Goal: Complete application form: Complete application form

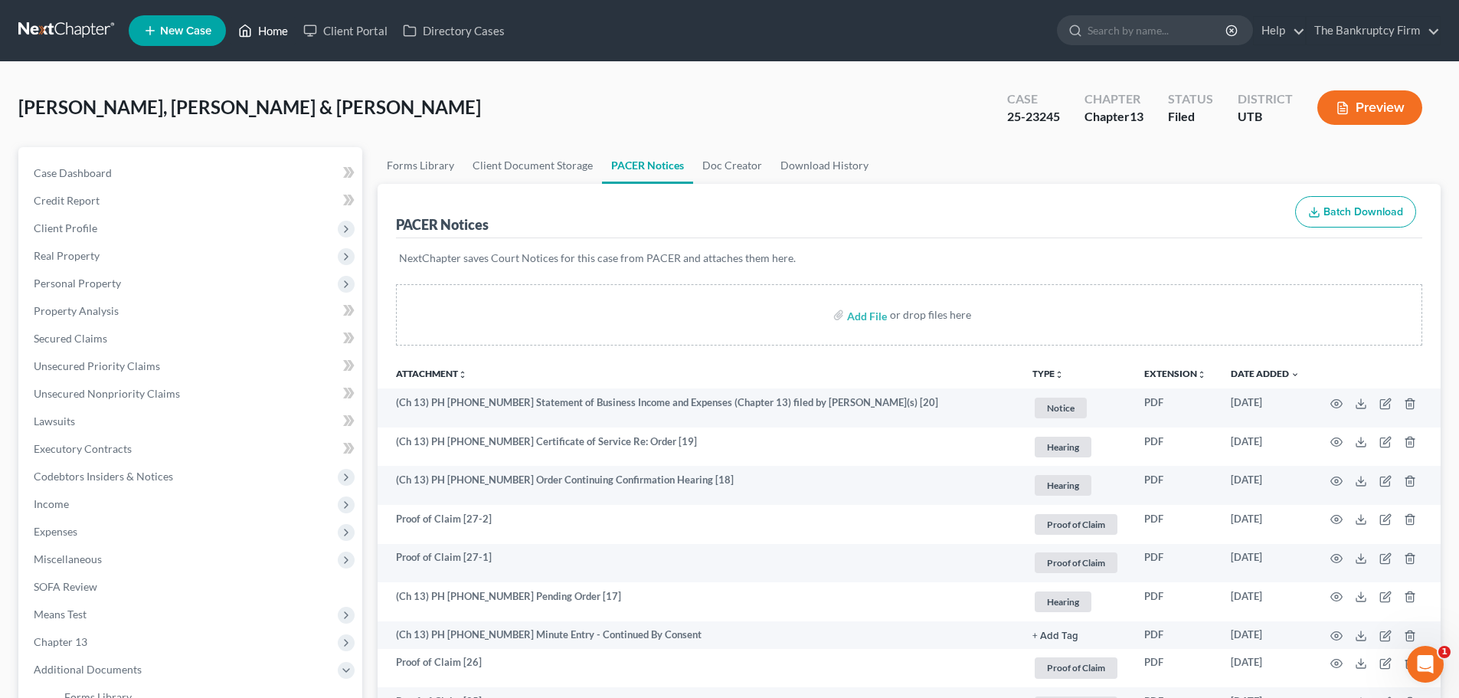
click at [274, 35] on link "Home" at bounding box center [263, 31] width 65 height 28
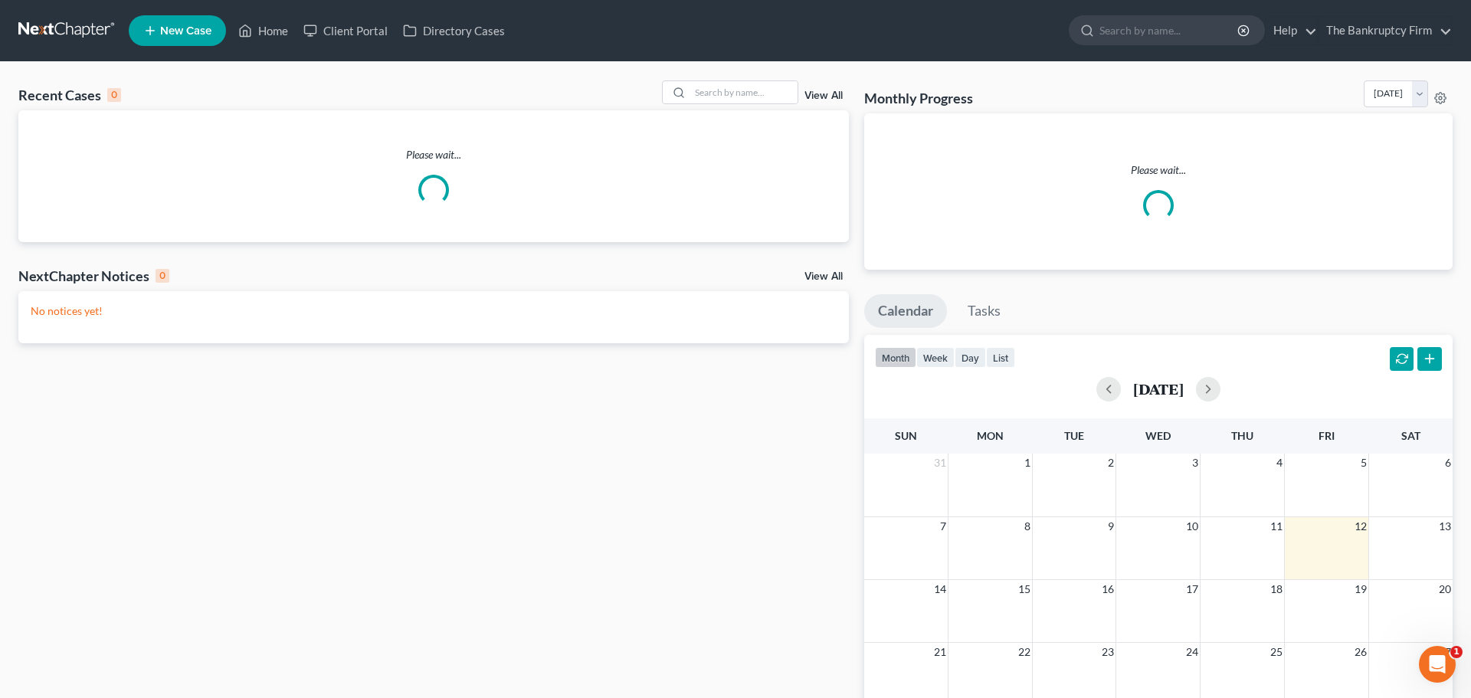
click at [820, 98] on link "View All" at bounding box center [823, 95] width 38 height 11
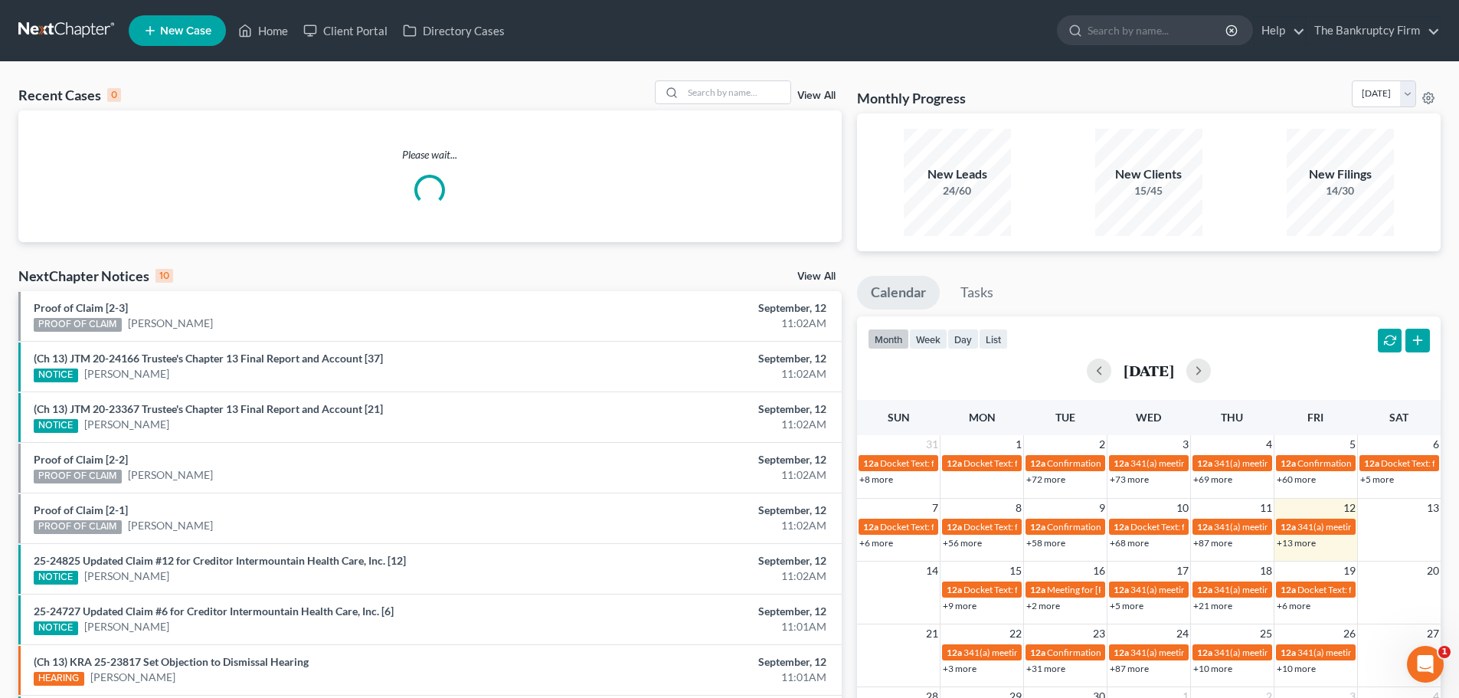
click at [823, 91] on link "View All" at bounding box center [816, 95] width 38 height 11
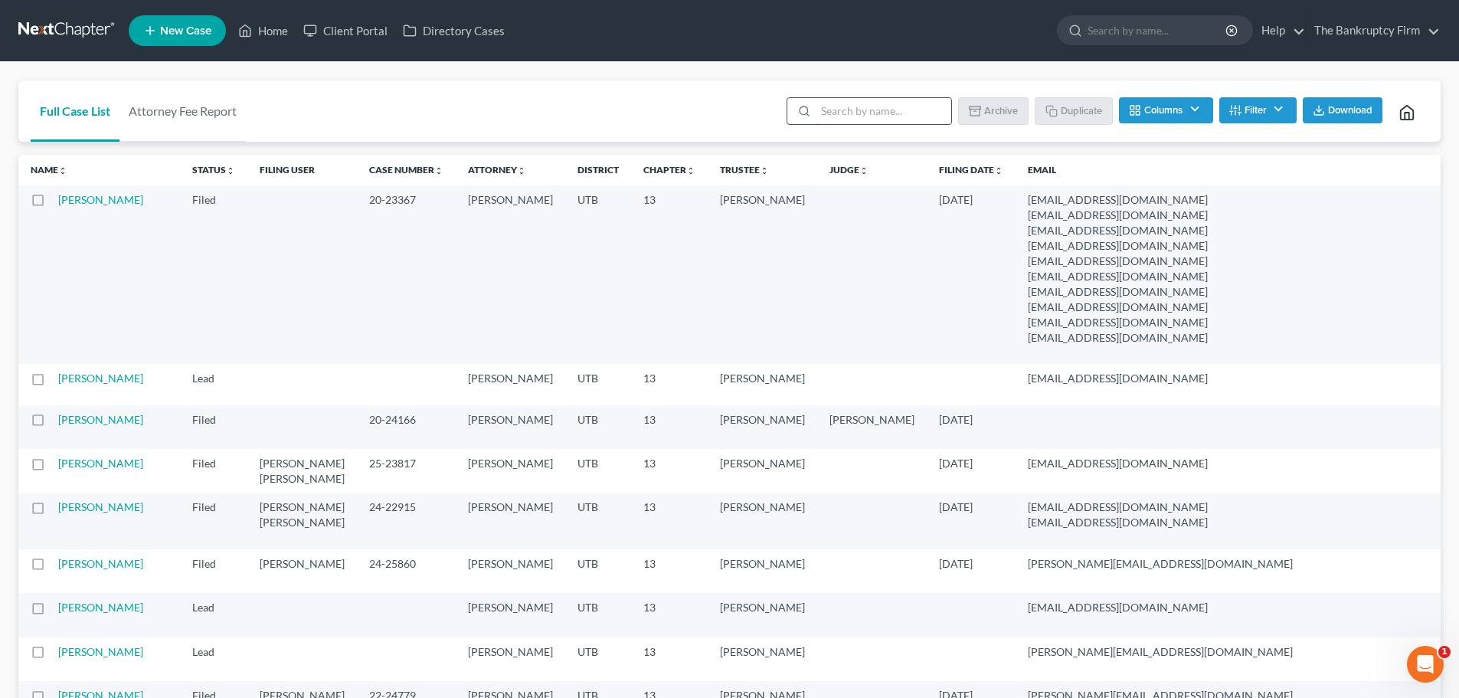
click at [852, 115] on input "search" at bounding box center [884, 111] width 136 height 26
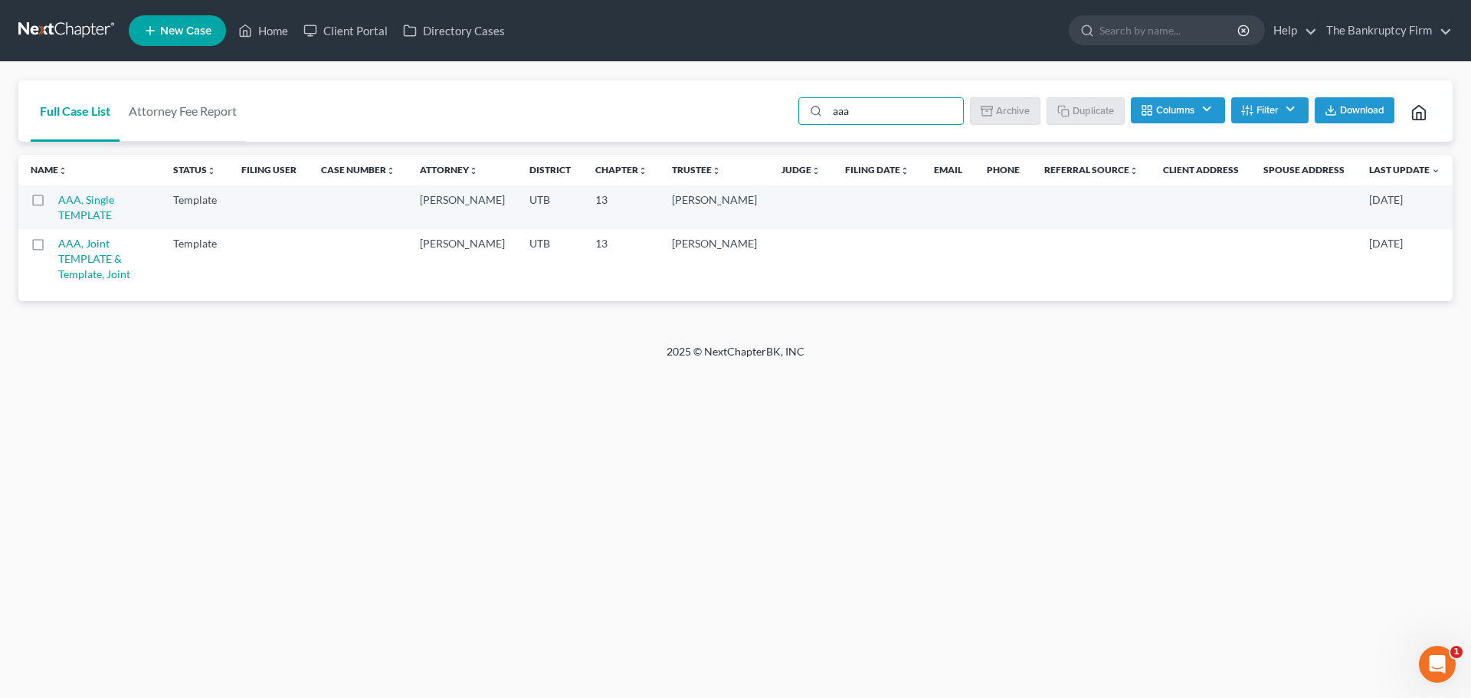
click at [52, 204] on label at bounding box center [52, 204] width 0 height 0
type input "aaa"
click at [58, 200] on input "checkbox" at bounding box center [63, 197] width 10 height 10
click at [1054, 119] on button "Duplicate" at bounding box center [1086, 110] width 77 height 26
checkbox input "false"
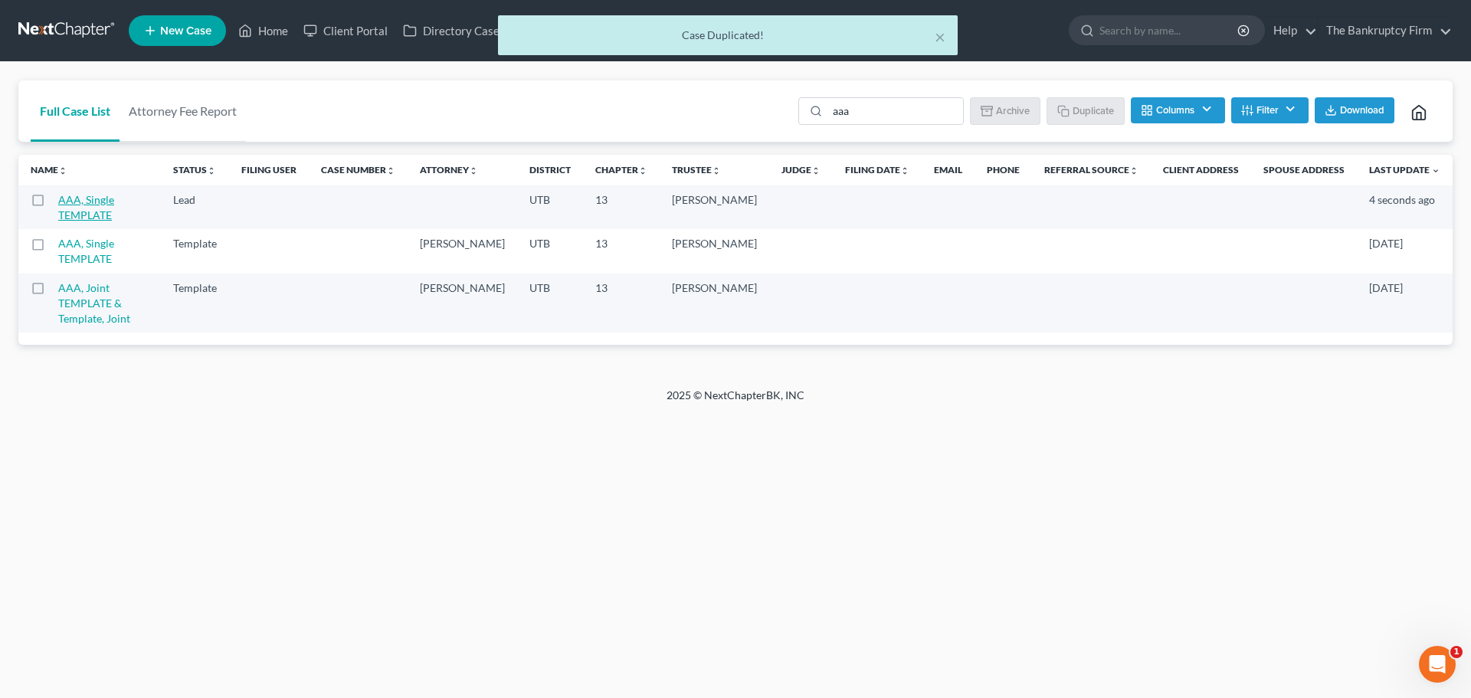
click at [114, 201] on link "AAA, Single TEMPLATE" at bounding box center [86, 207] width 56 height 28
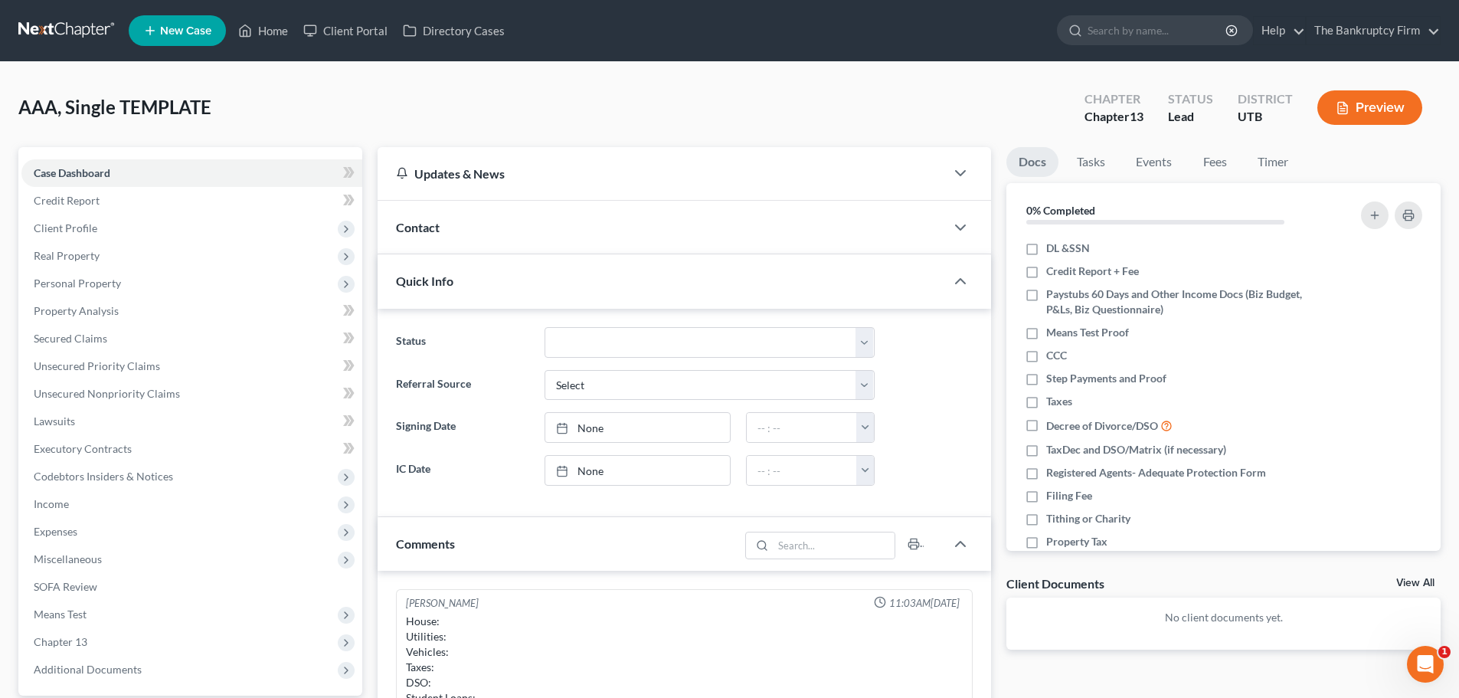
click at [504, 239] on div "Contact" at bounding box center [662, 227] width 568 height 53
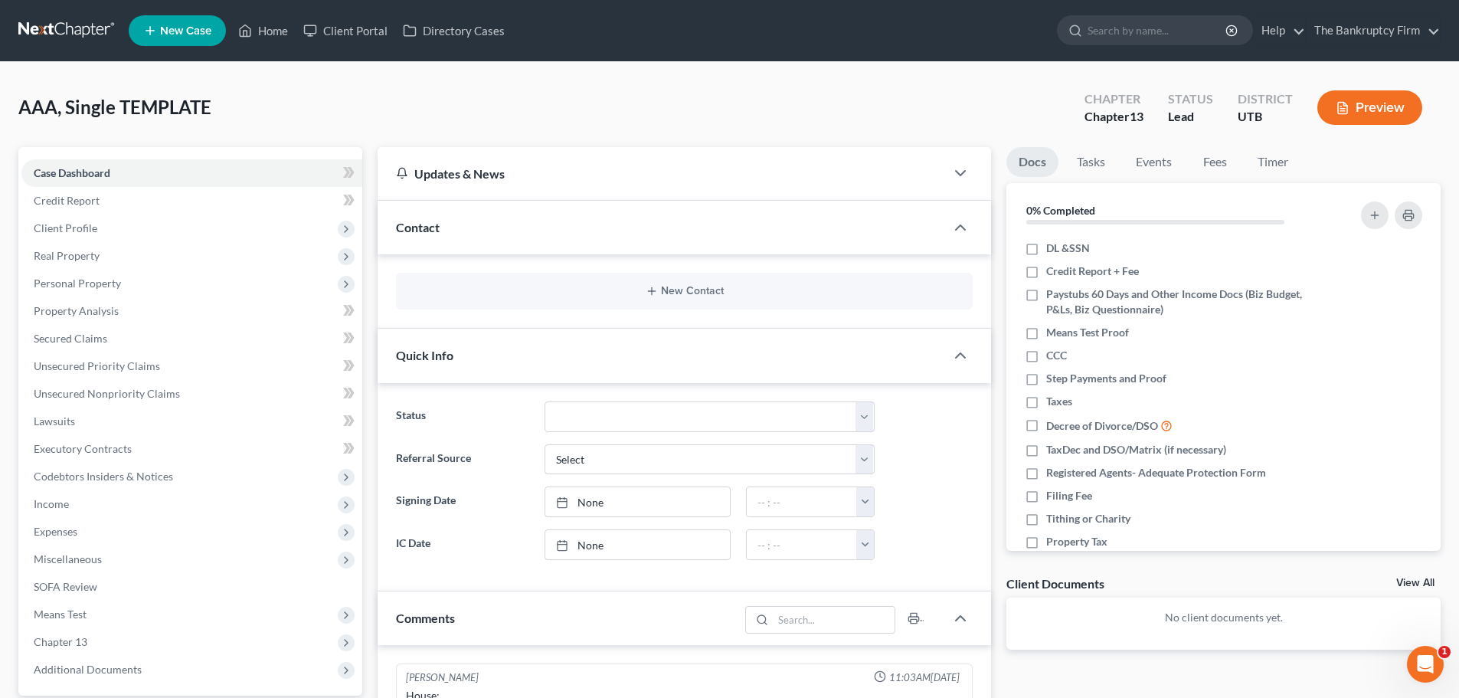
click at [666, 283] on div "New Contact" at bounding box center [684, 291] width 577 height 37
click at [657, 297] on icon "button" at bounding box center [652, 291] width 12 height 12
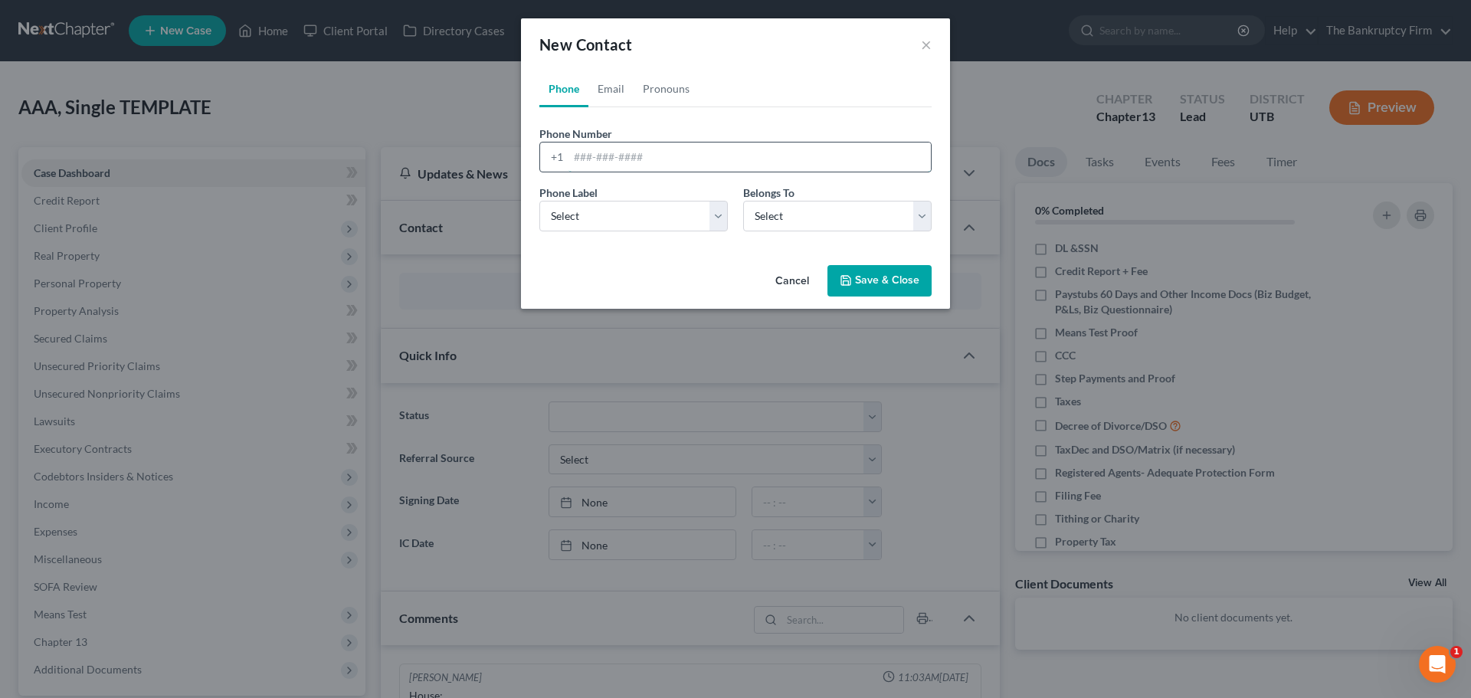
click at [609, 156] on input "tel" at bounding box center [749, 156] width 362 height 29
type input "[PHONE_NUMBER]"
drag, startPoint x: 674, startPoint y: 208, endPoint x: 674, endPoint y: 225, distance: 17.6
click at [674, 208] on select "Select Mobile Home Work Other" at bounding box center [633, 216] width 188 height 31
select select "0"
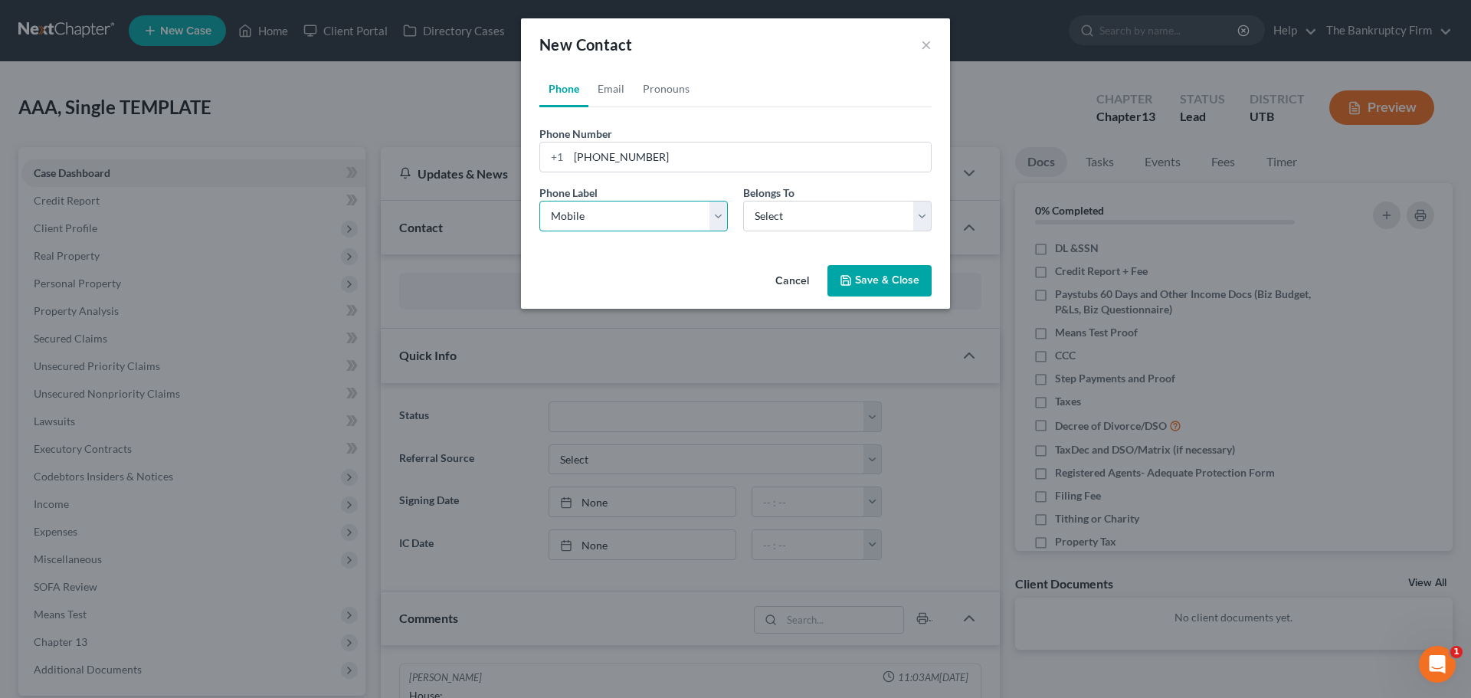
click at [539, 201] on select "Select Mobile Home Work Other" at bounding box center [633, 216] width 188 height 31
click at [813, 235] on div "Phone Label * Select Mobile Home Work Other Belongs To * Select Client Other" at bounding box center [735, 214] width 407 height 59
click at [832, 222] on select "Select Client Other" at bounding box center [837, 216] width 188 height 31
select select "0"
click at [743, 201] on select "Select Client Other" at bounding box center [837, 216] width 188 height 31
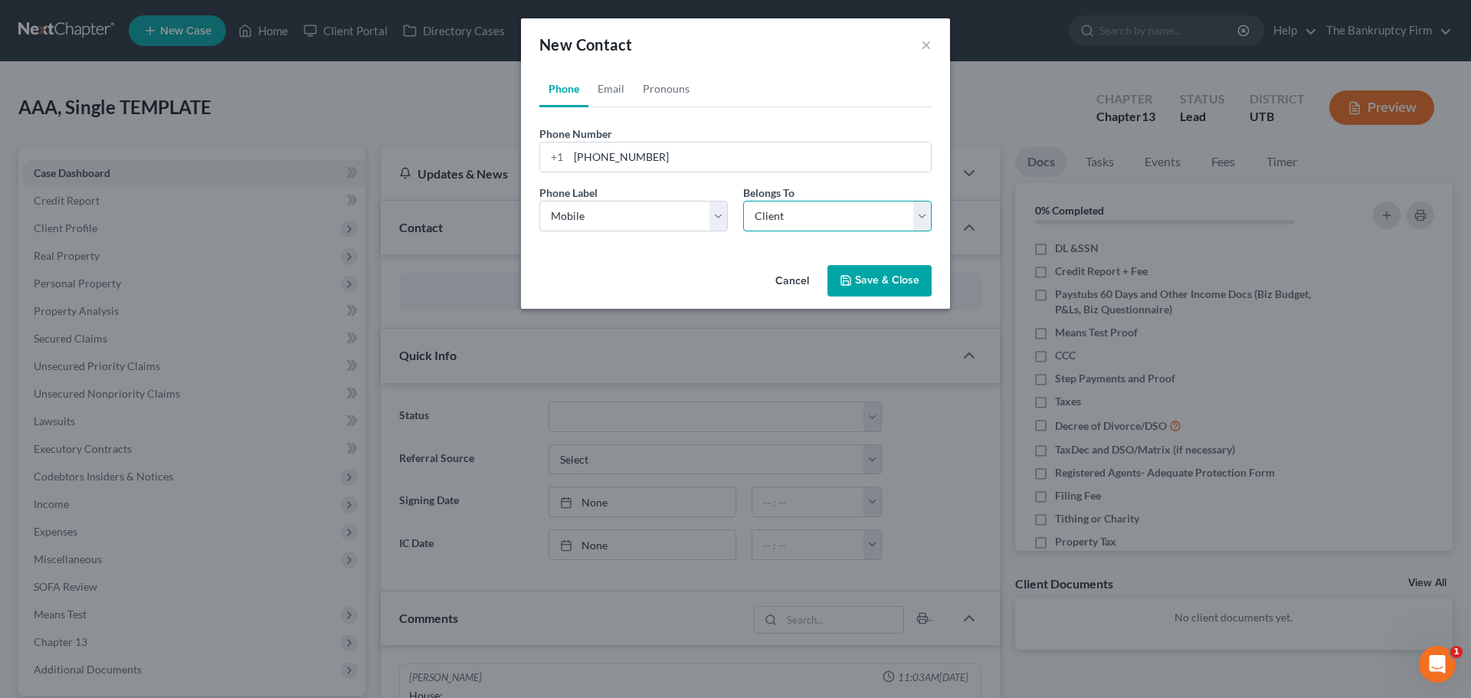
select select "0"
click at [622, 96] on link "Email" at bounding box center [610, 88] width 45 height 37
click at [612, 162] on input "email" at bounding box center [749, 156] width 362 height 29
type input "[EMAIL_ADDRESS][DOMAIN_NAME]"
click at [860, 267] on button "Save & Close" at bounding box center [879, 281] width 104 height 32
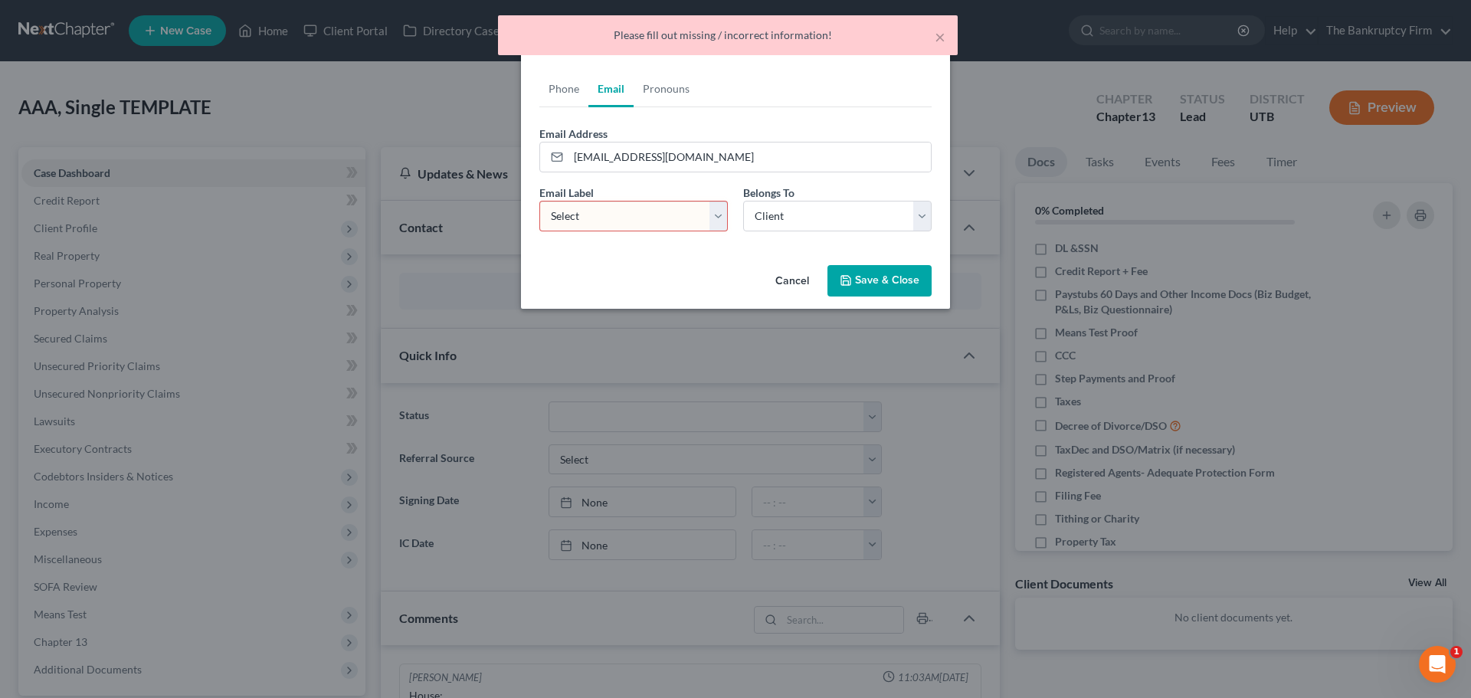
click at [609, 222] on select "Select Home Work Other" at bounding box center [633, 216] width 188 height 31
click at [539, 201] on select "Select Home Work Other" at bounding box center [633, 216] width 188 height 31
click at [702, 222] on select "Select Home Work Other" at bounding box center [633, 216] width 188 height 31
click at [539, 201] on select "Select Home Work Other" at bounding box center [633, 216] width 188 height 31
click at [695, 205] on select "Select Home Work Other" at bounding box center [633, 216] width 188 height 31
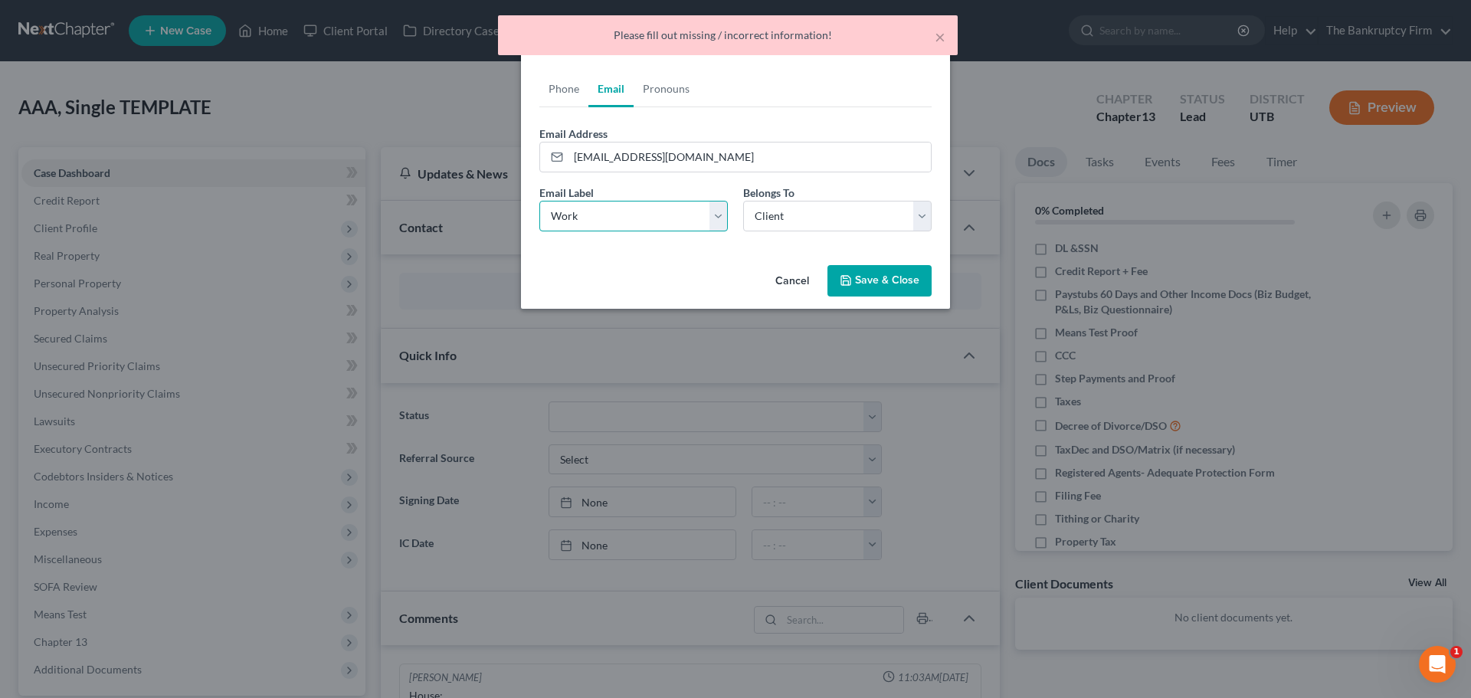
select select "0"
click at [539, 201] on select "Select Home Work Other" at bounding box center [633, 216] width 188 height 31
click at [882, 282] on button "Save & Close" at bounding box center [879, 281] width 104 height 32
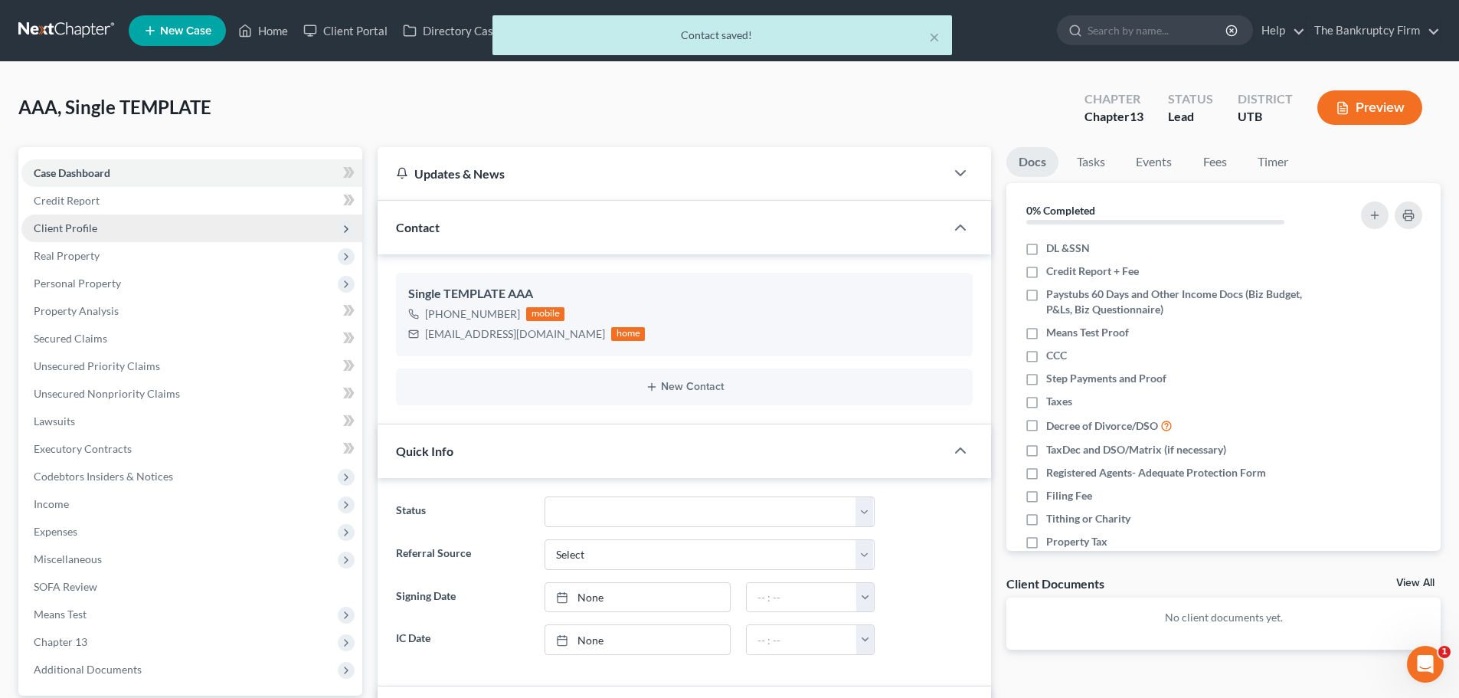
click at [185, 220] on span "Client Profile" at bounding box center [191, 228] width 341 height 28
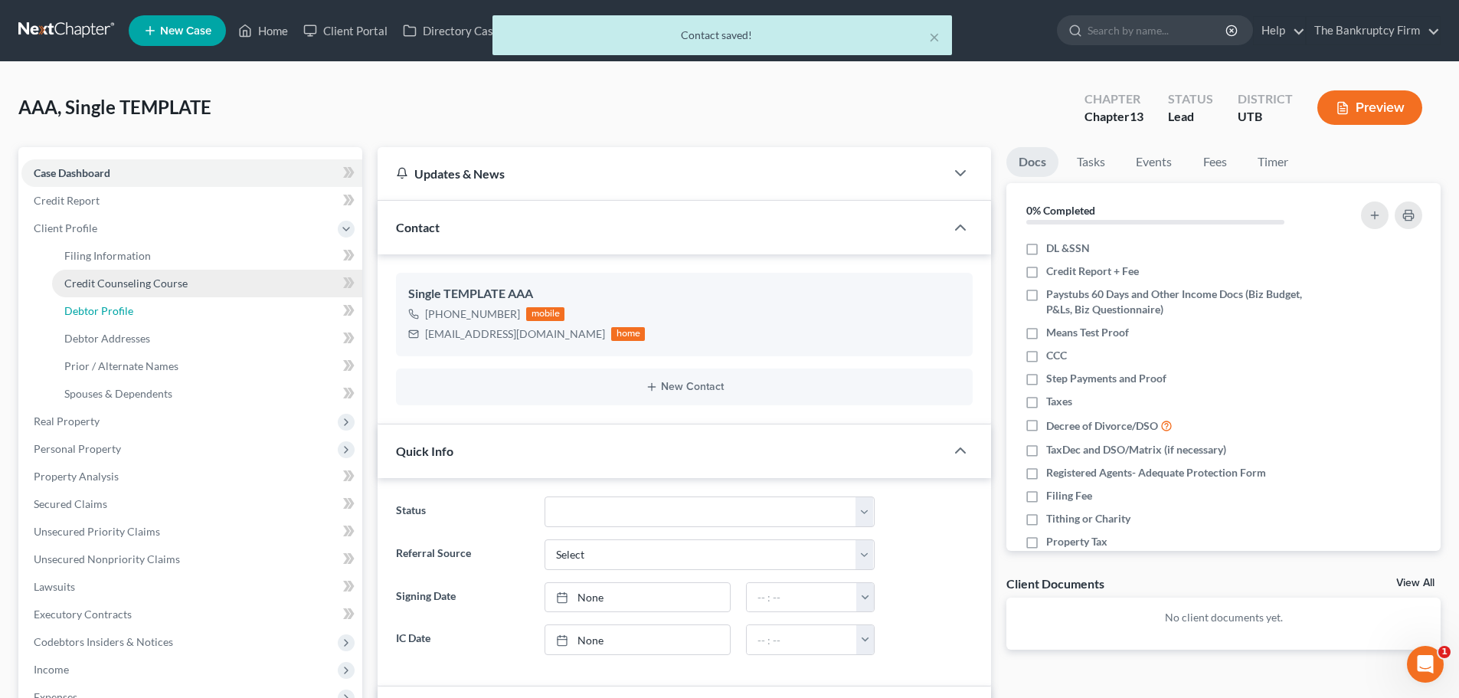
drag, startPoint x: 139, startPoint y: 299, endPoint x: 203, endPoint y: 291, distance: 64.1
click at [139, 300] on link "Debtor Profile" at bounding box center [207, 311] width 310 height 28
select select "1"
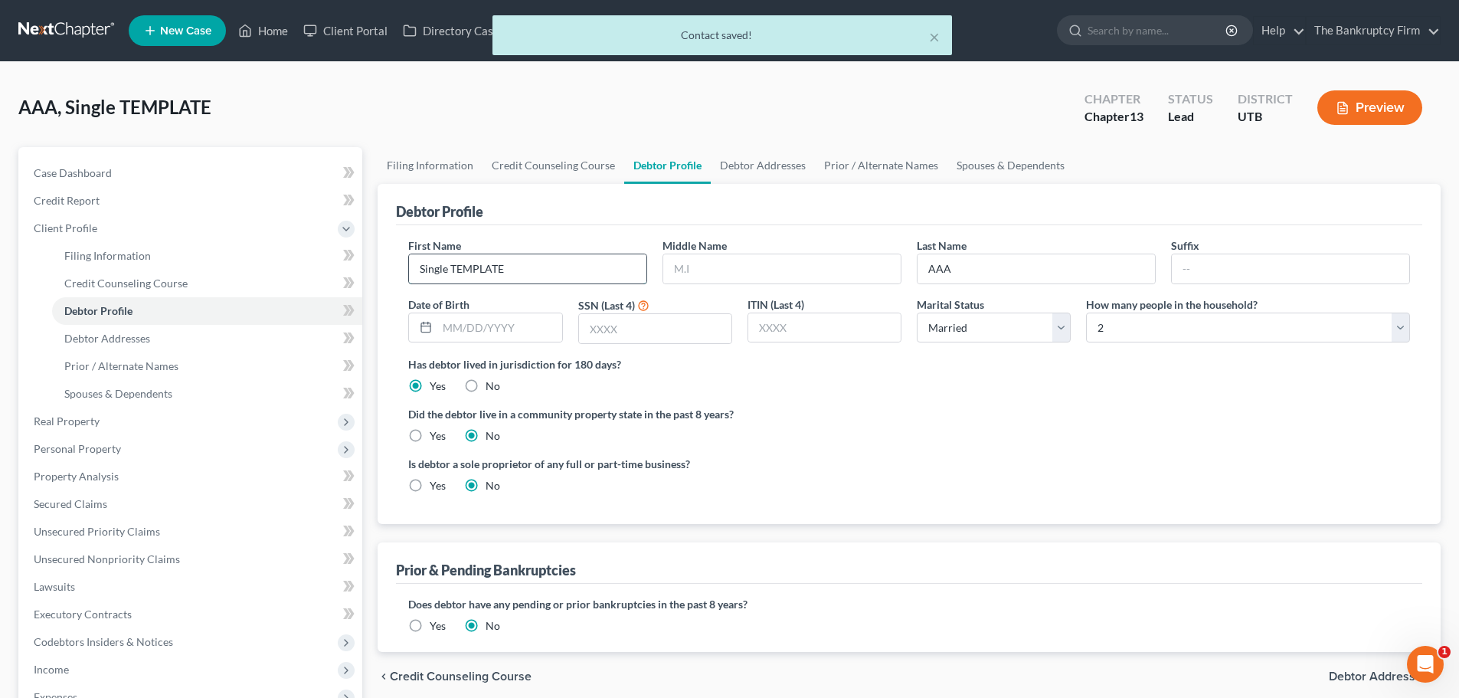
click at [535, 275] on input "Single TEMPLATE" at bounding box center [527, 268] width 237 height 29
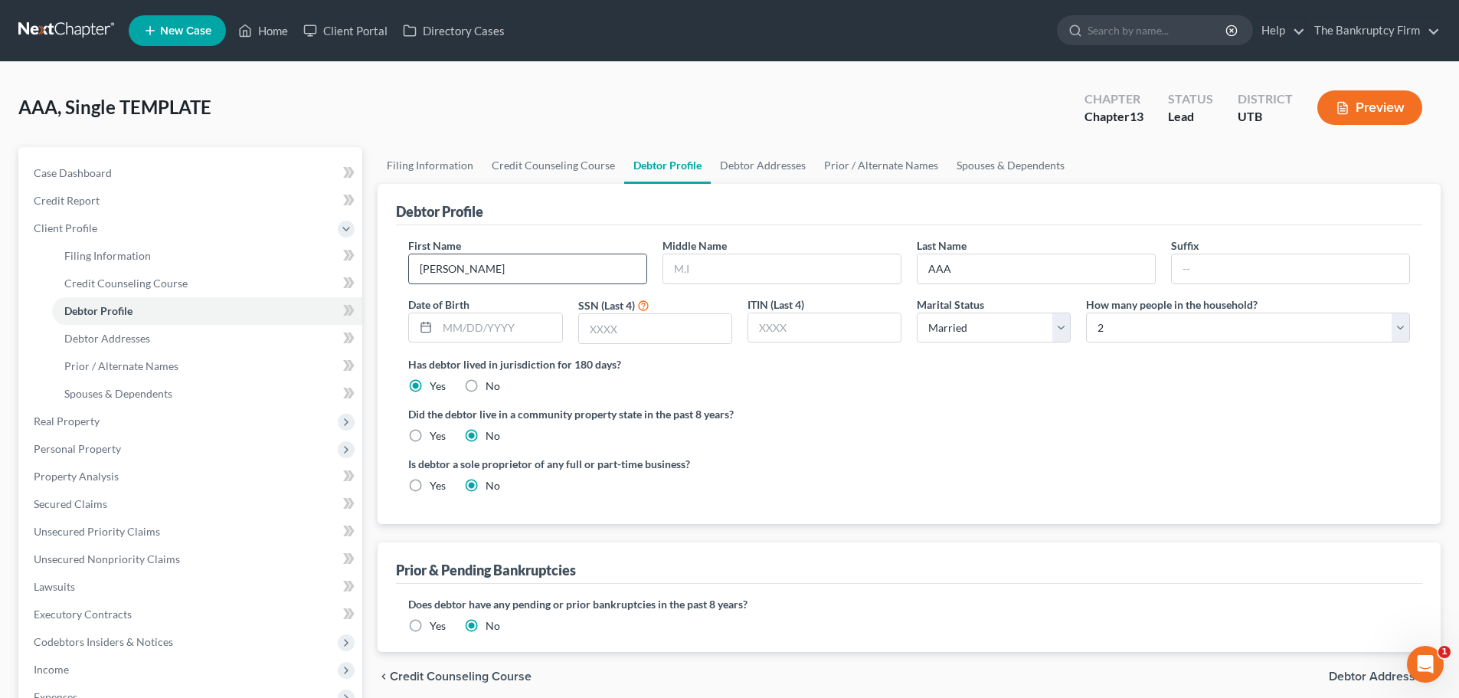
type input "[PERSON_NAME]"
type input "Blenkinsop"
drag, startPoint x: 493, startPoint y: 318, endPoint x: 512, endPoint y: 342, distance: 30.0
click at [493, 318] on input "text" at bounding box center [499, 327] width 124 height 29
type input "[DATE]"
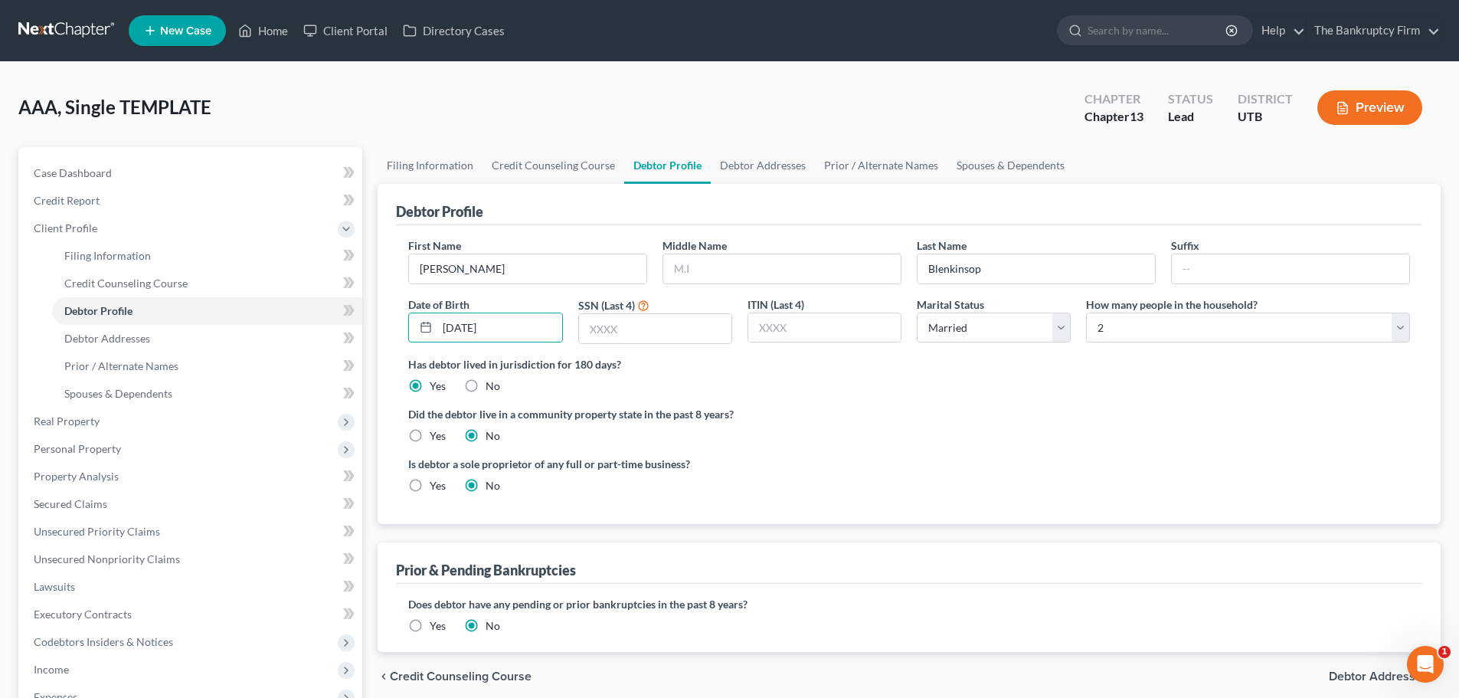
click at [735, 371] on label "Has debtor lived in jurisdiction for 180 days?" at bounding box center [909, 364] width 1002 height 16
click at [664, 332] on input "text" at bounding box center [655, 328] width 152 height 29
type input "3542"
click at [822, 364] on label "Has debtor lived in jurisdiction for 180 days?" at bounding box center [909, 364] width 1002 height 16
click at [984, 336] on select "Select Single Married Separated Divorced Widowed" at bounding box center [994, 327] width 154 height 31
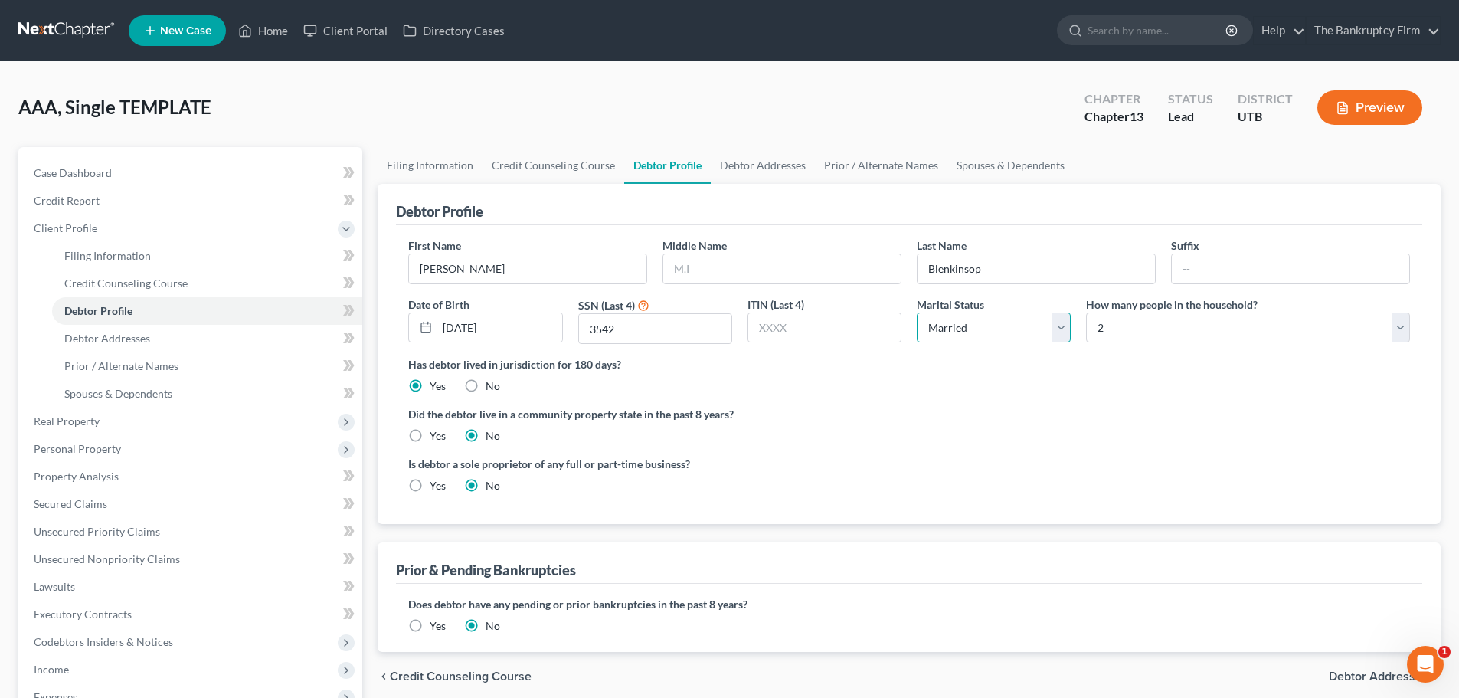
select select "0"
click at [917, 312] on select "Select Single Married Separated Divorced Widowed" at bounding box center [994, 327] width 154 height 31
click at [1122, 406] on label "Did the debtor live in a community property state in the past 8 years?" at bounding box center [909, 414] width 1002 height 16
drag, startPoint x: 1170, startPoint y: 321, endPoint x: 1164, endPoint y: 332, distance: 12.3
click at [1170, 321] on select "Select 1 2 3 4 5 6 7 8 9 10 11 12 13 14 15 16 17 18 19 20" at bounding box center [1248, 327] width 324 height 31
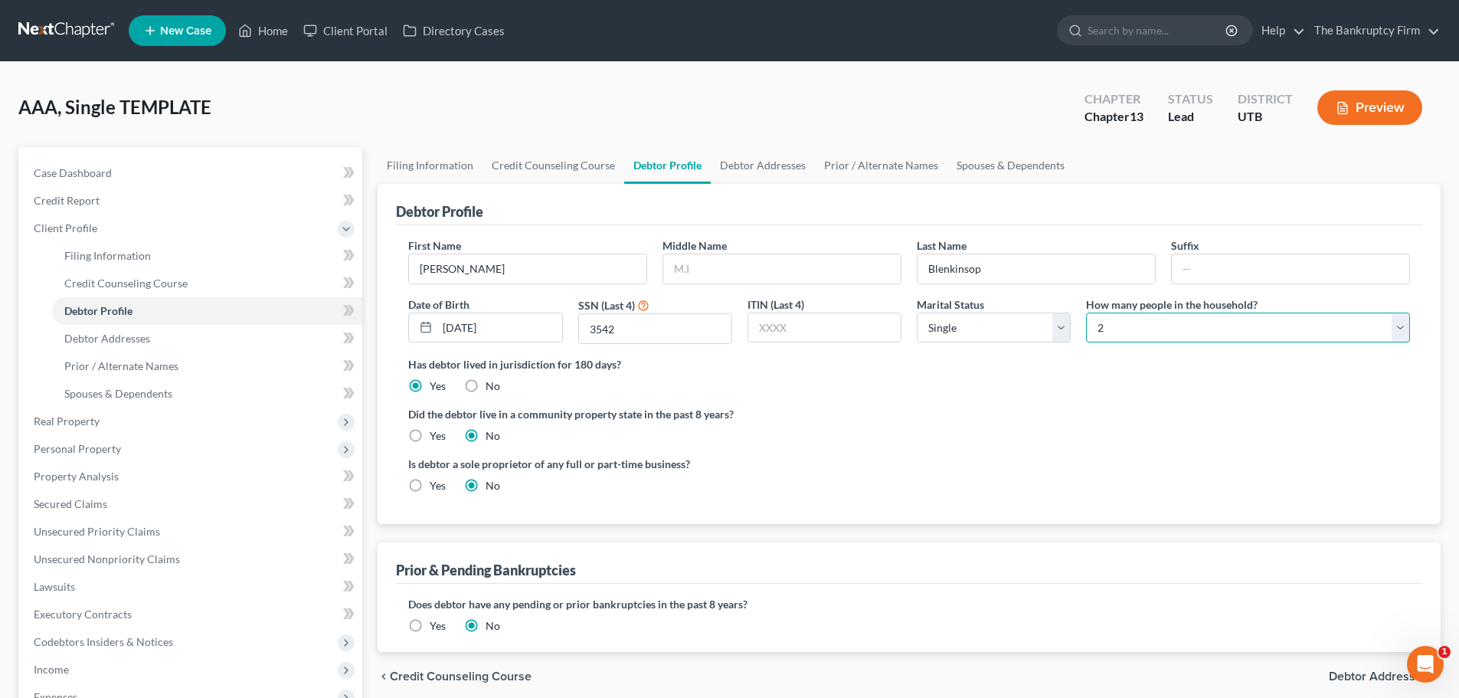
select select "0"
click at [1086, 312] on select "Select 1 2 3 4 5 6 7 8 9 10 11 12 13 14 15 16 17 18 19 20" at bounding box center [1248, 327] width 324 height 31
click at [1097, 360] on label "Has debtor lived in jurisdiction for 180 days?" at bounding box center [909, 364] width 1002 height 16
click at [738, 167] on link "Debtor Addresses" at bounding box center [763, 165] width 104 height 37
select select "0"
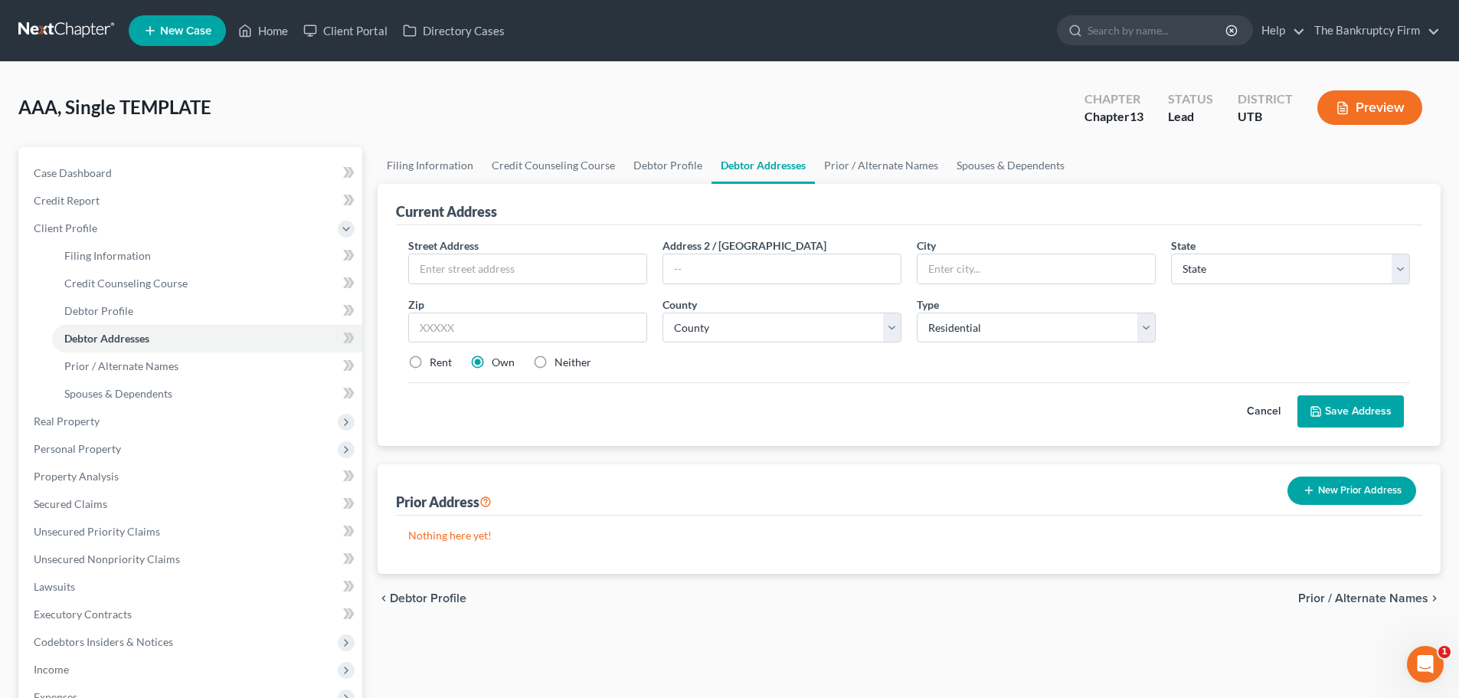
click at [515, 291] on div "Street Address * Address 2 / [GEOGRAPHIC_DATA] * State * State [US_STATE] AK AR…" at bounding box center [909, 310] width 1017 height 146
click at [524, 276] on input "text" at bounding box center [527, 268] width 237 height 29
paste input "[STREET_ADDRESS]"
type input "[STREET_ADDRESS]"
click at [964, 263] on input "text" at bounding box center [1036, 268] width 237 height 29
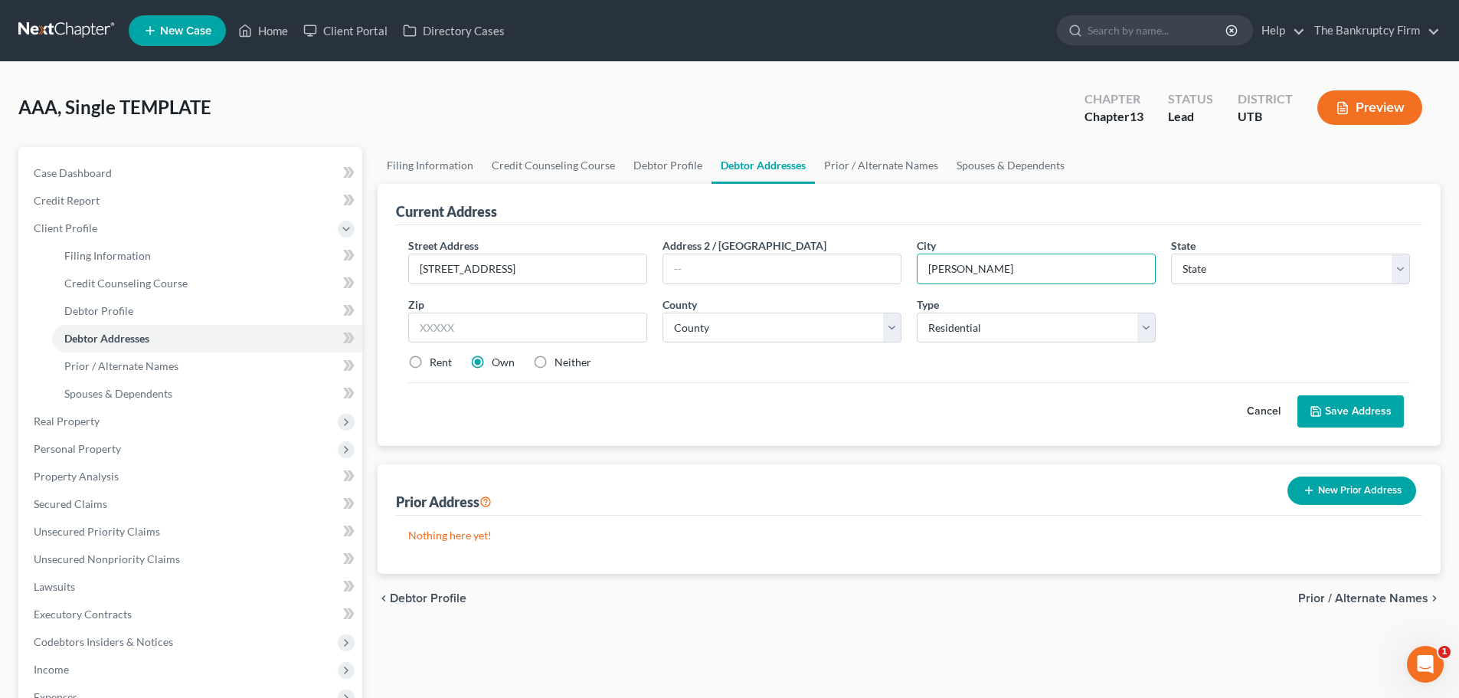
type input "[PERSON_NAME]"
click at [908, 387] on div "Cancel Save Address" at bounding box center [909, 404] width 1002 height 45
click at [1196, 270] on select "State [US_STATE] AK AR AZ CA CO CT DE DC [GEOGRAPHIC_DATA] [GEOGRAPHIC_DATA] GU…" at bounding box center [1290, 269] width 239 height 31
select select "46"
click at [1171, 254] on select "State [US_STATE] AK AR AZ CA CO CT DE DC [GEOGRAPHIC_DATA] [GEOGRAPHIC_DATA] GU…" at bounding box center [1290, 269] width 239 height 31
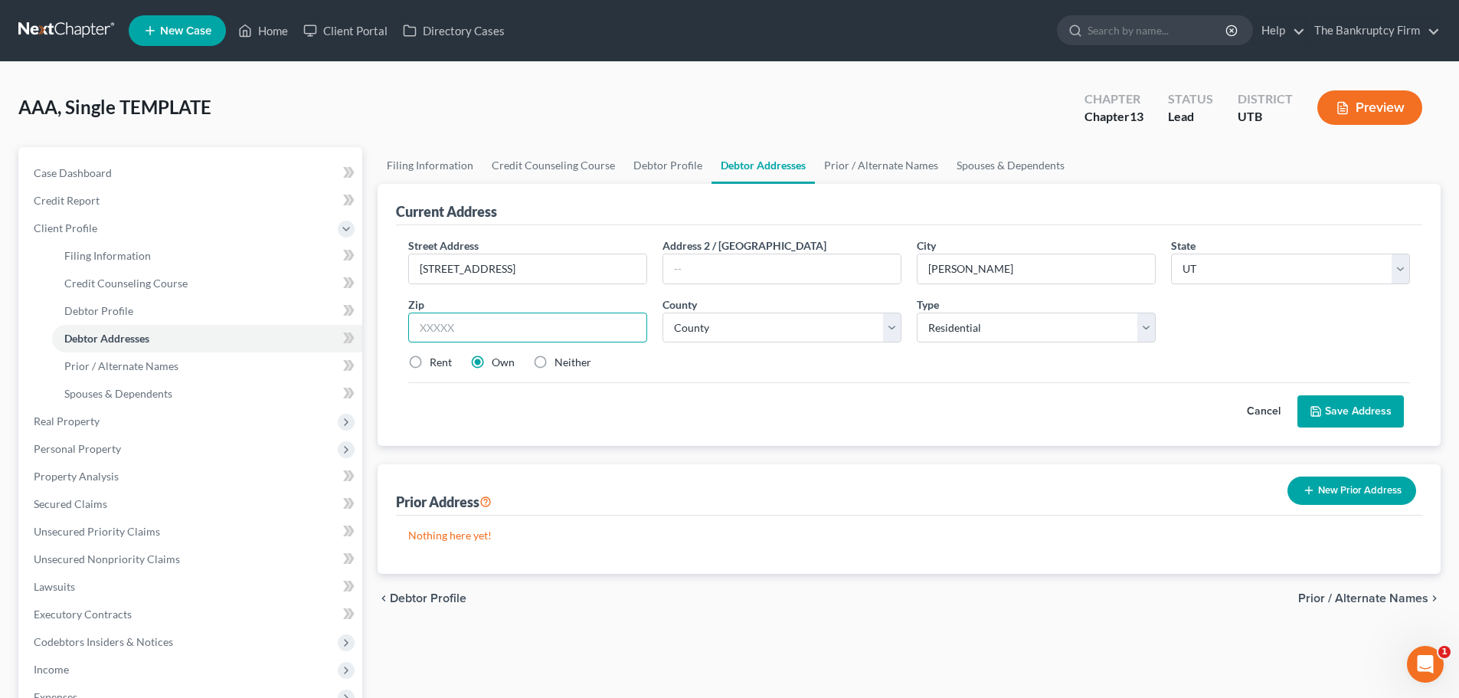
click at [571, 330] on input "text" at bounding box center [527, 327] width 239 height 31
type input "844010"
drag, startPoint x: 779, startPoint y: 473, endPoint x: 797, endPoint y: 433, distance: 43.5
click at [780, 473] on div "Prior Address New Prior Address" at bounding box center [909, 489] width 1026 height 51
click at [790, 312] on select "County [GEOGRAPHIC_DATA] [GEOGRAPHIC_DATA] [GEOGRAPHIC_DATA] [GEOGRAPHIC_DATA] …" at bounding box center [782, 327] width 239 height 31
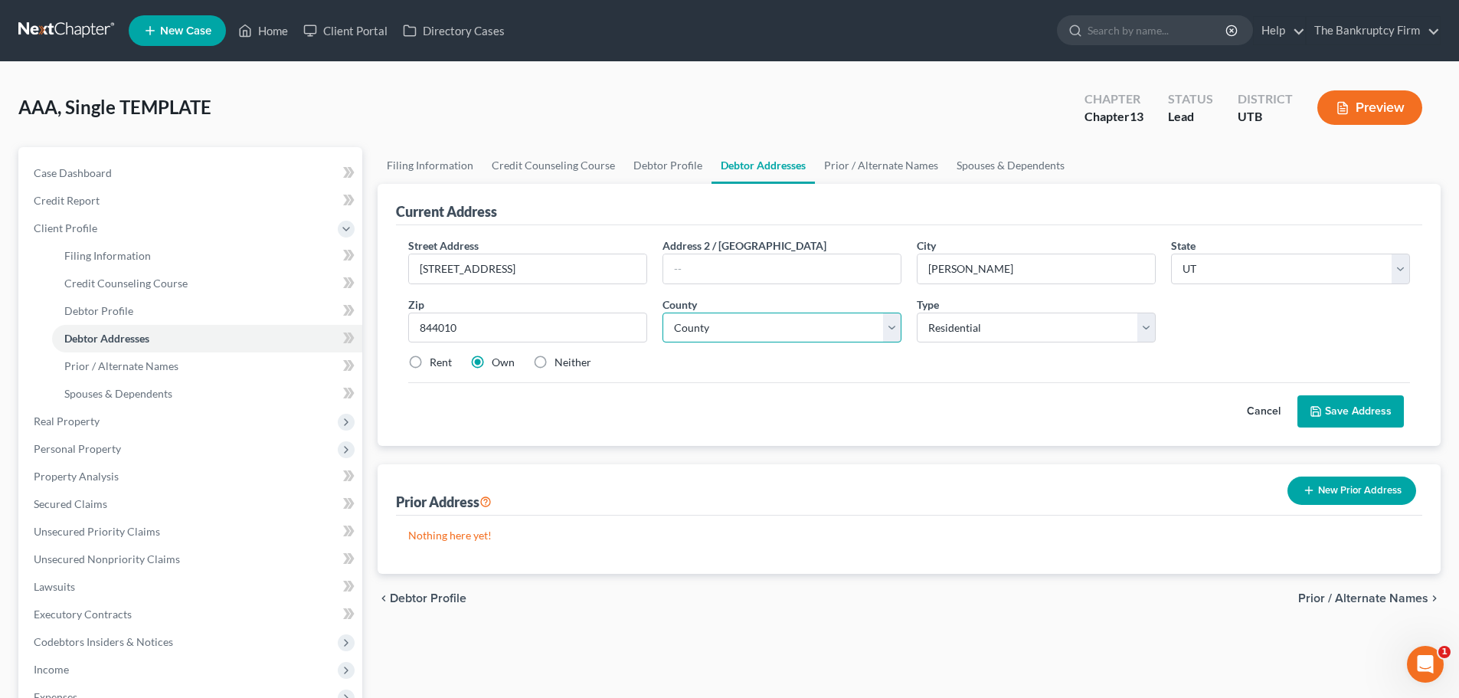
select select "28"
click at [663, 312] on select "County [GEOGRAPHIC_DATA] [GEOGRAPHIC_DATA] [GEOGRAPHIC_DATA] [GEOGRAPHIC_DATA] …" at bounding box center [782, 327] width 239 height 31
click at [870, 444] on div "Street Address * [STREET_ADDRESS] * [PERSON_NAME][GEOGRAPHIC_DATA] * State [US_…" at bounding box center [909, 335] width 1026 height 221
click at [473, 270] on input "[STREET_ADDRESS]" at bounding box center [527, 268] width 237 height 29
click at [480, 274] on input "[STREET_ADDRESS]" at bounding box center [527, 268] width 237 height 29
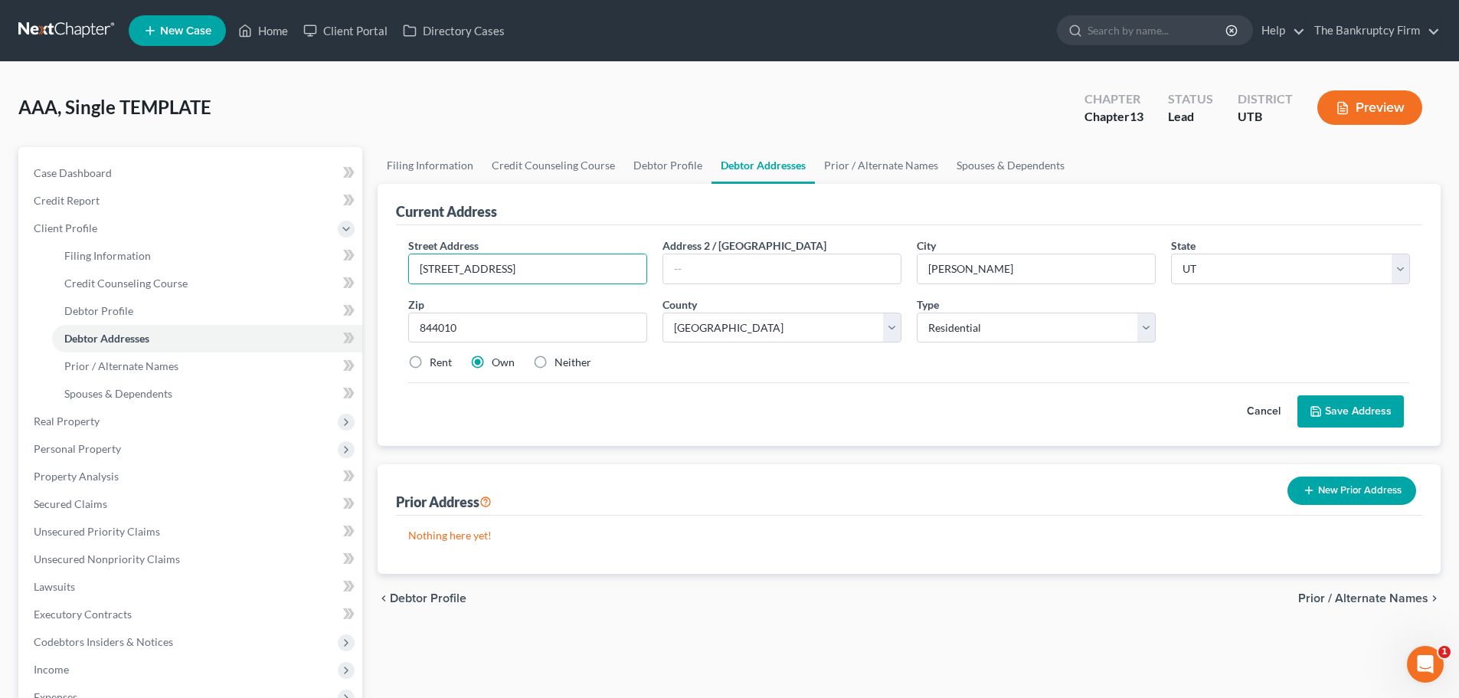
click at [569, 414] on div "Cancel Save Address" at bounding box center [909, 404] width 1002 height 45
click at [555, 363] on label "Neither" at bounding box center [573, 362] width 37 height 15
click at [561, 363] on input "Neither" at bounding box center [566, 360] width 10 height 10
radio input "true"
click at [619, 434] on div "Street Address * [STREET_ADDRESS] * [PERSON_NAME][GEOGRAPHIC_DATA] * State [US_…" at bounding box center [909, 335] width 1026 height 221
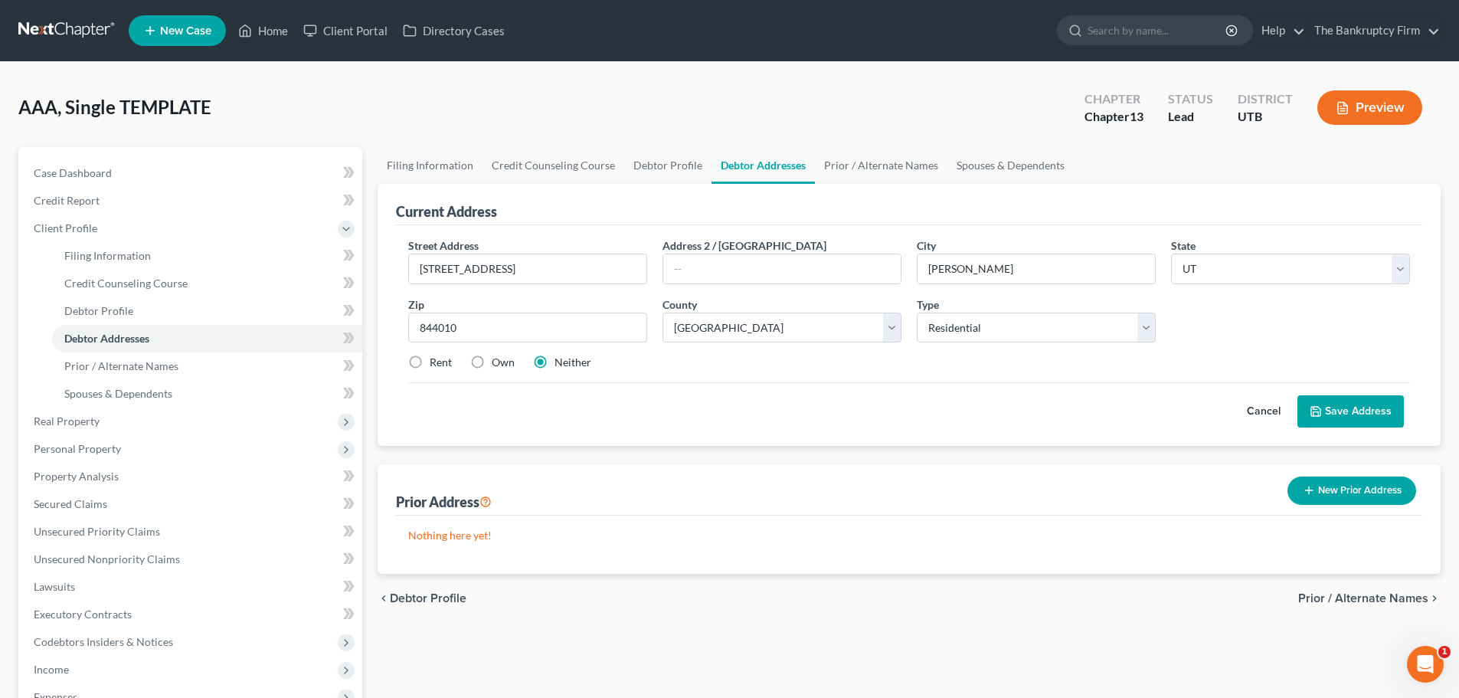
click at [1374, 405] on button "Save Address" at bounding box center [1350, 411] width 106 height 32
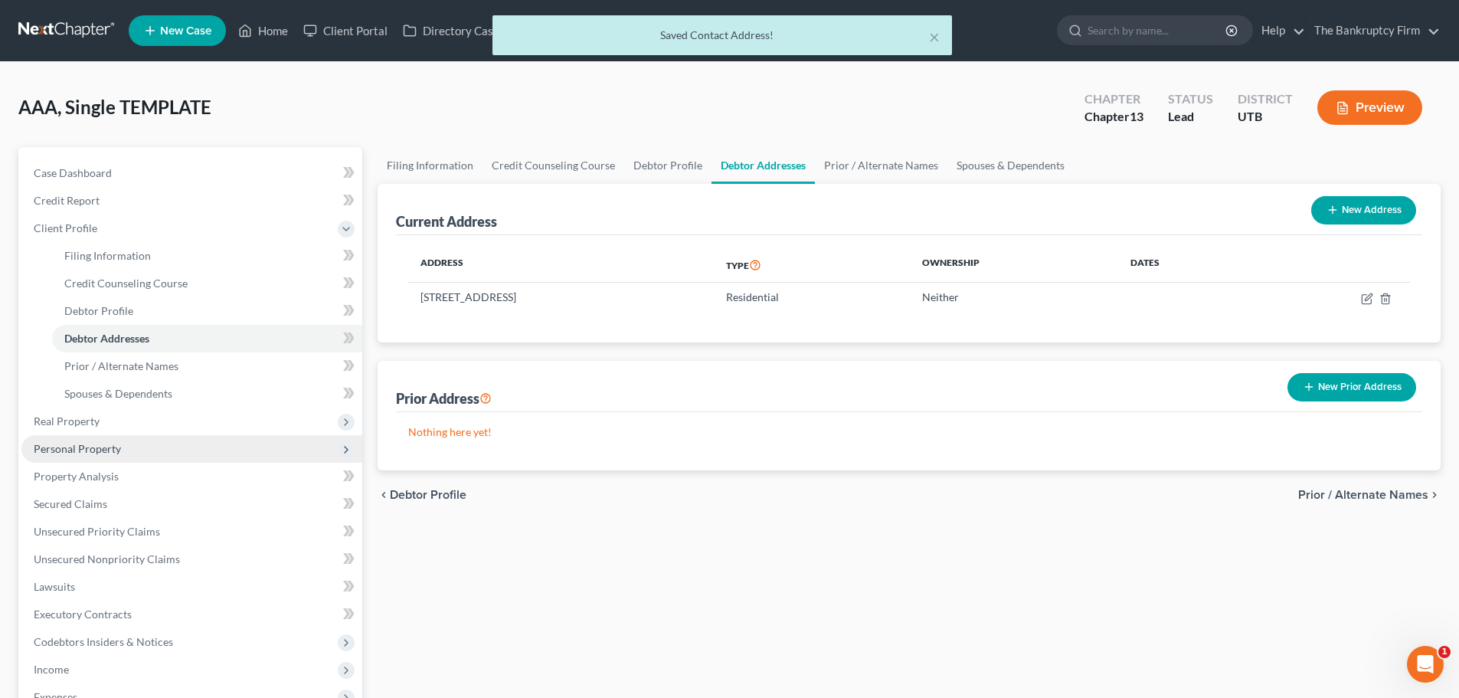
click at [185, 447] on span "Personal Property" at bounding box center [191, 449] width 341 height 28
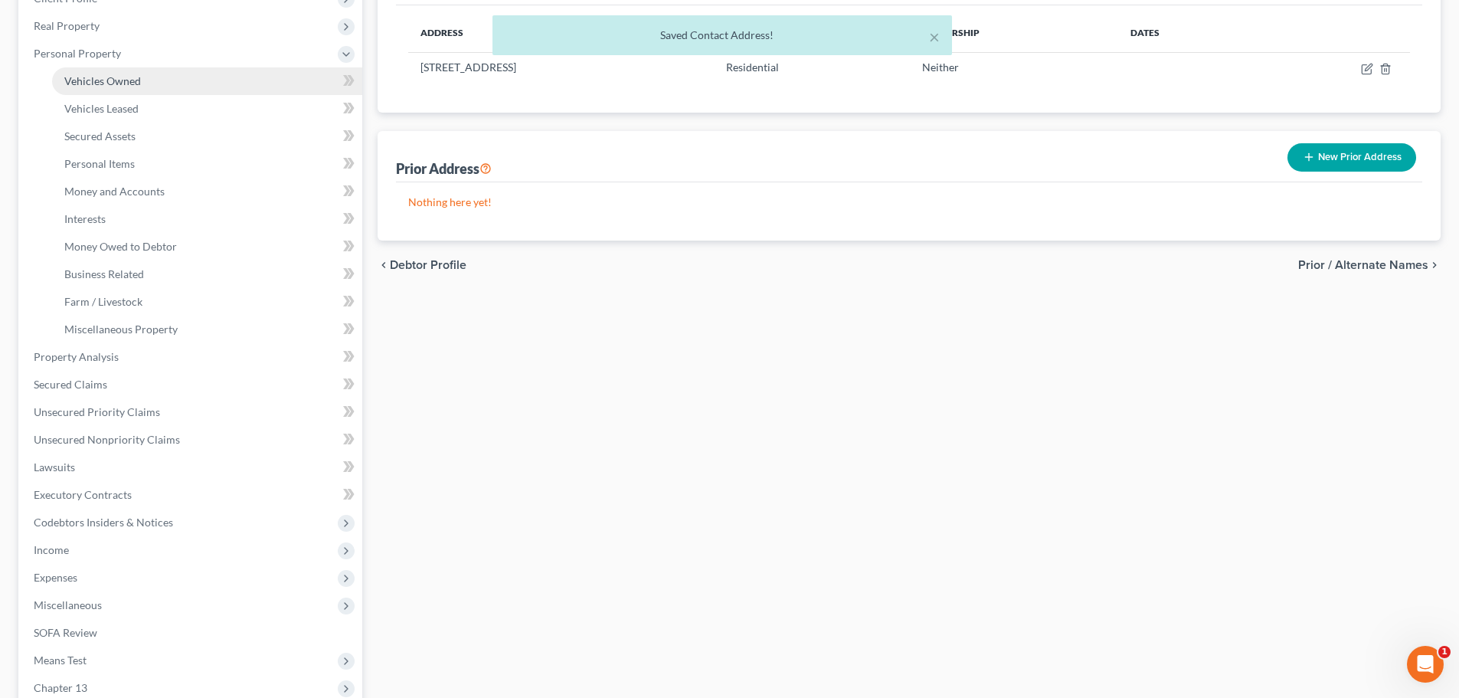
click at [162, 85] on link "Vehicles Owned" at bounding box center [207, 81] width 310 height 28
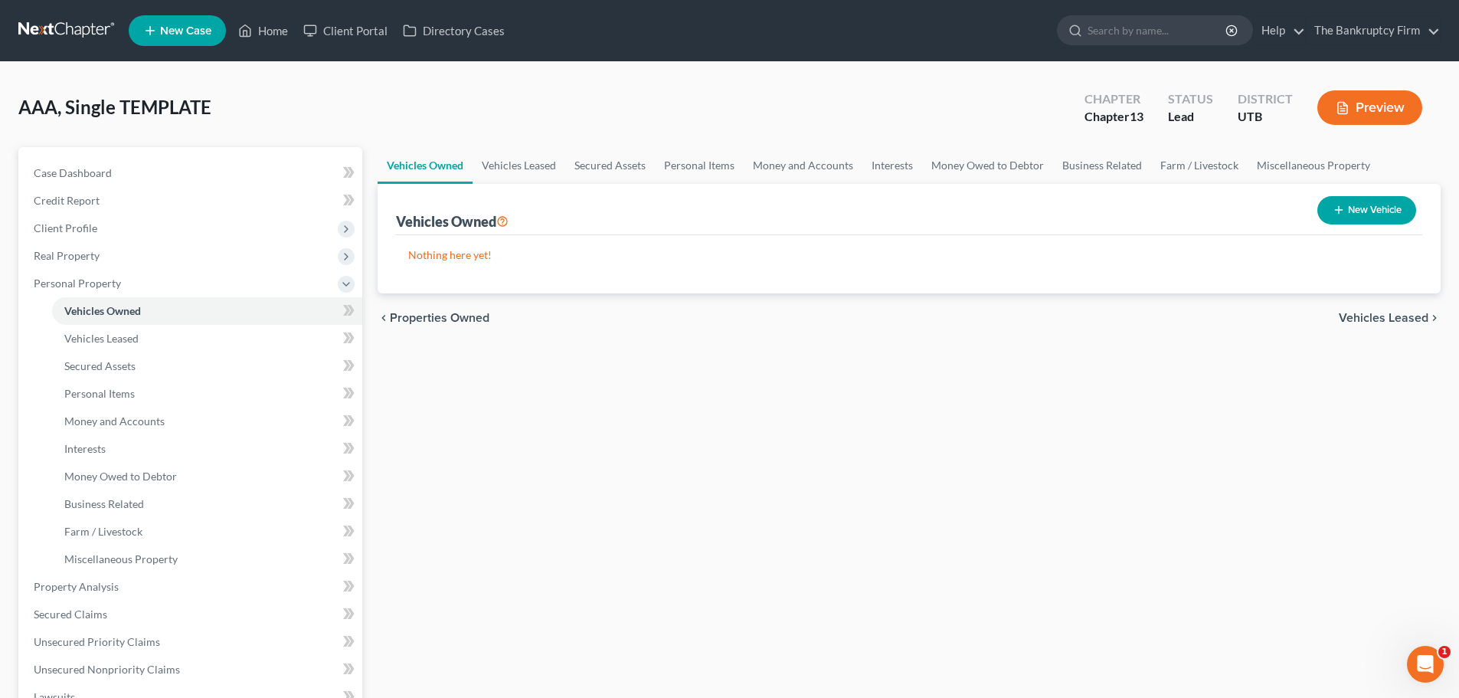
click at [1368, 209] on button "New Vehicle" at bounding box center [1366, 210] width 99 height 28
select select "0"
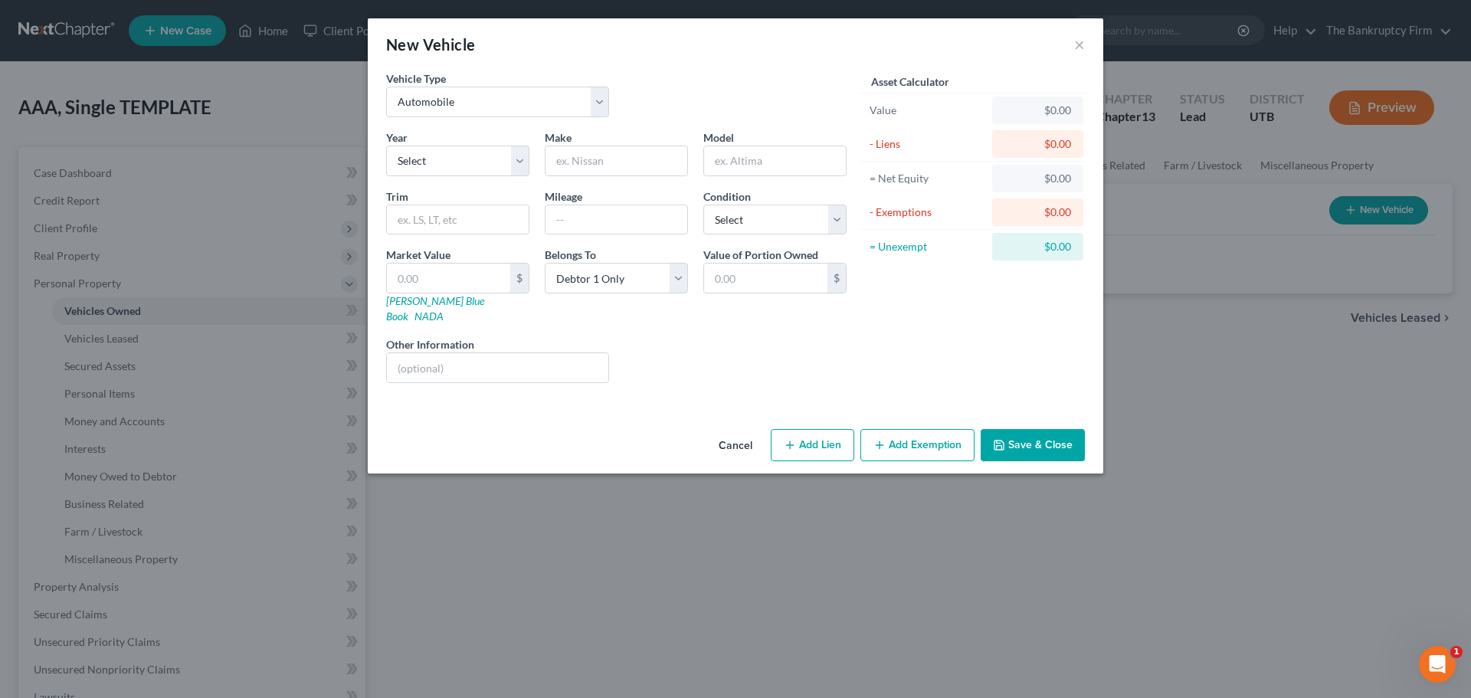
click at [510, 177] on div "Year Select 2026 2025 2024 2023 2022 2021 2020 2019 2018 2017 2016 2015 2014 20…" at bounding box center [616, 262] width 476 height 266
click at [516, 171] on select "Select 2026 2025 2024 2023 2022 2021 2020 2019 2018 2017 2016 2015 2014 2013 20…" at bounding box center [457, 161] width 143 height 31
select select "16"
click at [386, 146] on select "Select 2026 2025 2024 2023 2022 2021 2020 2019 2018 2017 2016 2015 2014 2013 20…" at bounding box center [457, 161] width 143 height 31
click at [616, 159] on input "text" at bounding box center [616, 160] width 142 height 29
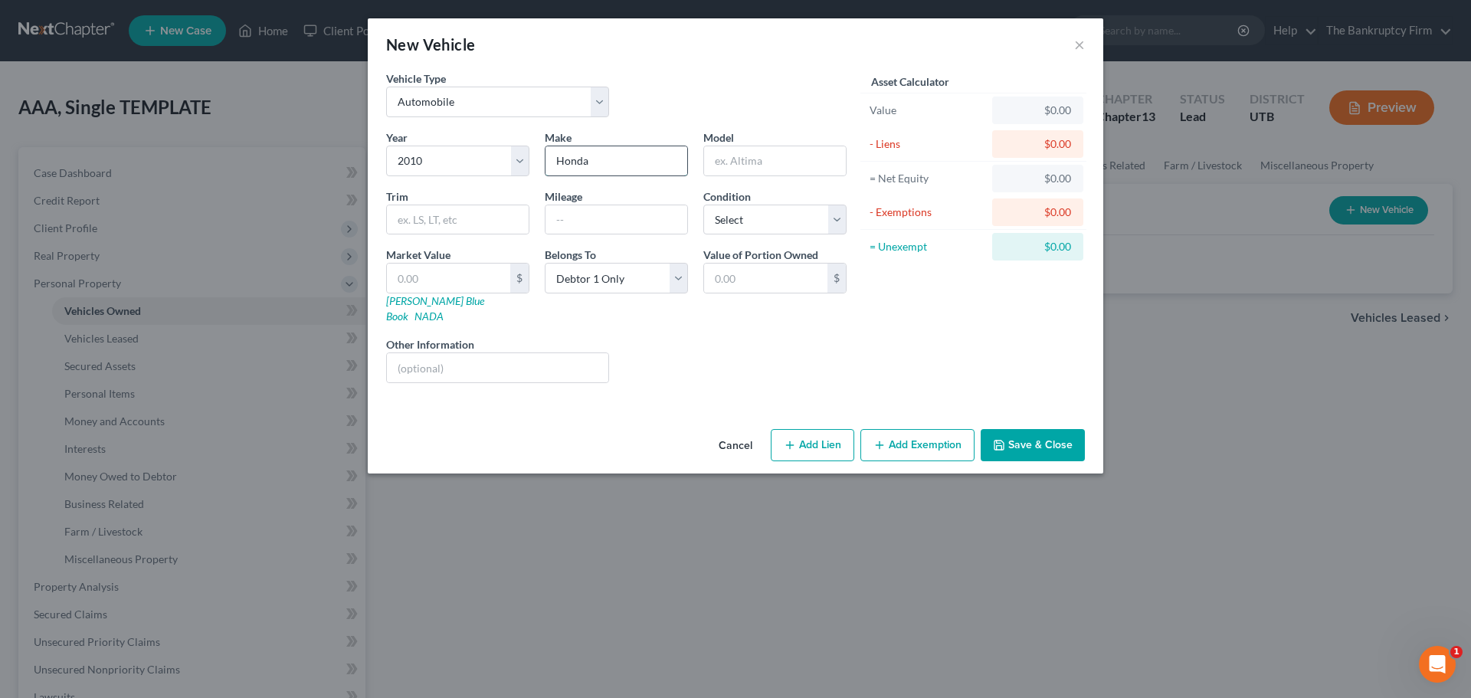
type input "Honda"
type input "V"
type input "Civic"
click at [597, 205] on input "text" at bounding box center [616, 219] width 142 height 29
type input "161000"
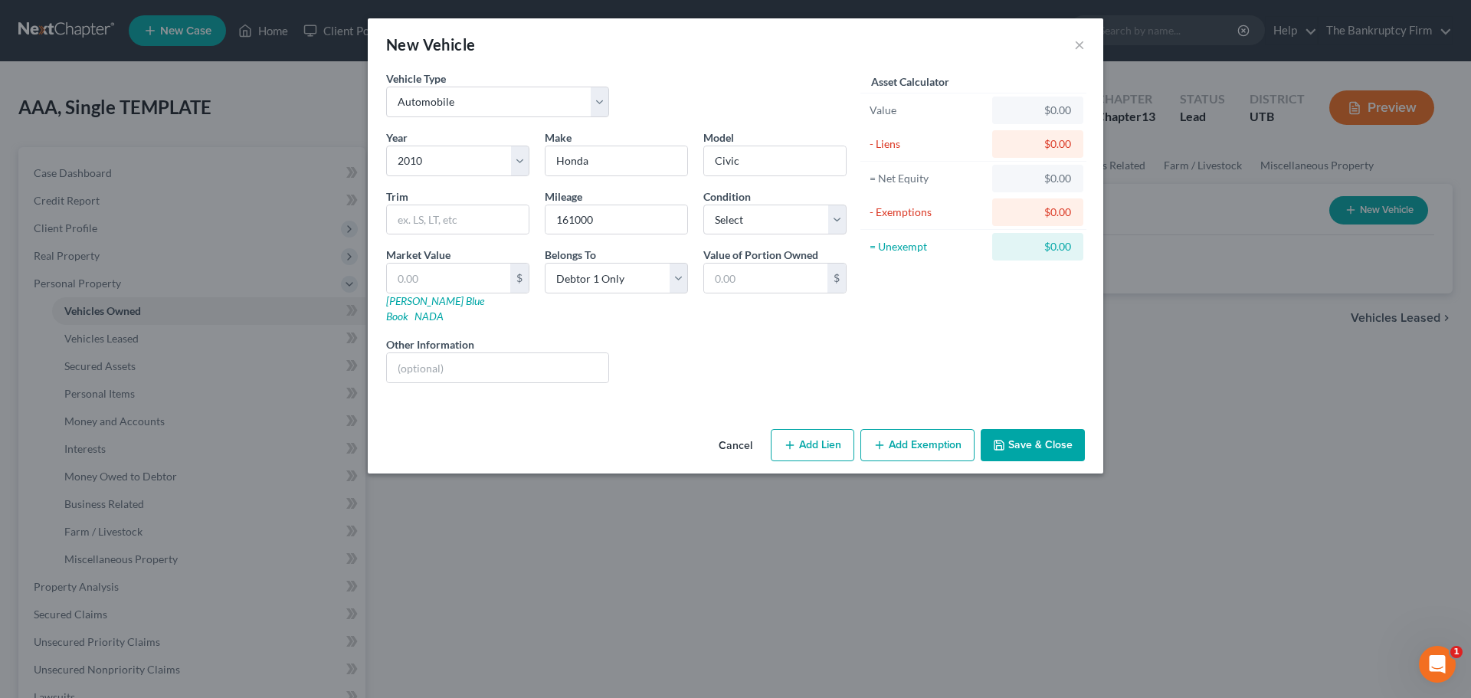
click at [811, 311] on div "Year Select 2026 2025 2024 2023 2022 2021 2020 2019 2018 2017 2016 2015 2014 20…" at bounding box center [616, 262] width 476 height 266
click at [486, 287] on input "text" at bounding box center [448, 277] width 123 height 29
type input "3"
type input "3.00"
type input "30"
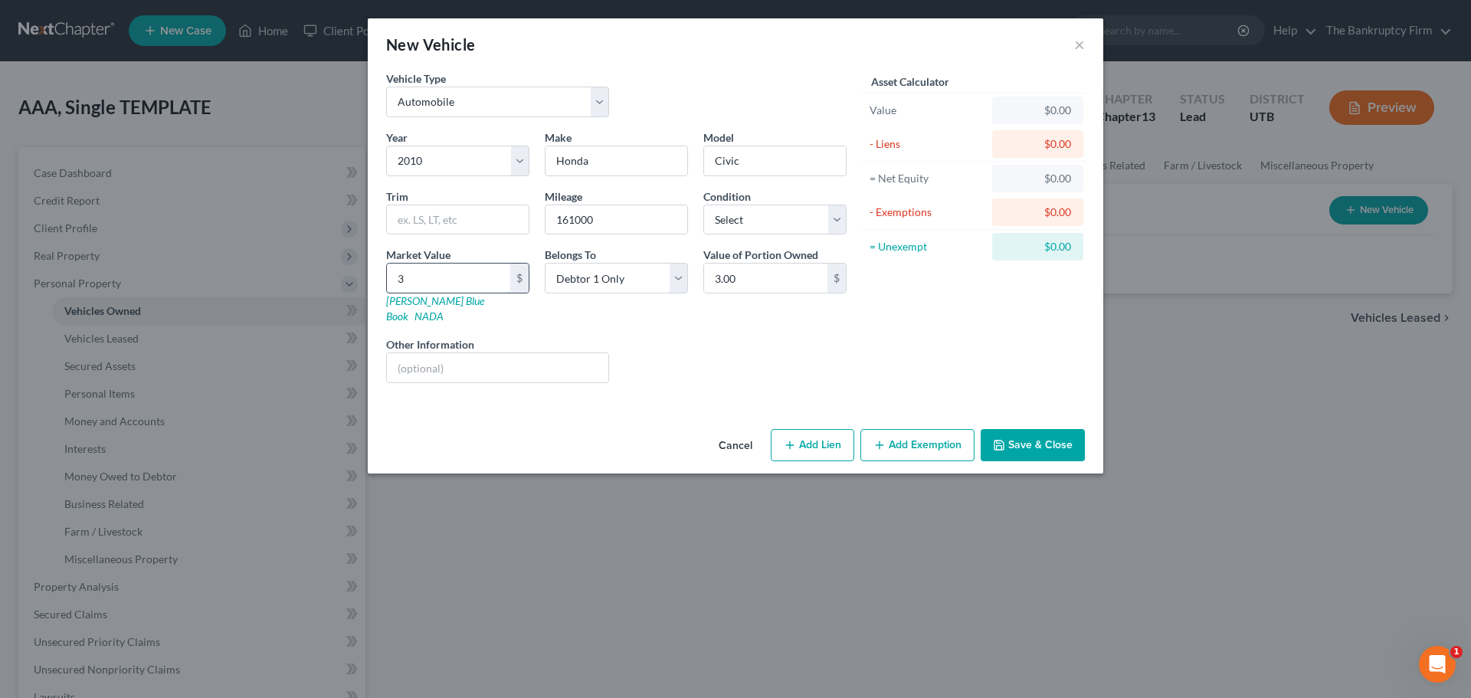
type input "30.00"
type input "300"
type input "300.00"
type input "3000"
type input "3,000.00"
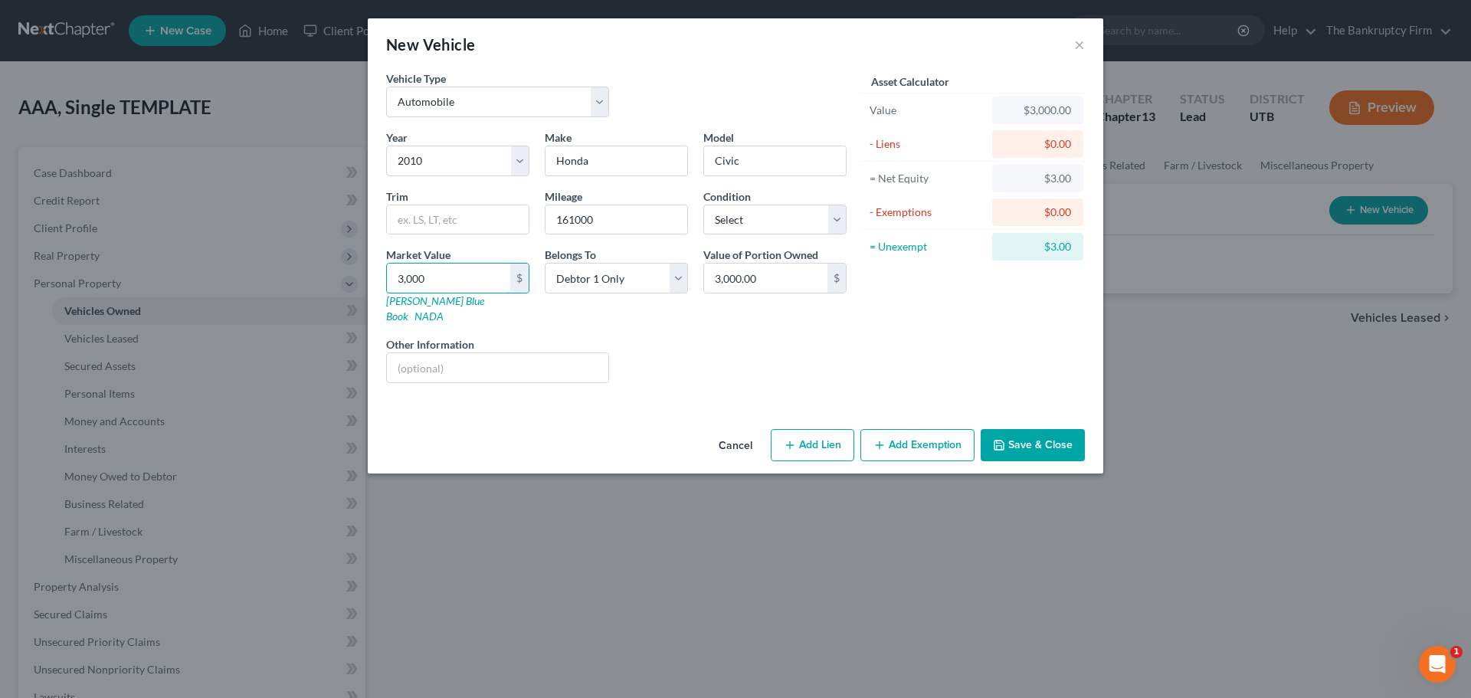
type input "3,000"
click at [715, 358] on div "Liens Select" at bounding box center [736, 359] width 238 height 47
click at [1011, 429] on button "Save & Close" at bounding box center [1032, 445] width 104 height 32
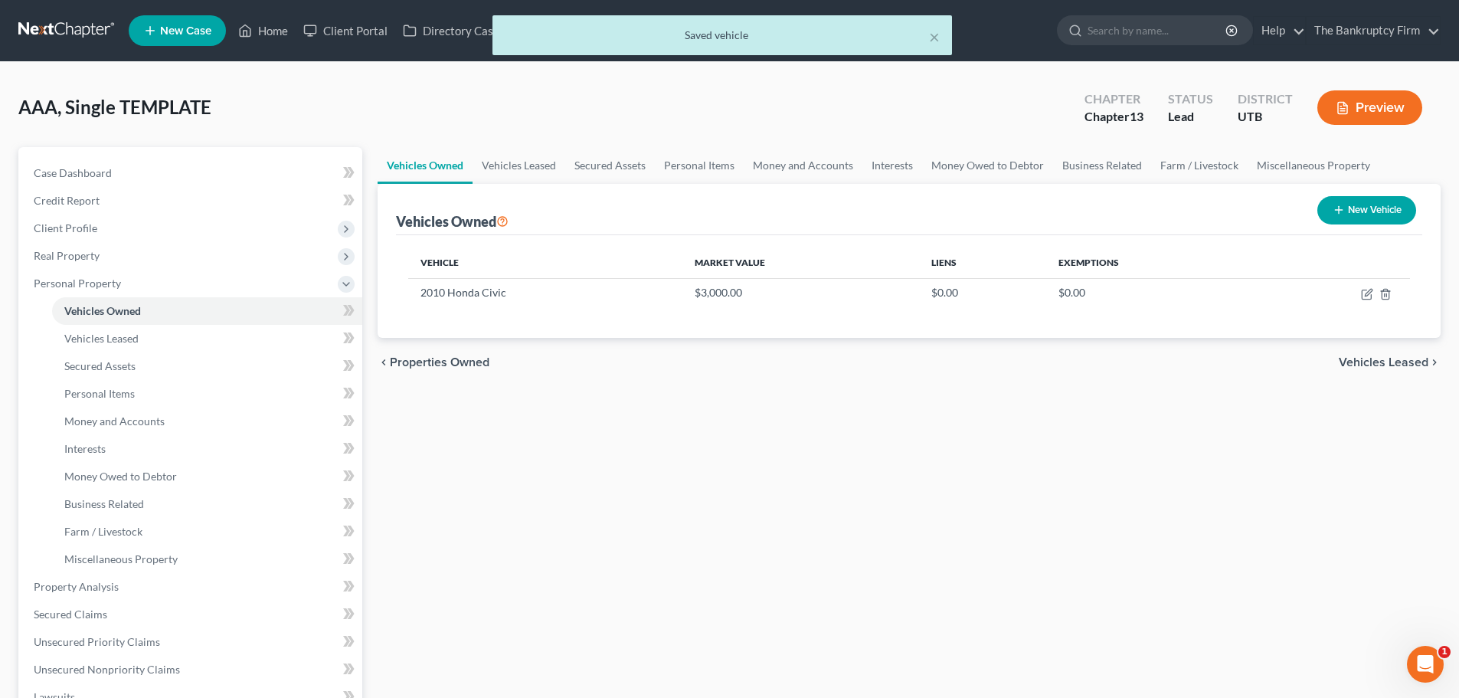
click at [755, 430] on div "Vehicles Owned Vehicles Leased Secured Assets Personal Items Money and Accounts…" at bounding box center [909, 603] width 1078 height 912
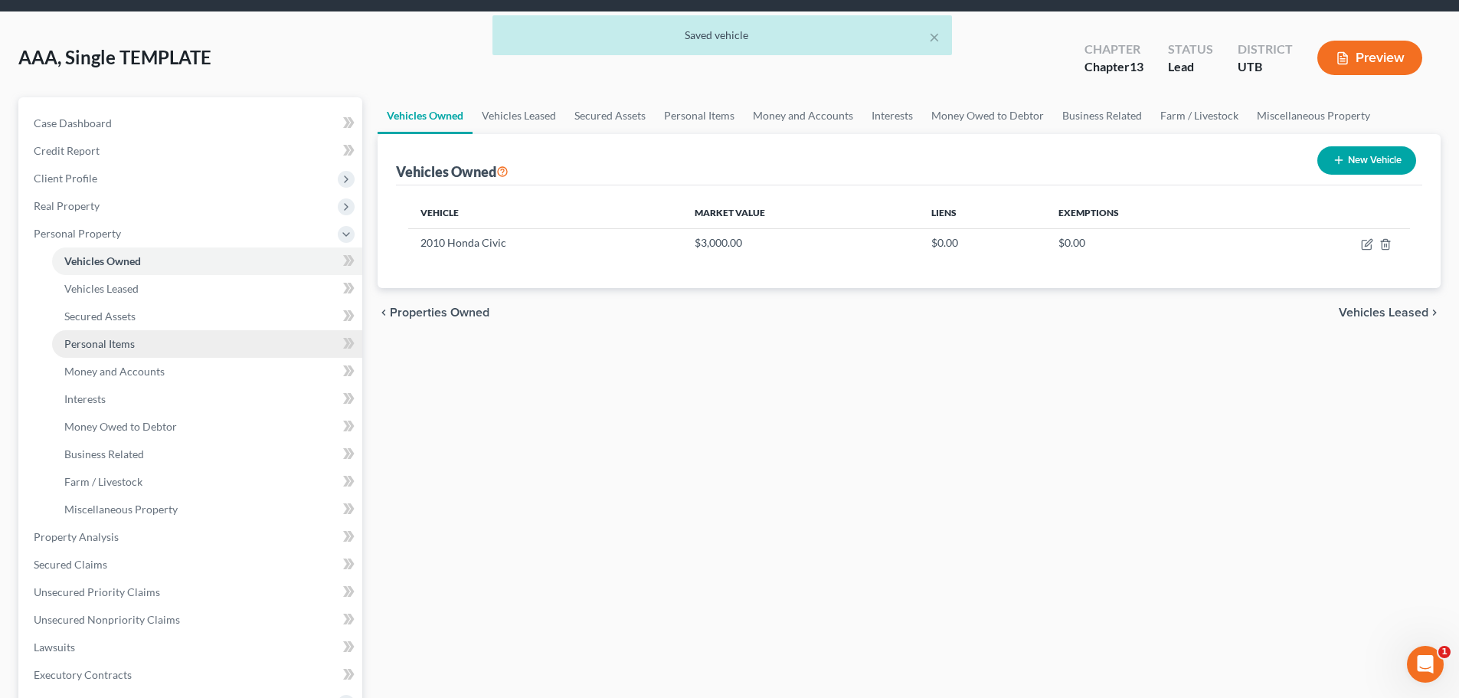
scroll to position [77, 0]
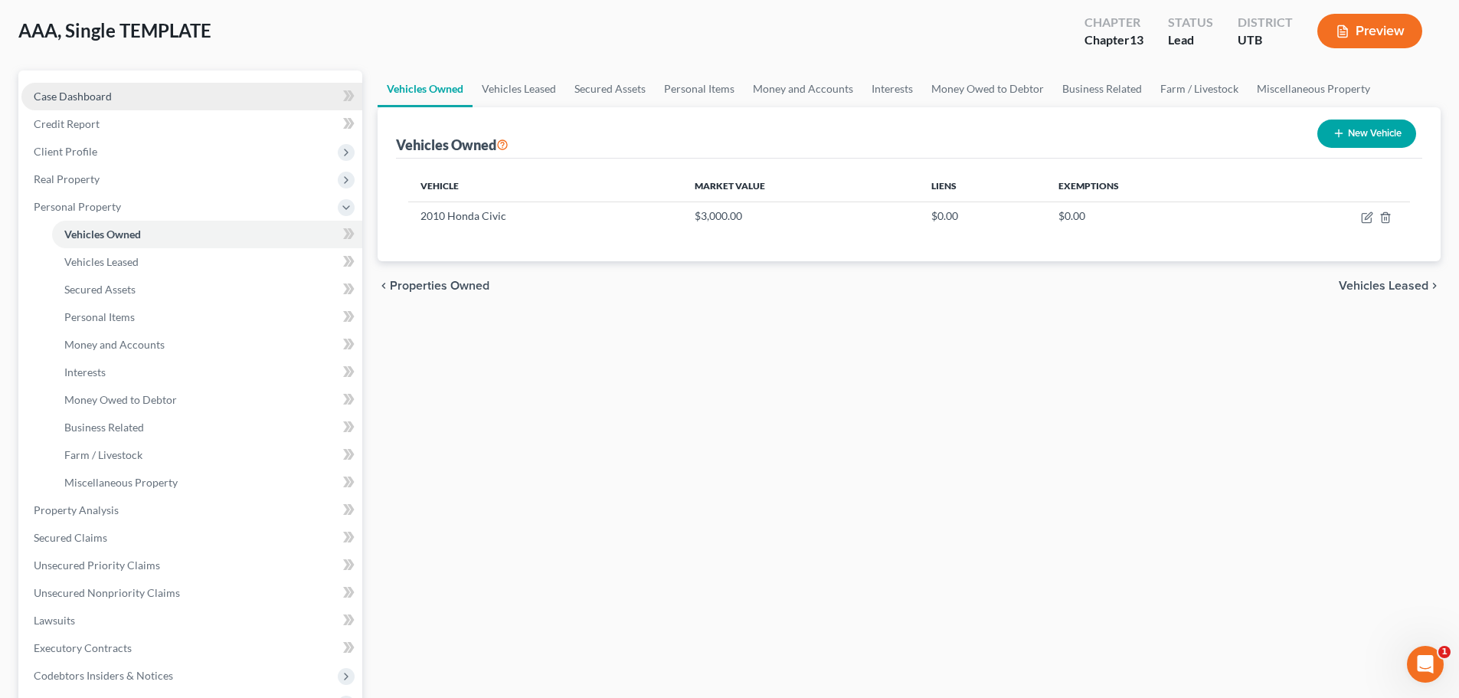
click at [110, 105] on link "Case Dashboard" at bounding box center [191, 97] width 341 height 28
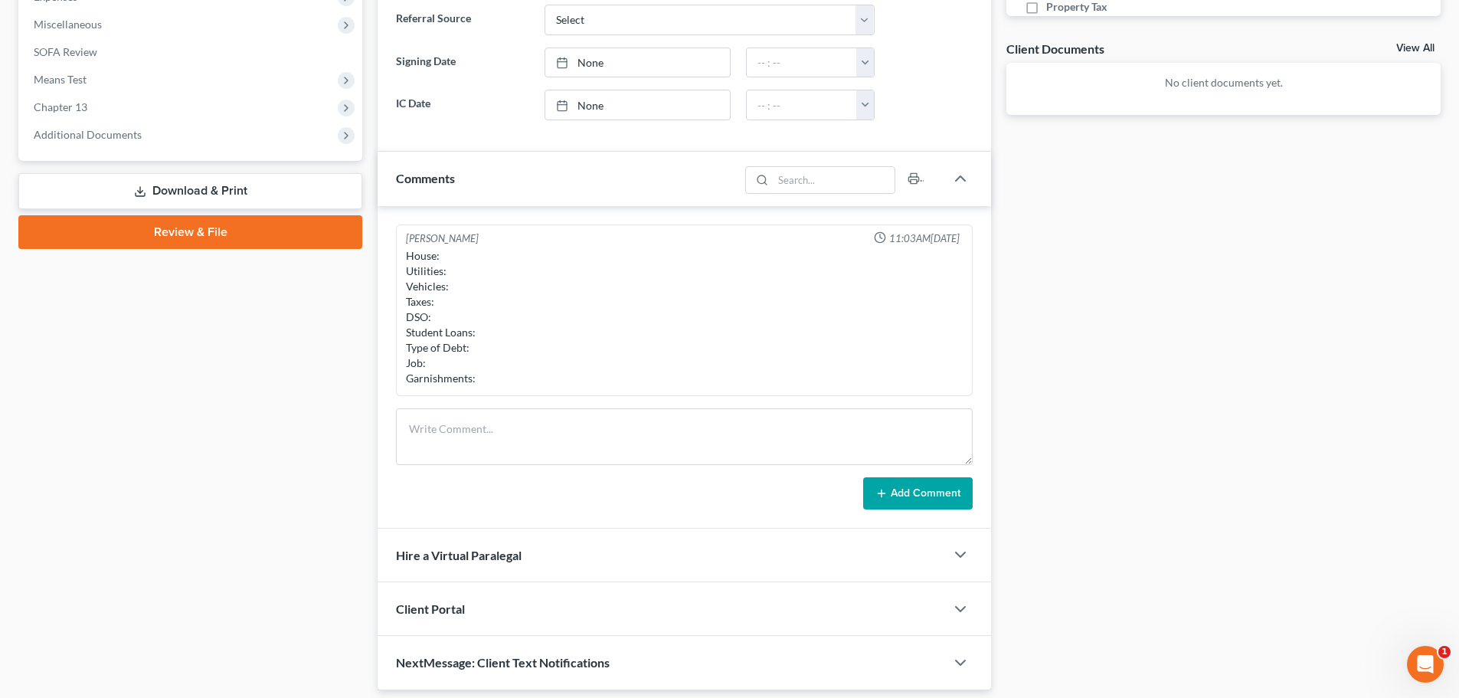
scroll to position [536, 0]
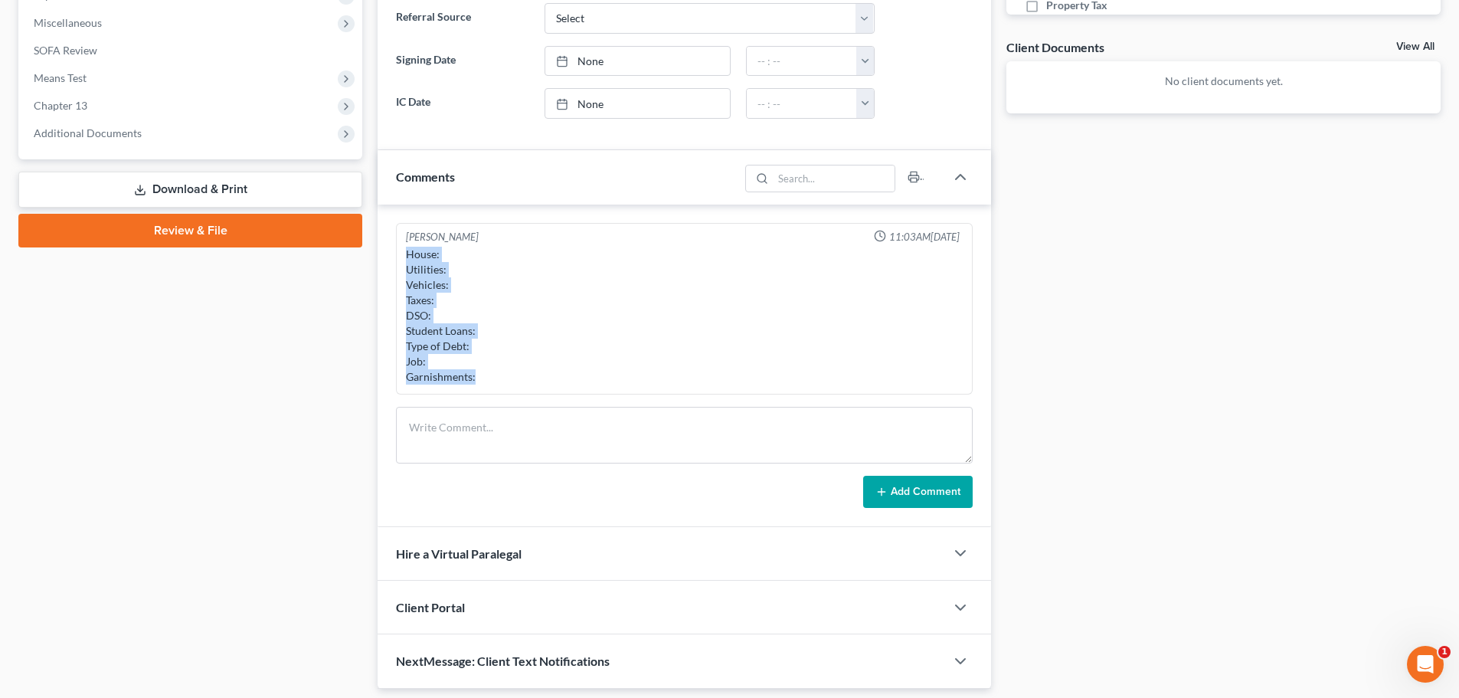
drag, startPoint x: 407, startPoint y: 254, endPoint x: 508, endPoint y: 372, distance: 155.4
click at [508, 372] on div "House: Utilities: Vehicles: Taxes: DSO: Student Loans: Type of Debt: Job: Garni…" at bounding box center [684, 316] width 557 height 138
copy div "House: Utilities: Vehicles: Taxes: DSO: Student Loans: Type of Debt: Job: Garni…"
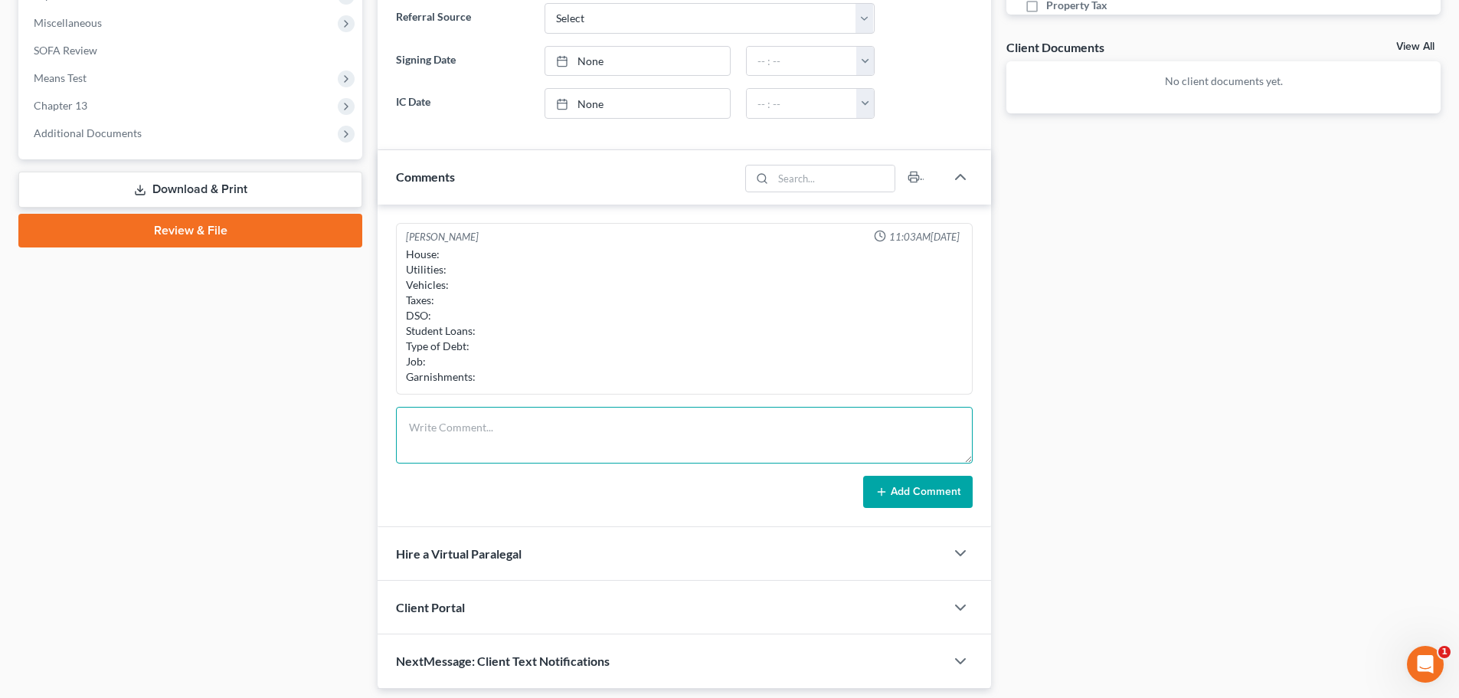
click at [541, 421] on textarea at bounding box center [684, 435] width 577 height 57
paste textarea "House: Utilities: Vehicles: Taxes: DSO: Student Loans: Type of Debt: Job: Garni…"
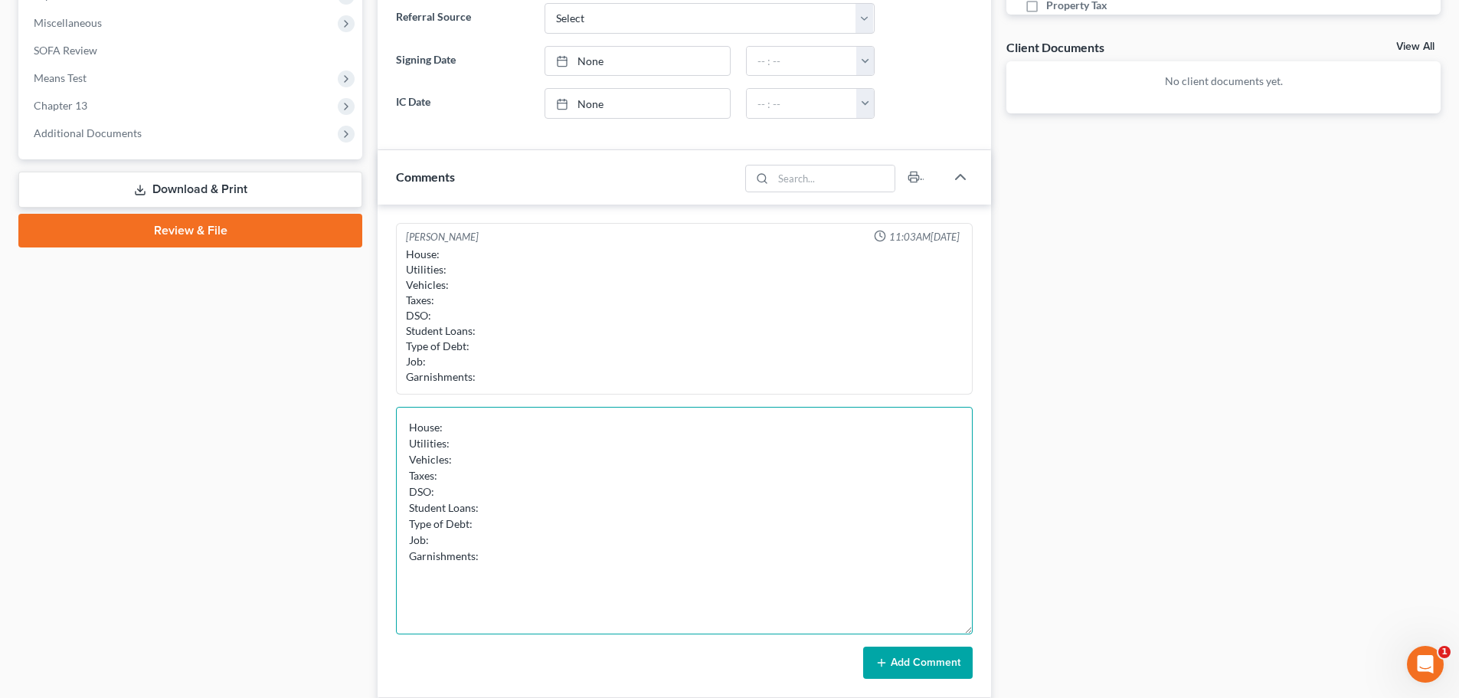
drag, startPoint x: 970, startPoint y: 460, endPoint x: 904, endPoint y: 561, distance: 121.3
click at [993, 631] on div "Updates & News × [US_STATE] District Notes: Take a look at NextChapter's Distri…" at bounding box center [684, 235] width 629 height 1248
click at [692, 451] on textarea "House: Utilities: Vehicles: Taxes: DSO: Student Loans: Type of Debt: Job: Garni…" at bounding box center [684, 521] width 577 height 228
click at [661, 477] on textarea "House: Utilities: Vehicles: Taxes: DSO: Student Loans: Type of Debt: Job: Garni…" at bounding box center [684, 521] width 577 height 228
click at [666, 465] on textarea "House: Utilities: Vehicles: Taxes: DSO: Student Loans: Type of Debt: Job: Garni…" at bounding box center [684, 521] width 577 height 228
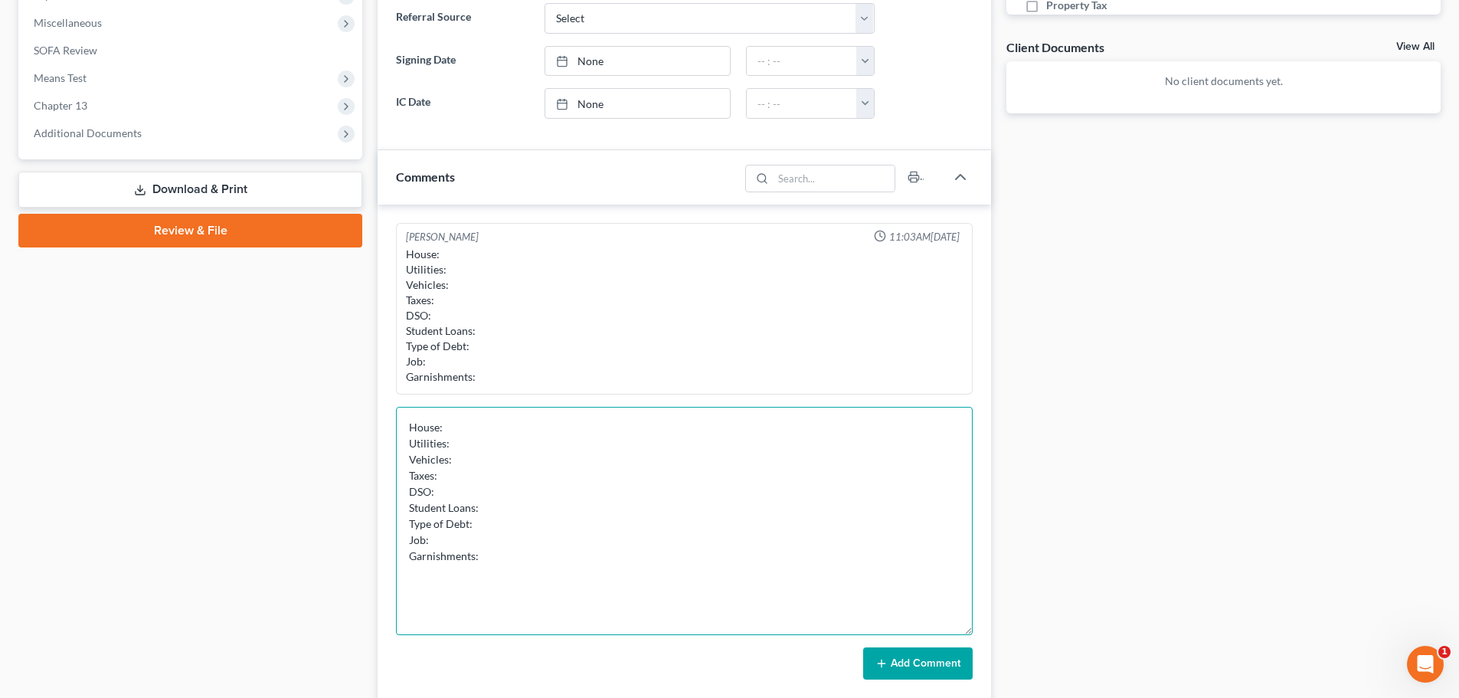
click at [657, 468] on textarea "House: Utilities: Vehicles: Taxes: DSO: Student Loans: Type of Debt: Job: Garni…" at bounding box center [684, 521] width 577 height 228
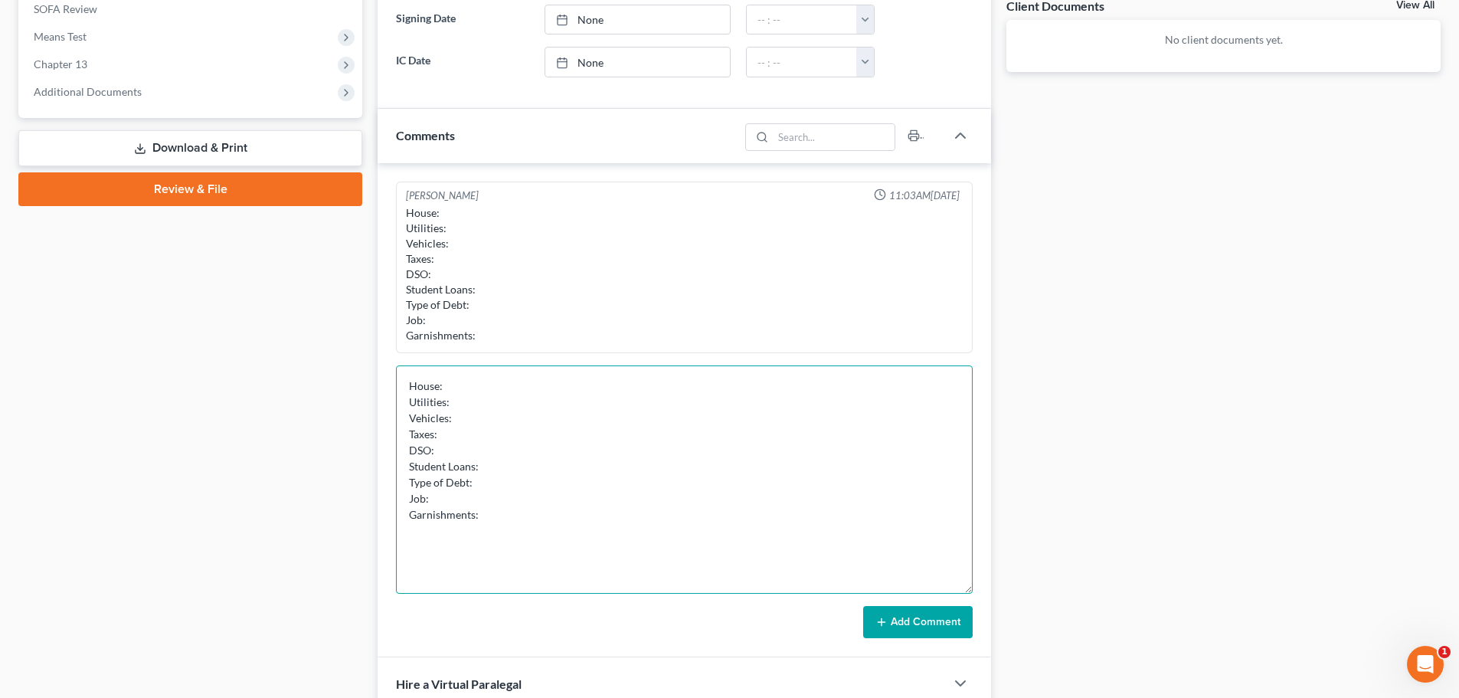
scroll to position [613, 0]
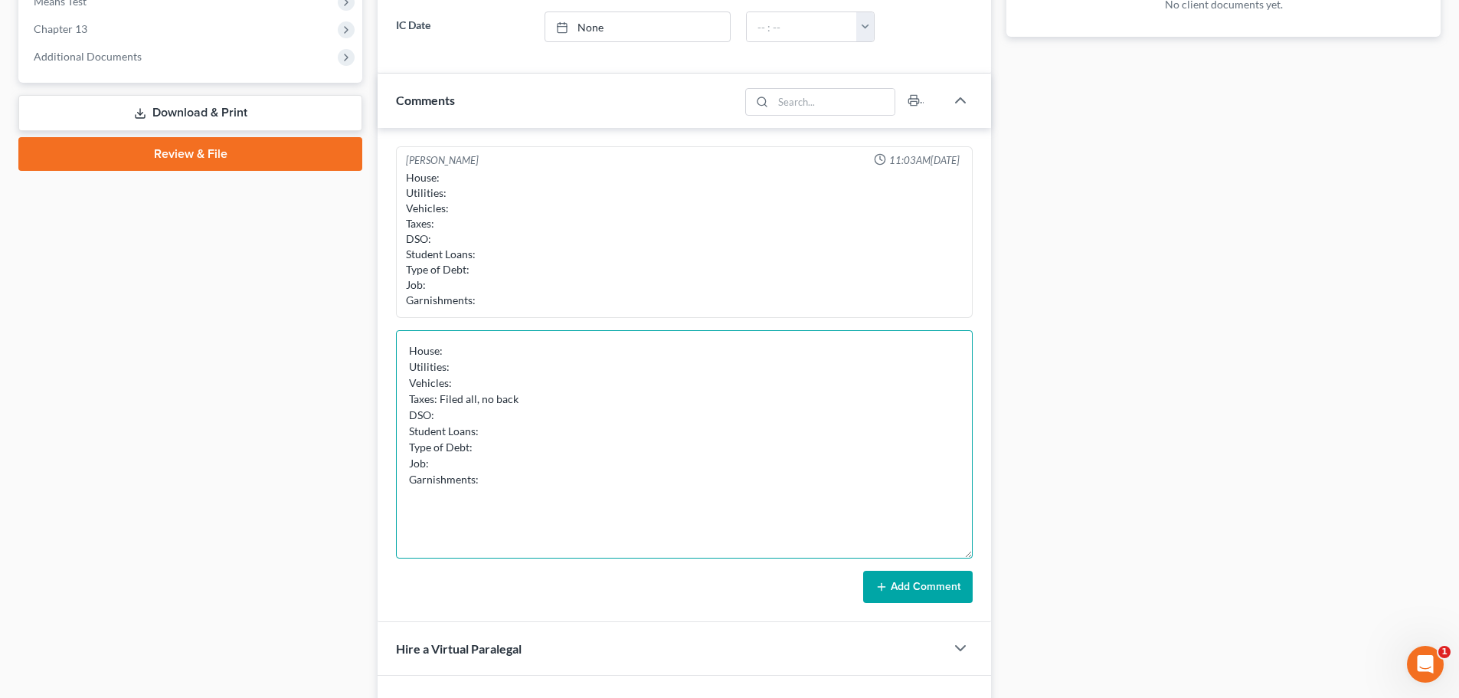
click at [515, 432] on textarea "House: Utilities: Vehicles: Taxes: Filed all, no back DSO: Student Loans: Type …" at bounding box center [684, 444] width 577 height 228
click at [525, 417] on textarea "House: Utilities: Vehicles: Taxes: Filed all, no back DSO: Student Loans: Type …" at bounding box center [684, 444] width 577 height 228
click at [510, 430] on textarea "House: Utilities: Vehicles: Taxes: Filed all, no back DSO: No Student Loans: Ty…" at bounding box center [684, 444] width 577 height 228
click at [517, 444] on textarea "House: Utilities: Vehicles: Taxes: Filed all, no back DSO: No Student Loans: No…" at bounding box center [684, 444] width 577 height 228
click at [551, 465] on textarea "House: Utilities: Vehicles: Taxes: Filed all, no back DSO: No Student Loans: No…" at bounding box center [684, 444] width 577 height 228
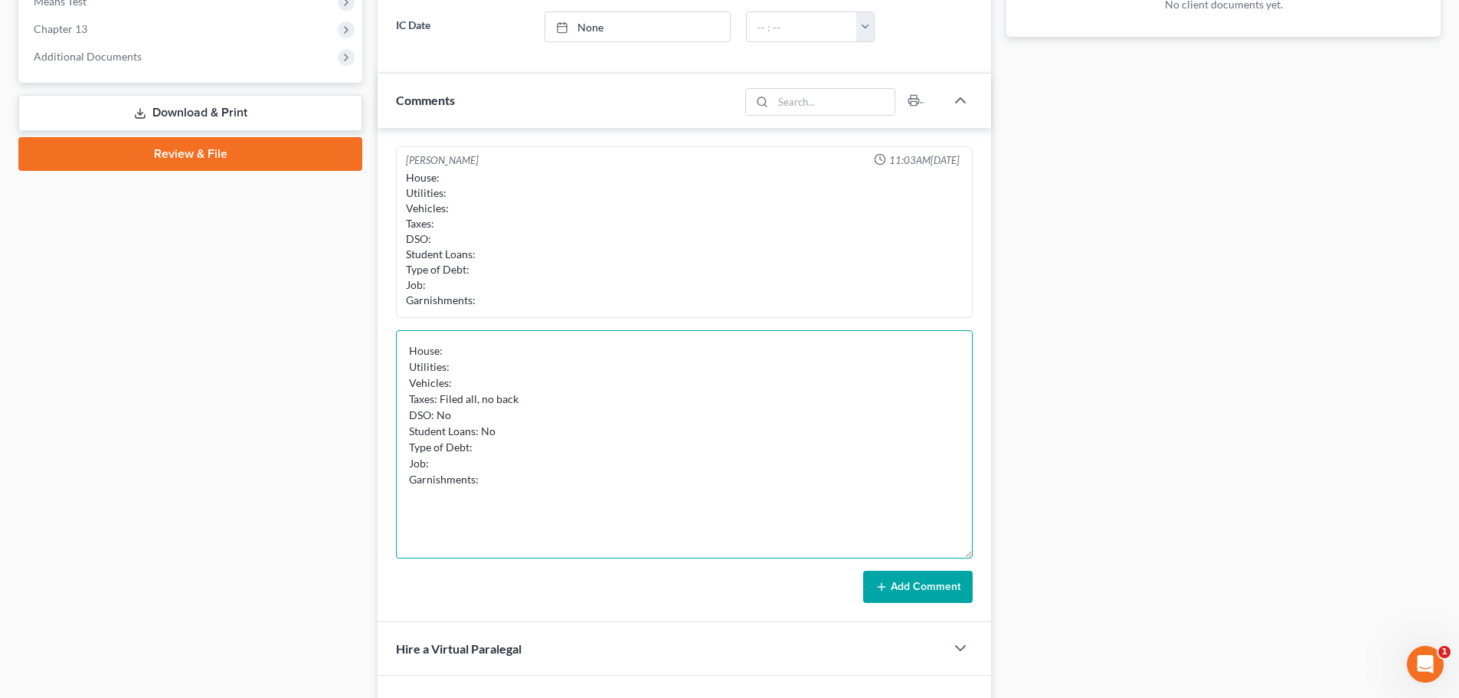
click at [568, 443] on textarea "House: Utilities: Vehicles: Taxes: Filed all, no back DSO: No Student Loans: No…" at bounding box center [684, 444] width 577 height 228
click at [571, 449] on textarea "House: Utilities: Vehicles: Taxes: Filed all, no back DSO: No Student Loans: No…" at bounding box center [684, 444] width 577 height 228
click at [516, 440] on textarea "House: Utilities: Vehicles: Taxes: Filed all, no back DSO: No Student Loans: No…" at bounding box center [684, 444] width 577 height 228
click at [848, 463] on textarea "House: Utilities: Vehicles: Taxes: Filed all, no back DSO: No Student Loans: No…" at bounding box center [684, 444] width 577 height 228
click at [772, 443] on textarea "House: Utilities: Vehicles: Taxes: Filed all, no back DSO: No Student Loans: No…" at bounding box center [684, 444] width 577 height 228
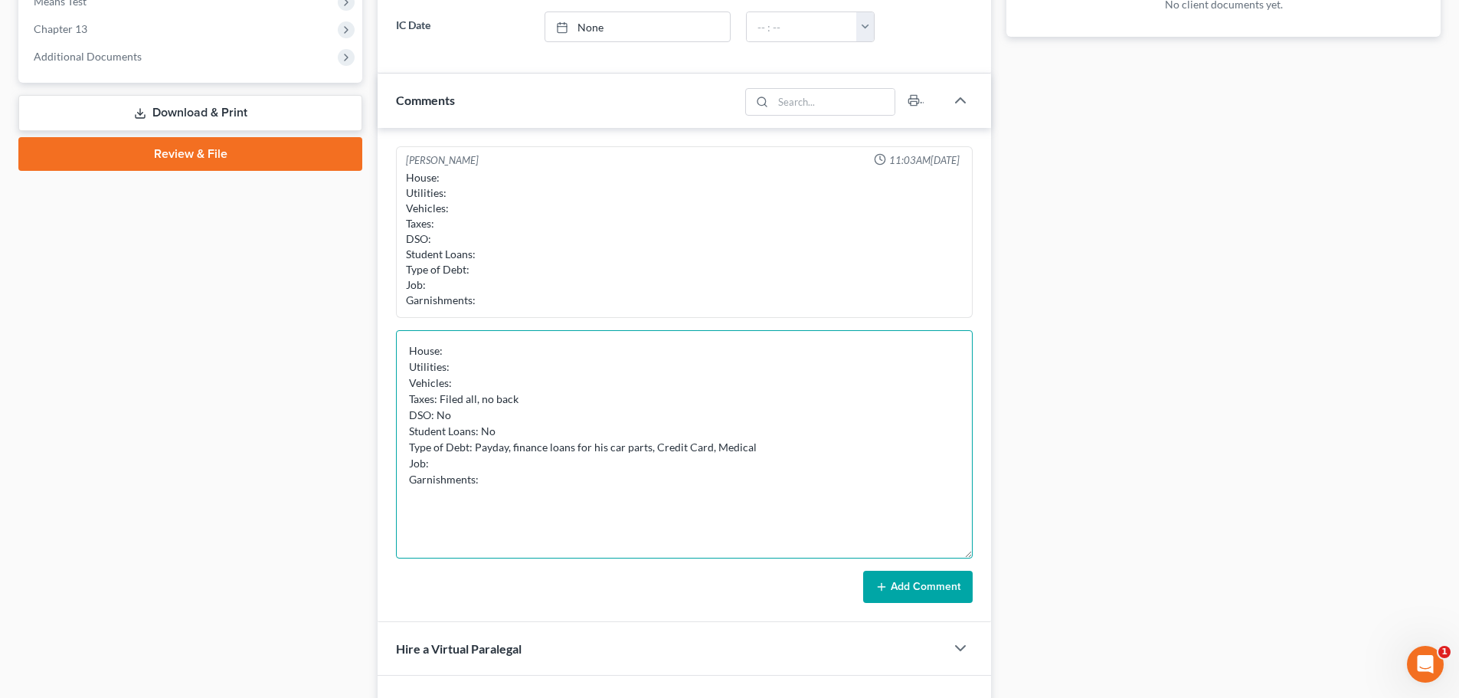
click at [513, 443] on textarea "House: Utilities: Vehicles: Taxes: Filed all, no back DSO: No Student Loans: No…" at bounding box center [684, 444] width 577 height 228
click at [535, 464] on textarea "House: Utilities: Vehicles: Taxes: Filed all, no back DSO: No Student Loans: No…" at bounding box center [684, 444] width 577 height 228
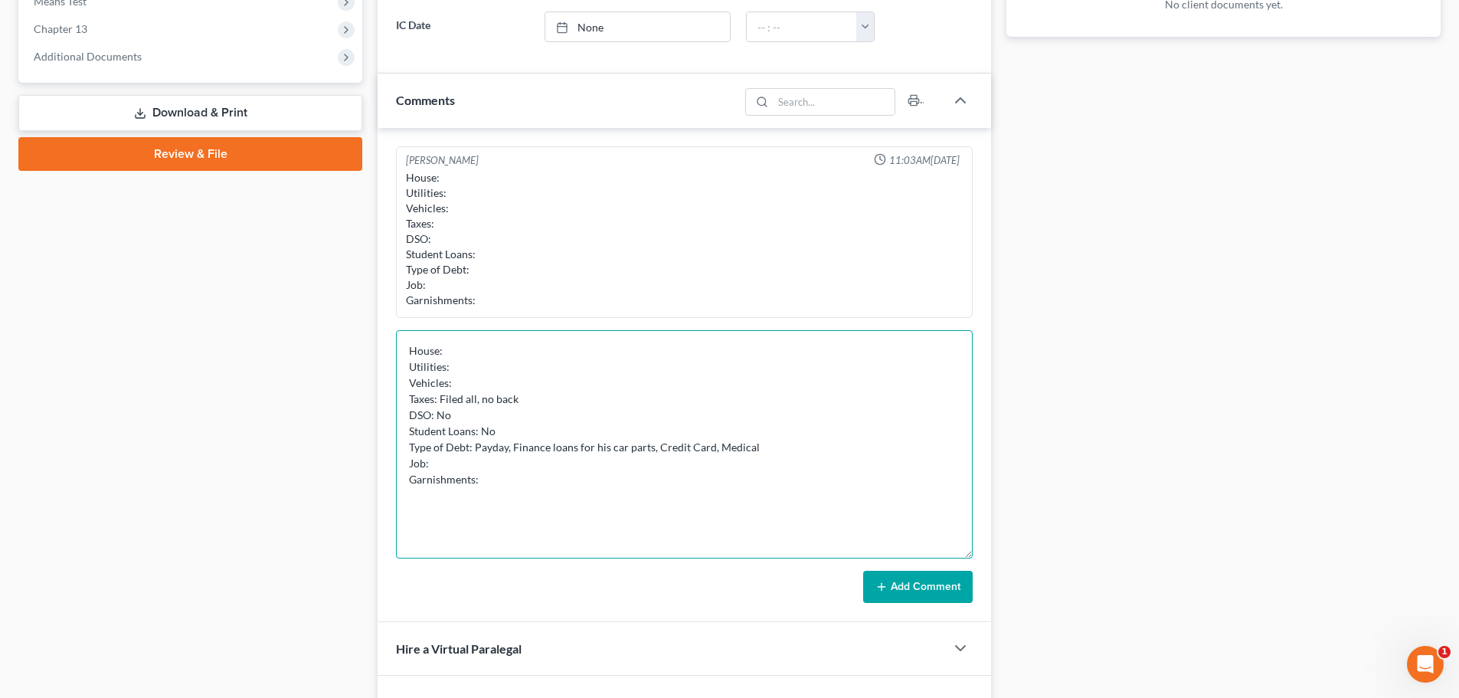
click at [535, 464] on textarea "House: Utilities: Vehicles: Taxes: Filed all, no back DSO: No Student Loans: No…" at bounding box center [684, 444] width 577 height 228
click at [535, 465] on textarea "House: Utilities: Vehicles: Taxes: Filed all, no back DSO: No Student Loans: No…" at bounding box center [684, 444] width 577 height 228
drag, startPoint x: 470, startPoint y: 466, endPoint x: 462, endPoint y: 470, distance: 9.6
click at [468, 466] on textarea "House: Utilities: Vehicles: Taxes: Filed all, no back DSO: No Student Loans: No…" at bounding box center [684, 444] width 577 height 228
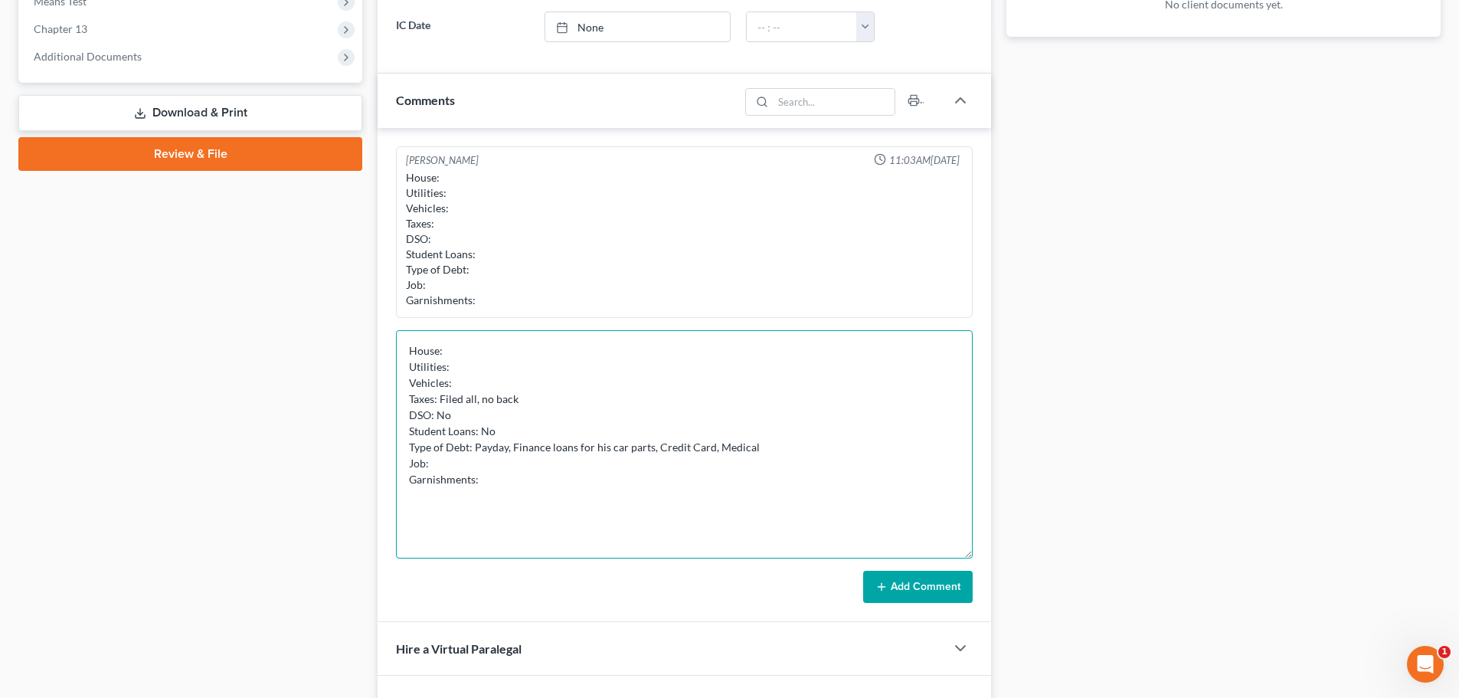
click at [437, 470] on textarea "House: Utilities: Vehicles: Taxes: Filed all, no back DSO: No Student Loans: No…" at bounding box center [684, 444] width 577 height 228
click at [454, 503] on textarea "House: Utilities: Vehicles: Taxes: Filed all, no back DSO: No Student Loans: No…" at bounding box center [684, 444] width 577 height 228
click at [510, 482] on textarea "House: Utilities: Vehicles: Taxes: Filed all, no back DSO: No Student Loans: No…" at bounding box center [684, 444] width 577 height 228
click at [458, 465] on textarea "House: Utilities: Vehicles: Taxes: Filed all, no back DSO: No Student Loans: No…" at bounding box center [684, 444] width 577 height 228
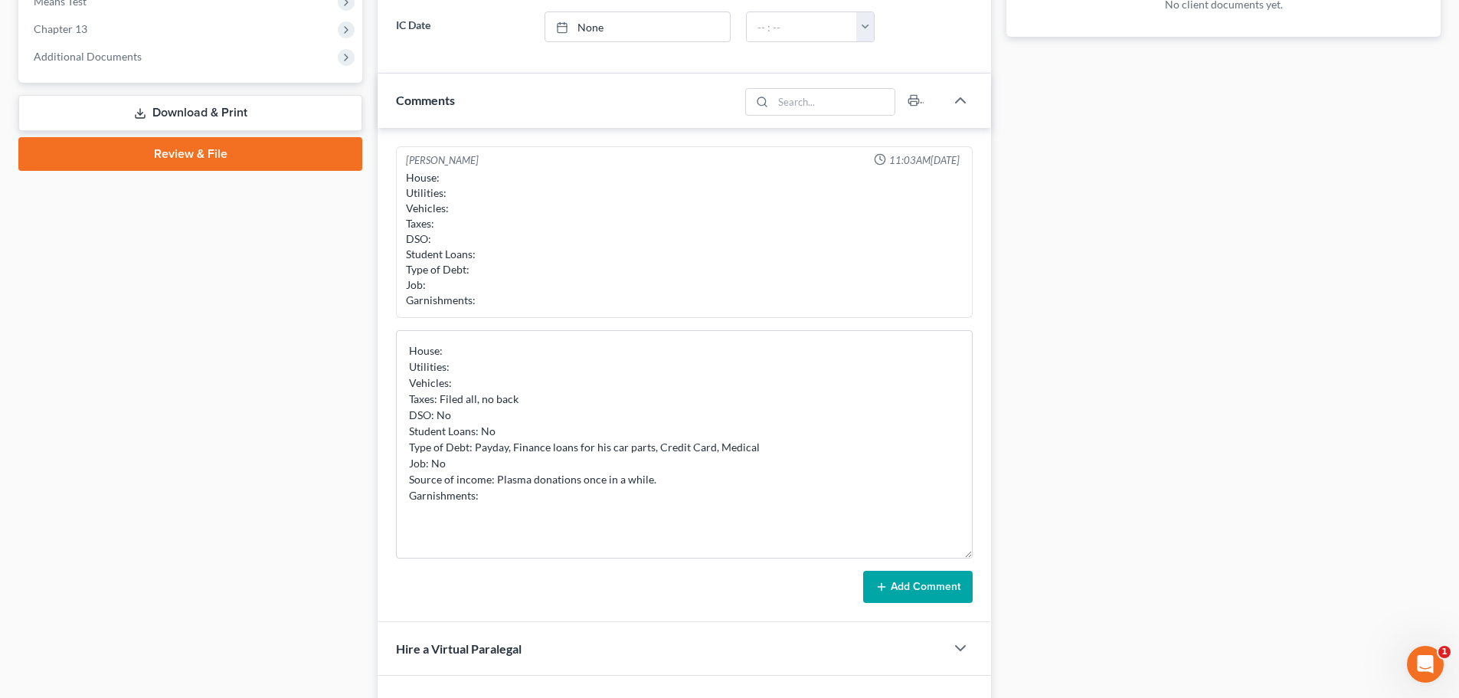
click at [752, 591] on div "Add Comment" at bounding box center [684, 587] width 577 height 32
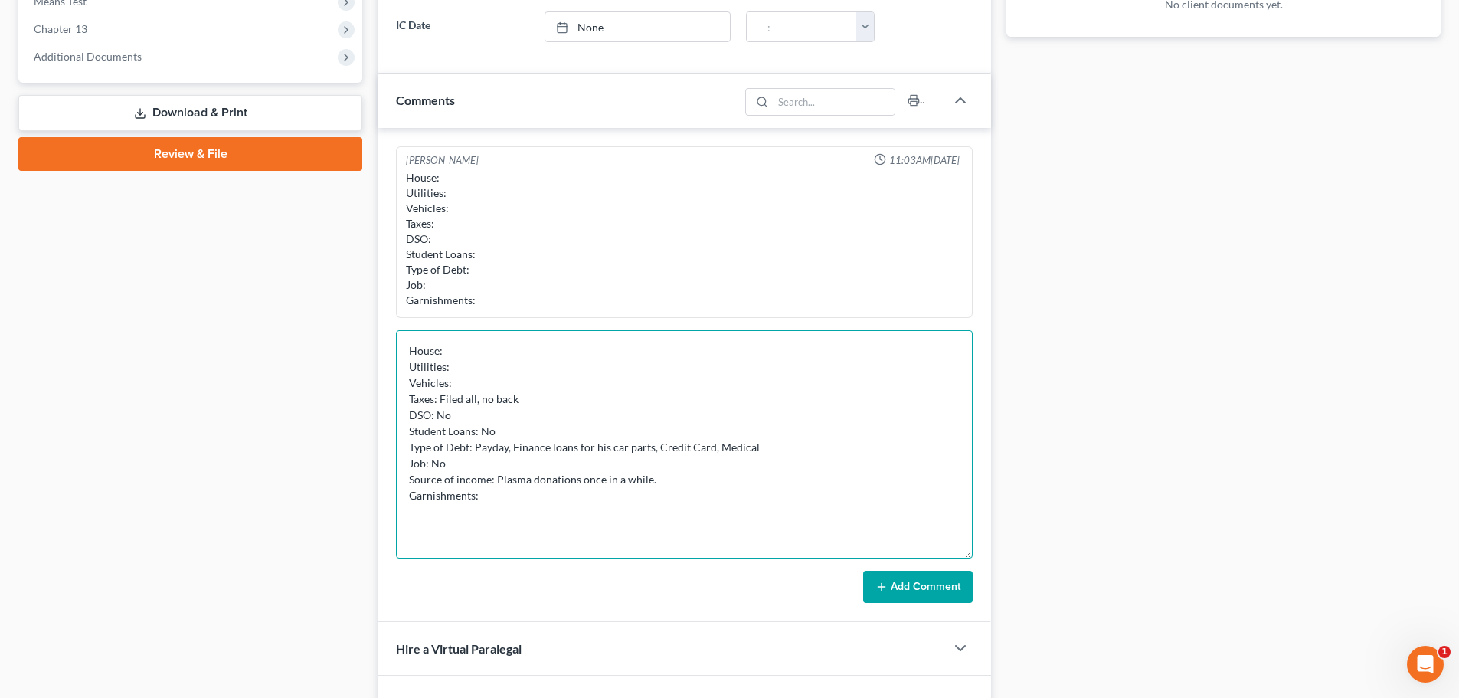
click at [643, 502] on textarea "House: Utilities: Vehicles: Taxes: Filed all, no back DSO: No Student Loans: No…" at bounding box center [684, 444] width 577 height 228
click at [592, 505] on textarea "House: Utilities: Vehicles: Taxes: Filed all, no back DSO: No Student Loans: No…" at bounding box center [684, 444] width 577 height 228
click at [456, 509] on textarea "House: Utilities: Vehicles: Taxes: Filed all, no back DSO: No Student Loans: No…" at bounding box center [684, 444] width 577 height 228
click at [527, 500] on textarea "House: Utilities: Vehicles: Taxes: Filed all, no back DSO: No Student Loans: No…" at bounding box center [684, 444] width 577 height 228
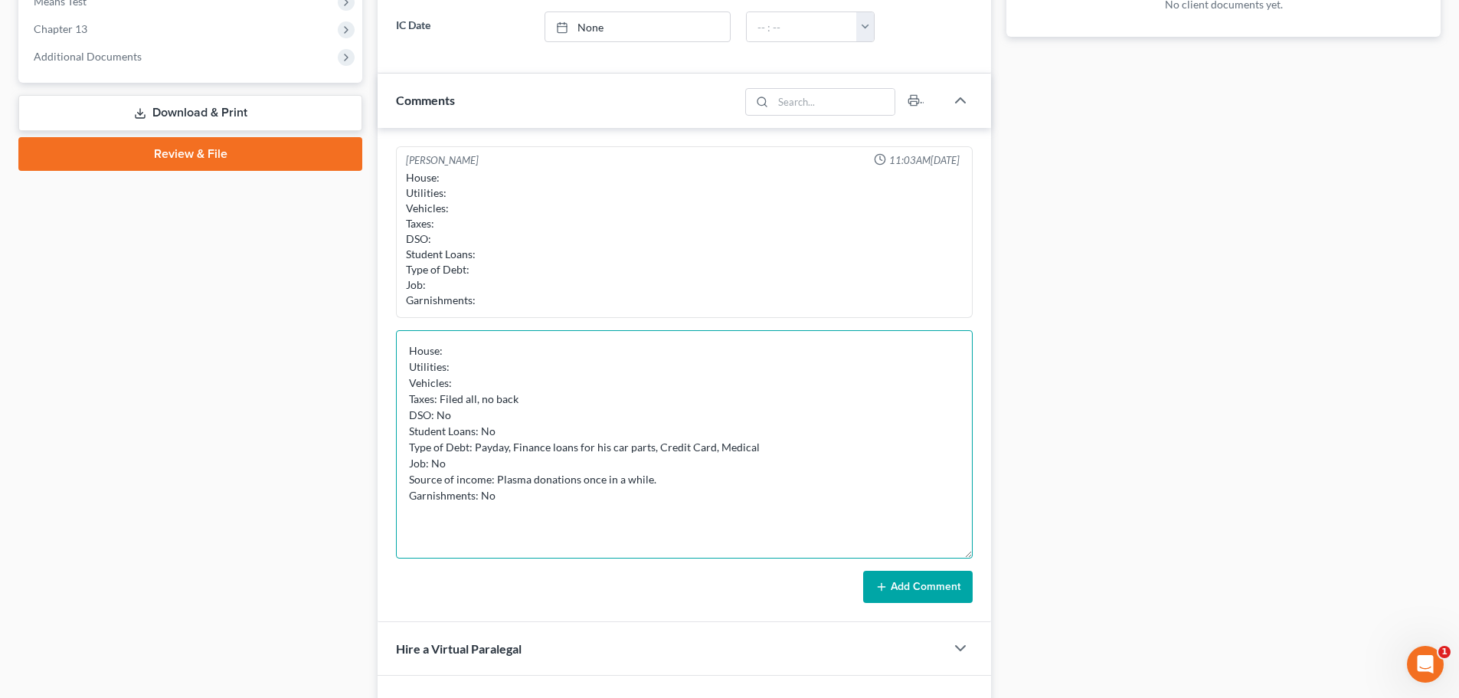
click at [518, 514] on textarea "House: Utilities: Vehicles: Taxes: Filed all, no back DSO: No Student Loans: No…" at bounding box center [684, 444] width 577 height 228
click at [465, 509] on textarea "House: Utilities: Vehicles: Taxes: Filed all, no back DSO: No Student Loans: No…" at bounding box center [684, 444] width 577 height 228
click at [544, 492] on textarea "House: Utilities: Vehicles: Taxes: Filed all, no back DSO: No Student Loans: No…" at bounding box center [684, 444] width 577 height 228
click at [522, 513] on textarea "House: Utilities: Vehicles: Taxes: Filed all, no back DSO: No Student Loans: No…" at bounding box center [684, 444] width 577 height 228
click at [520, 510] on textarea "House: Utilities: Vehicles: Taxes: Filed all, no back DSO: No Student Loans: No…" at bounding box center [684, 444] width 577 height 228
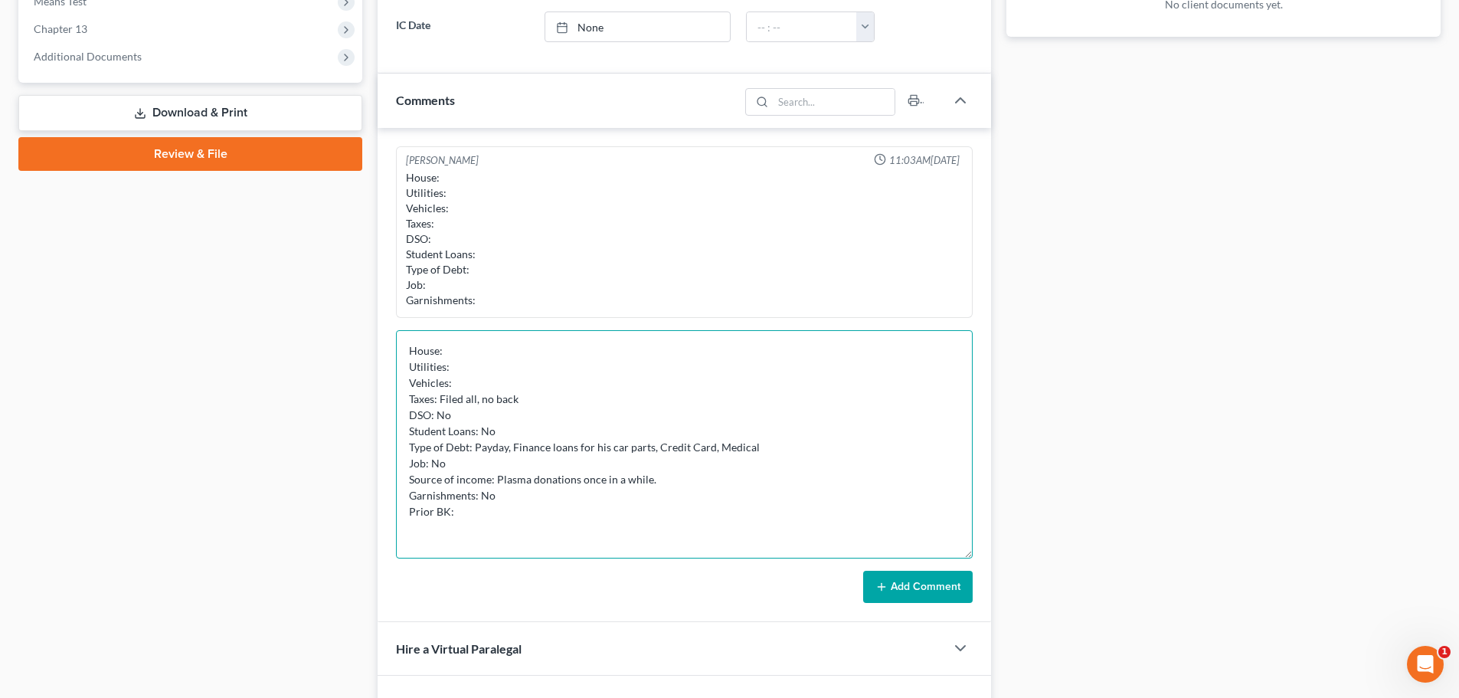
click at [607, 515] on textarea "House: Utilities: Vehicles: Taxes: Filed all, no back DSO: No Student Loans: No…" at bounding box center [684, 444] width 577 height 228
type textarea "House: Utilities: Vehicles: Taxes: Filed all, no back DSO: No Student Loans: No…"
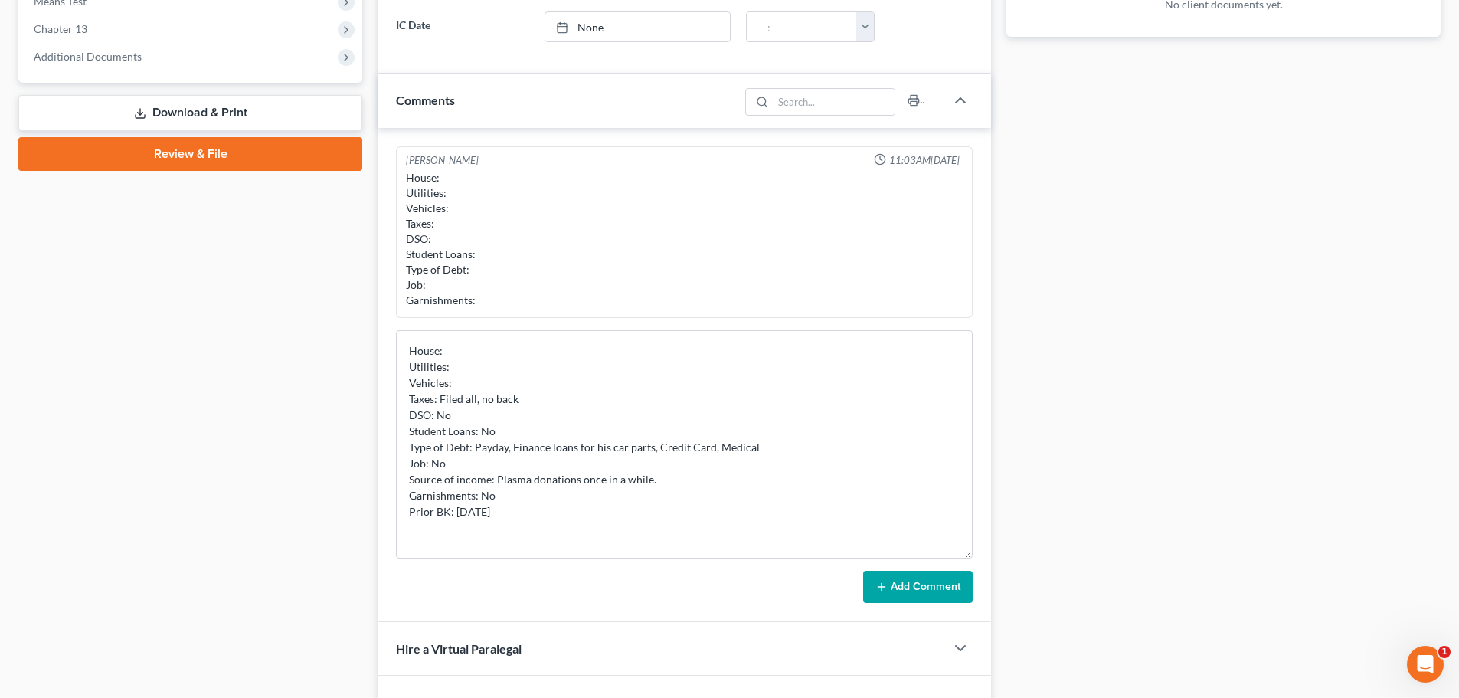
click at [934, 591] on button "Add Comment" at bounding box center [918, 587] width 110 height 32
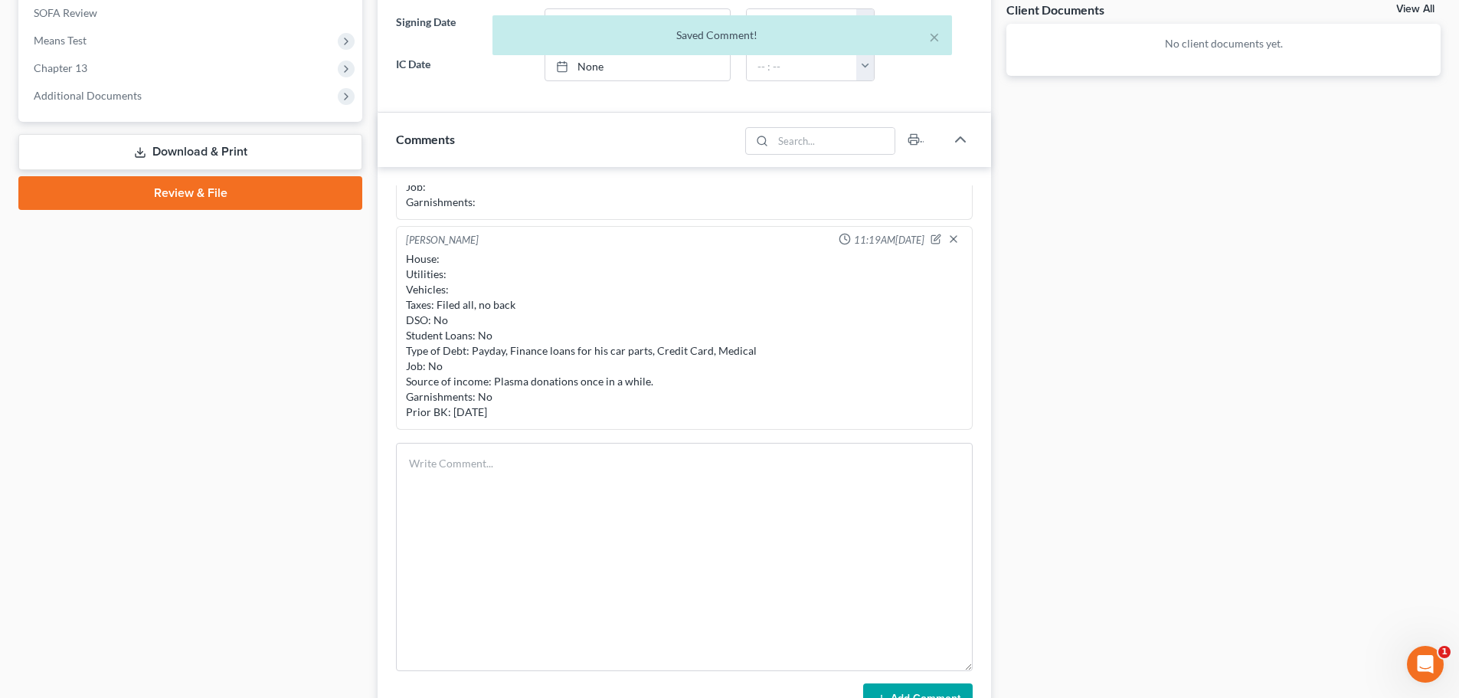
scroll to position [536, 0]
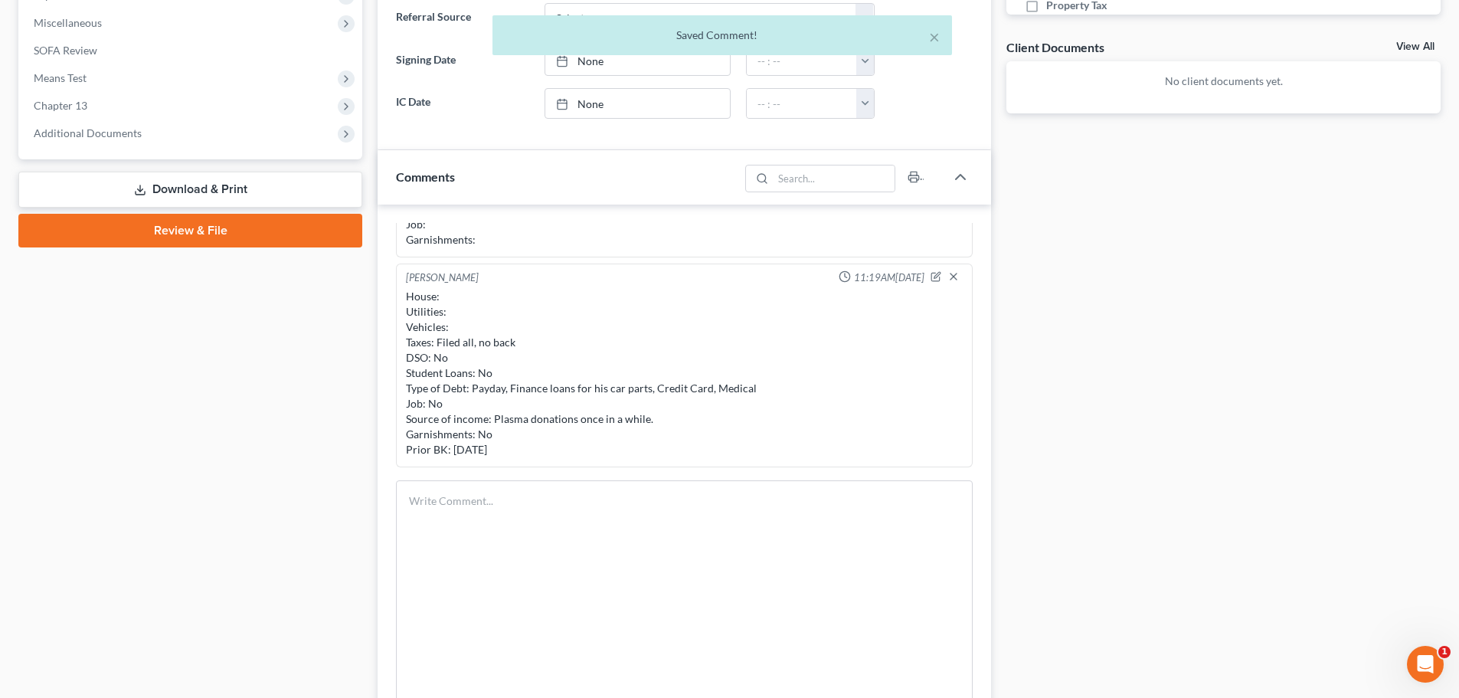
drag, startPoint x: 401, startPoint y: 294, endPoint x: 533, endPoint y: 445, distance: 200.8
click at [533, 445] on div "[PERSON_NAME] 11:19AM[DATE] House: Utilities: Vehicles: Taxes: Filed all, no ba…" at bounding box center [684, 365] width 577 height 204
copy div "House: Utilities: Vehicles: Taxes: Filed all, no back DSO: No Student Loans: No…"
click at [634, 277] on div "[PERSON_NAME] 11:19AM[DATE]" at bounding box center [684, 277] width 563 height 15
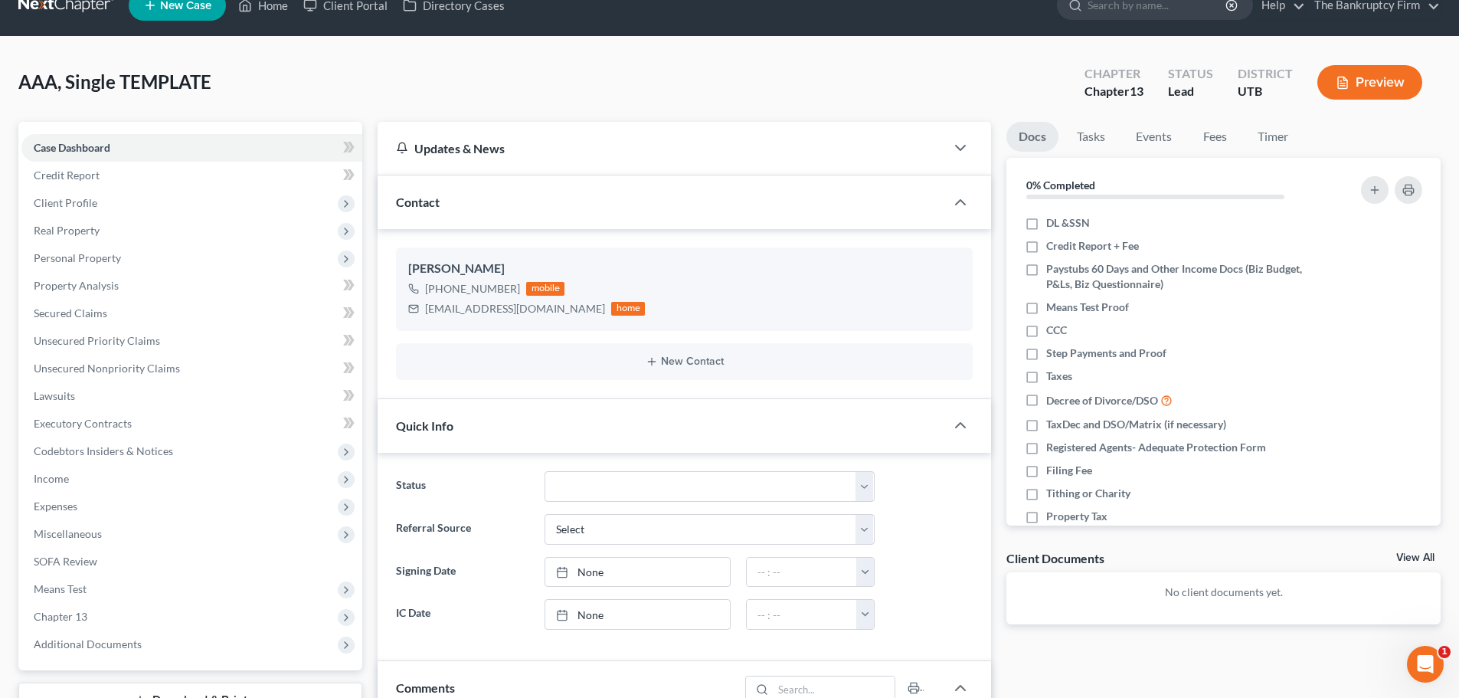
scroll to position [0, 0]
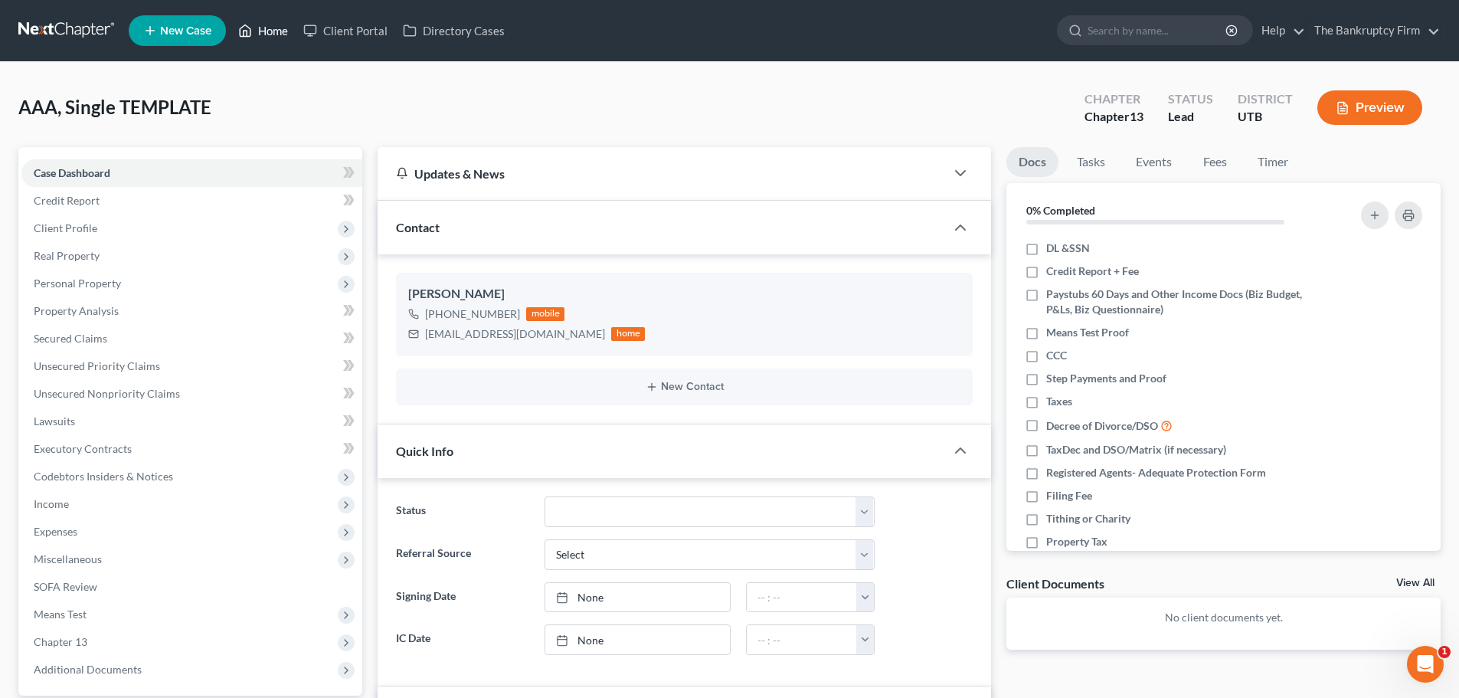
click at [270, 33] on link "Home" at bounding box center [263, 31] width 65 height 28
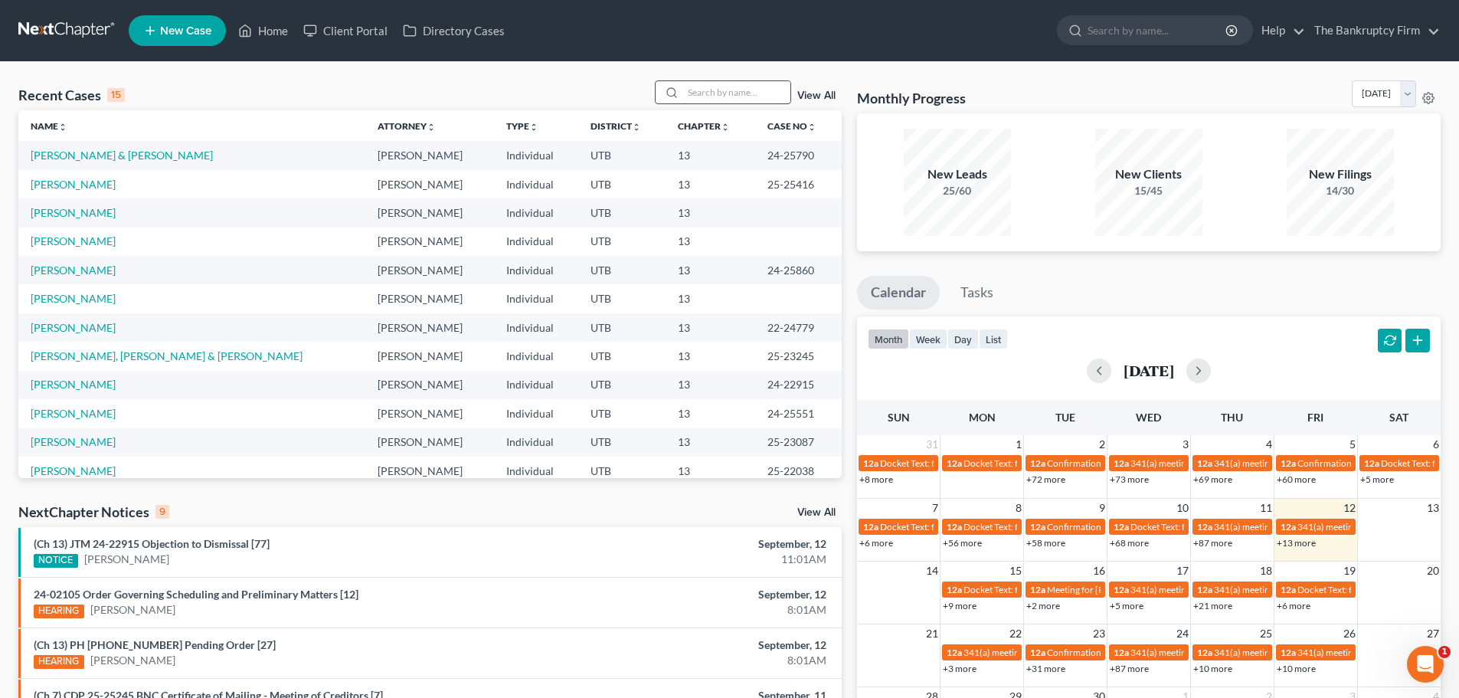
click at [711, 96] on input "search" at bounding box center [736, 92] width 107 height 22
click at [244, 25] on icon at bounding box center [245, 30] width 14 height 18
click at [801, 92] on link "View All" at bounding box center [816, 95] width 38 height 11
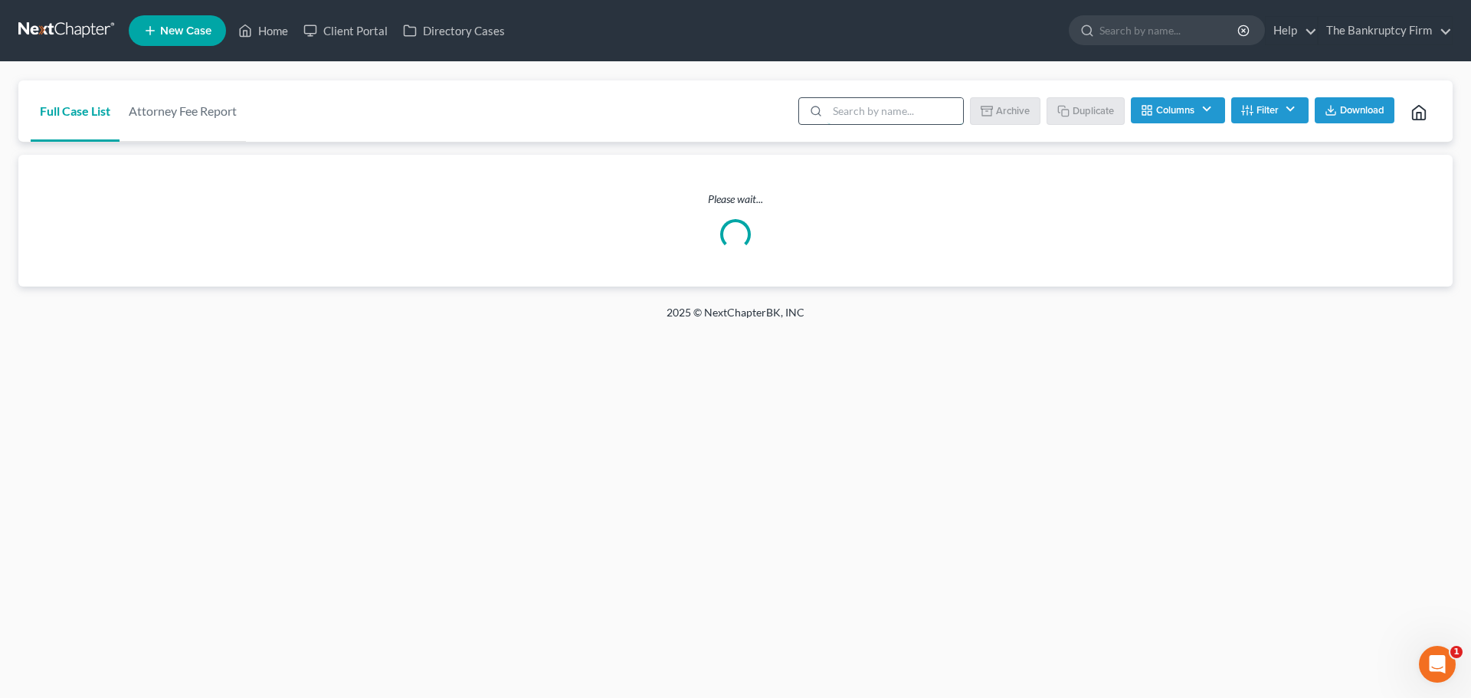
click at [841, 114] on input "search" at bounding box center [895, 111] width 136 height 26
type input "[PERSON_NAME]"
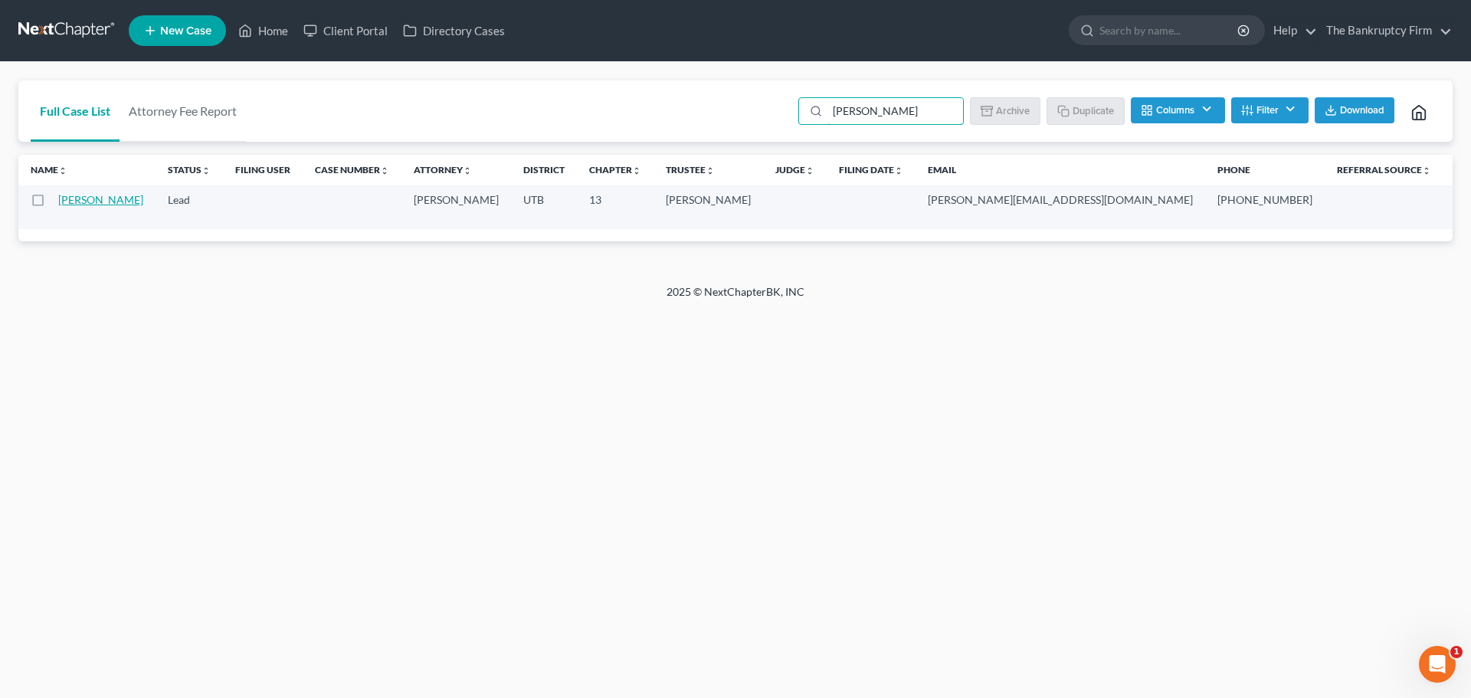
click at [68, 206] on link "[PERSON_NAME]" at bounding box center [100, 199] width 85 height 13
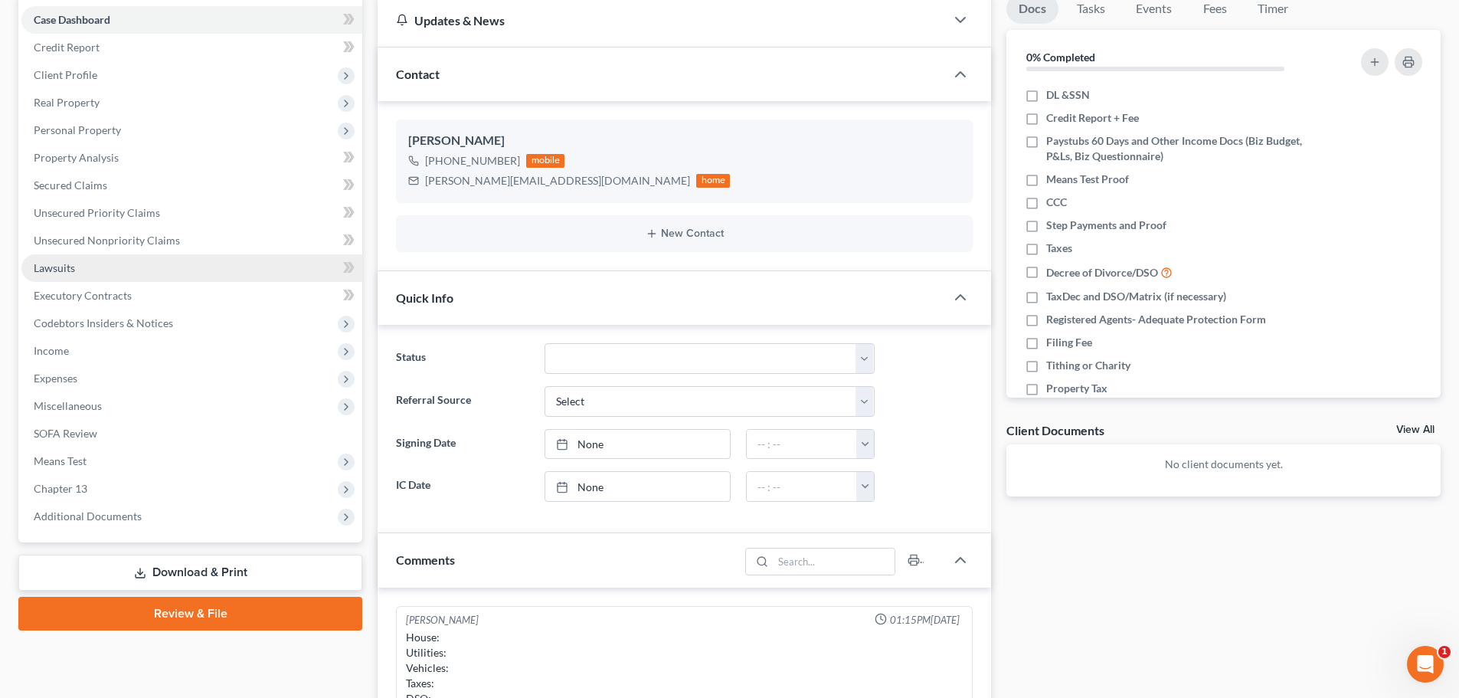
scroll to position [222, 0]
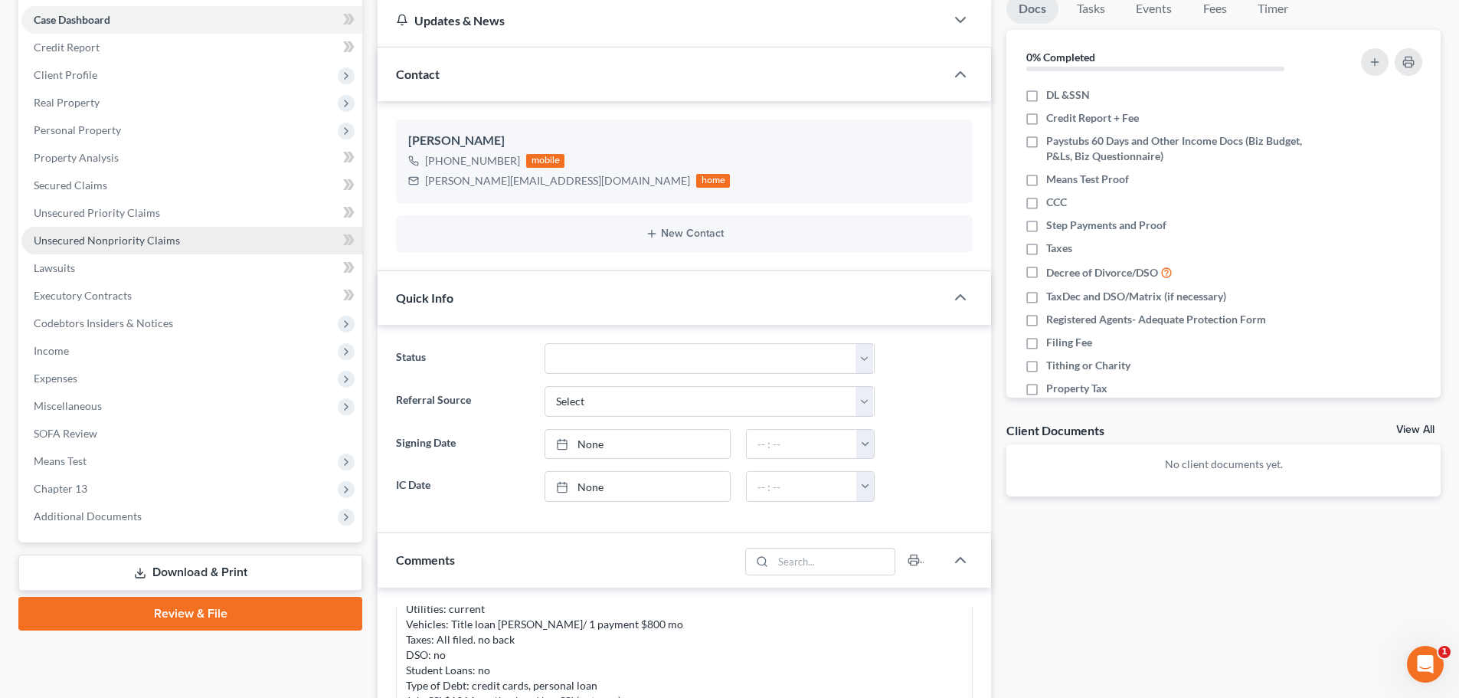
click at [128, 240] on span "Unsecured Nonpriority Claims" at bounding box center [107, 240] width 146 height 13
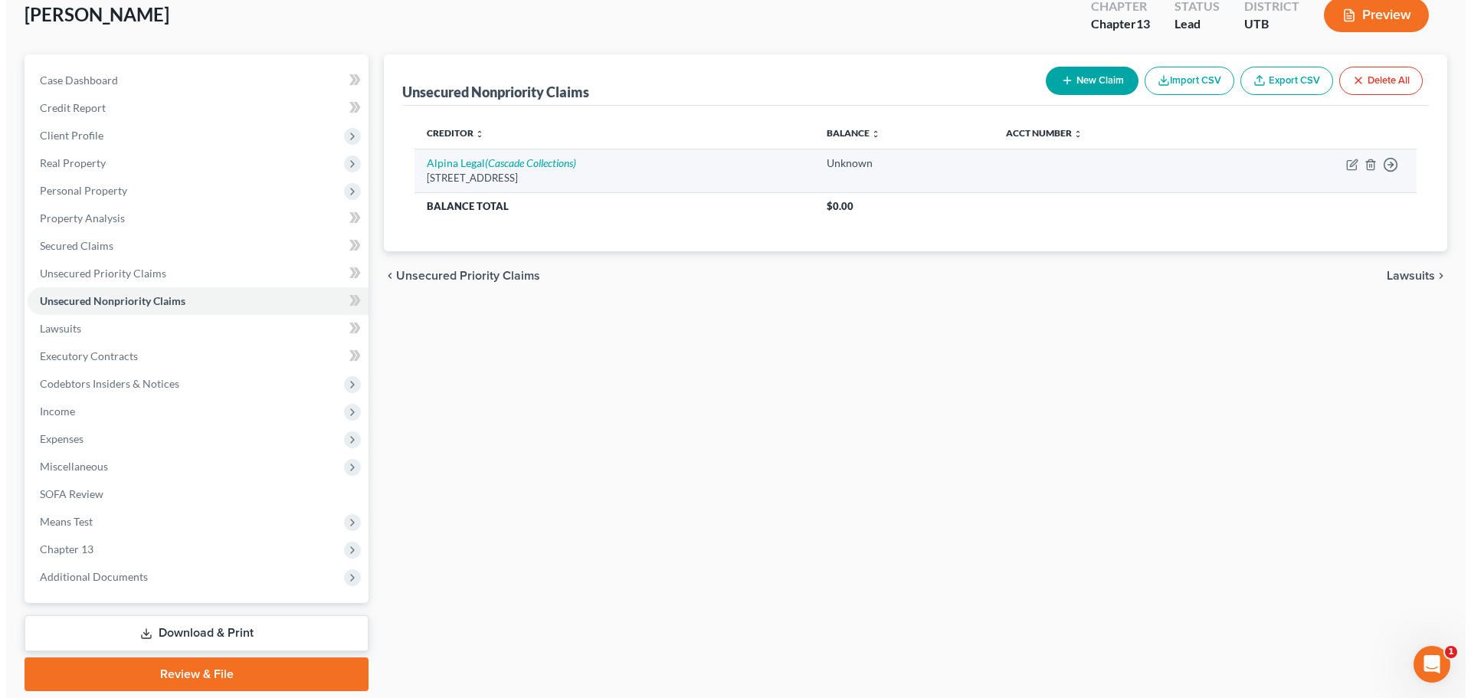
scroll to position [67, 0]
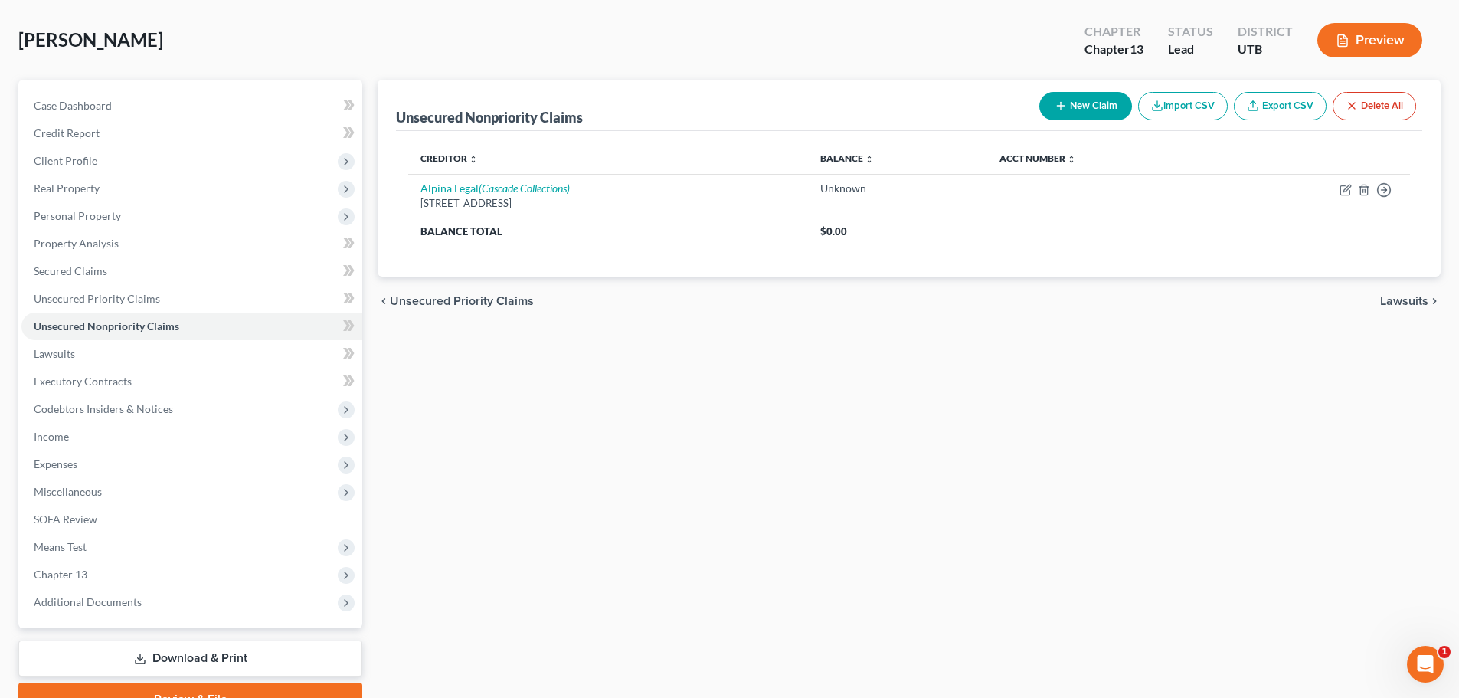
click at [1045, 102] on button "New Claim" at bounding box center [1085, 106] width 93 height 28
select select "0"
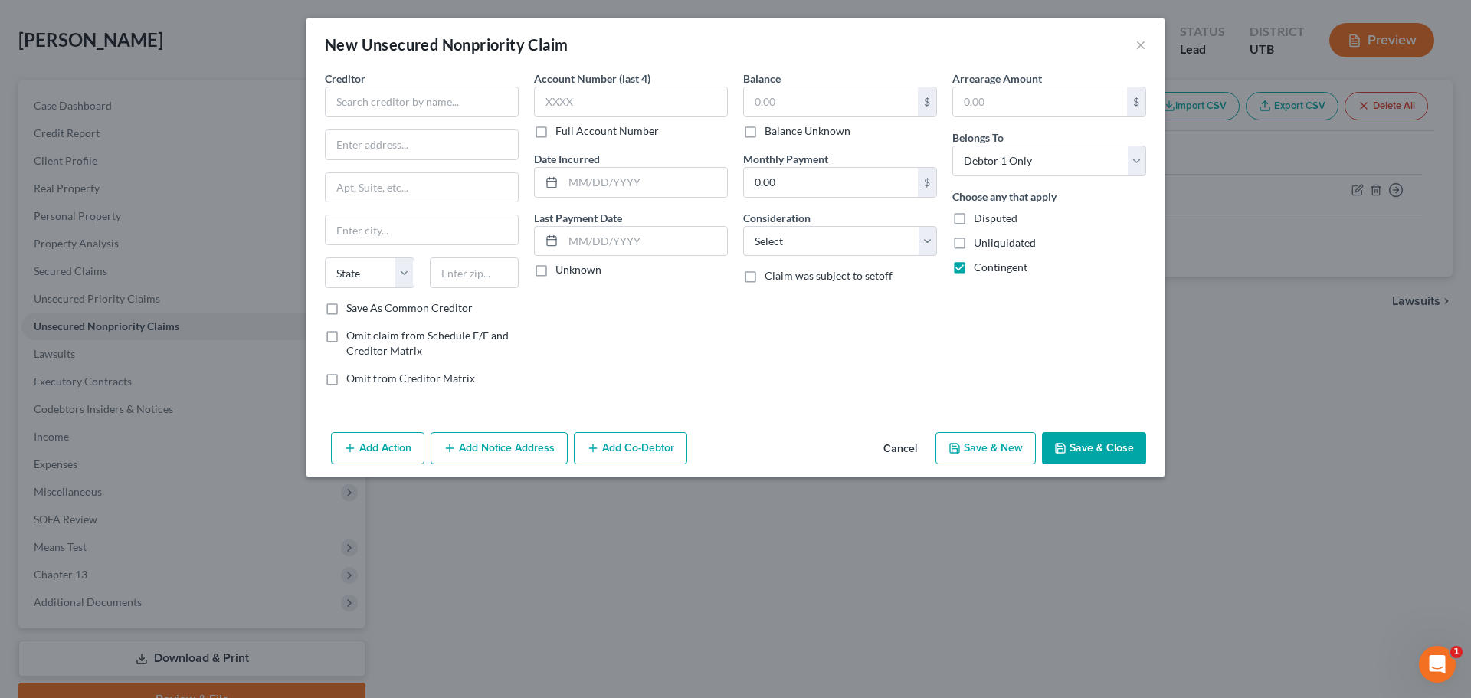
click at [447, 119] on div "Creditor * State [US_STATE] AK AR AZ CA CO [GEOGRAPHIC_DATA] DE DC [GEOGRAPHIC_…" at bounding box center [422, 185] width 194 height 230
click at [457, 98] on input "text" at bounding box center [422, 102] width 194 height 31
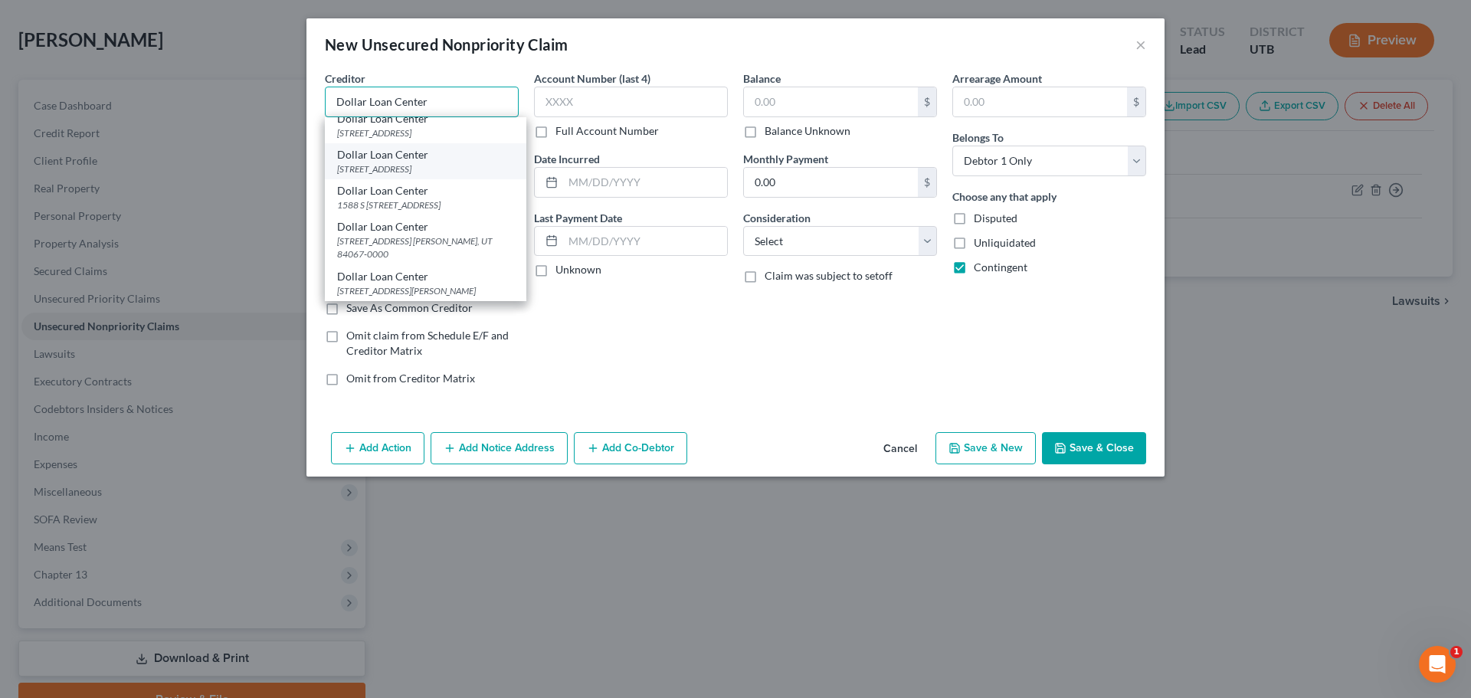
scroll to position [98, 0]
type input "Dollar Loan Center"
click at [427, 234] on div "[STREET_ADDRESS] [PERSON_NAME], UT 84067-0000" at bounding box center [425, 247] width 177 height 26
type input "5667 S 1900 W"
type input "Ste. B"
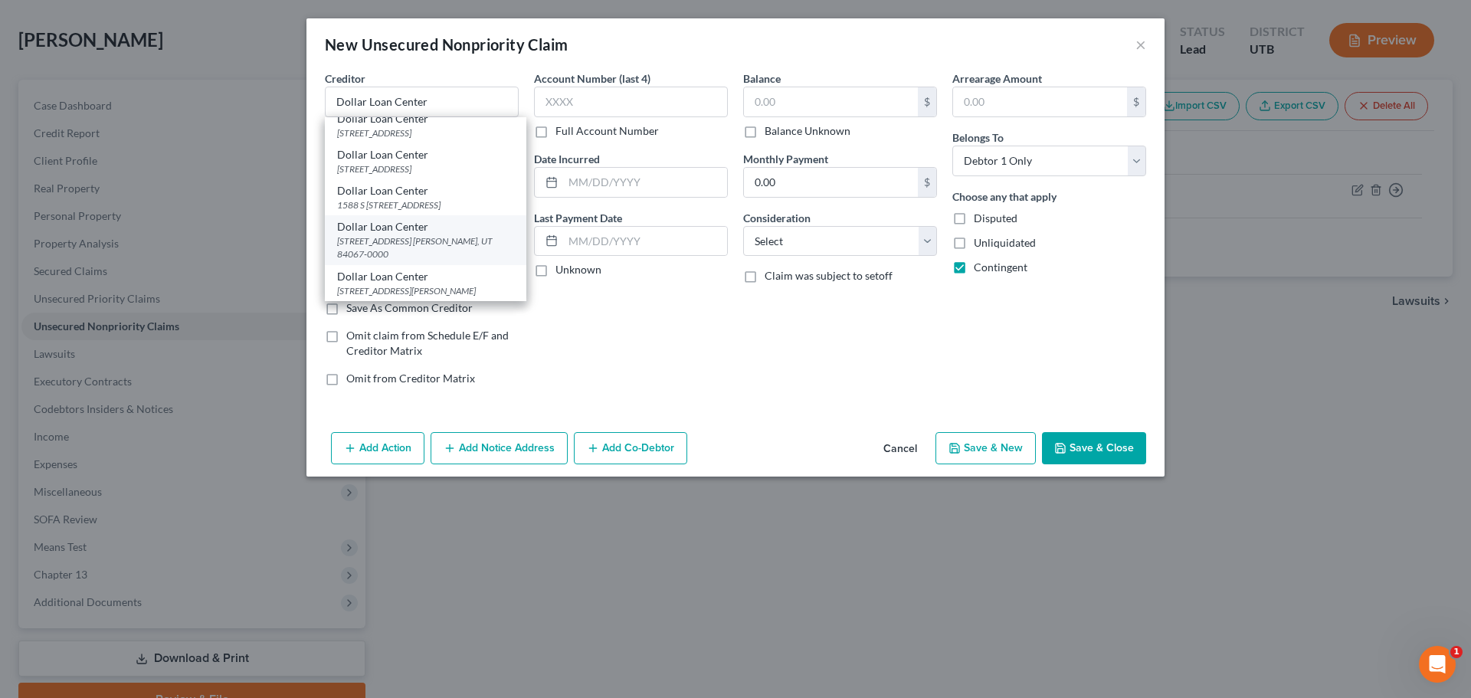
type input "[PERSON_NAME]"
select select "46"
type input "84067-0000"
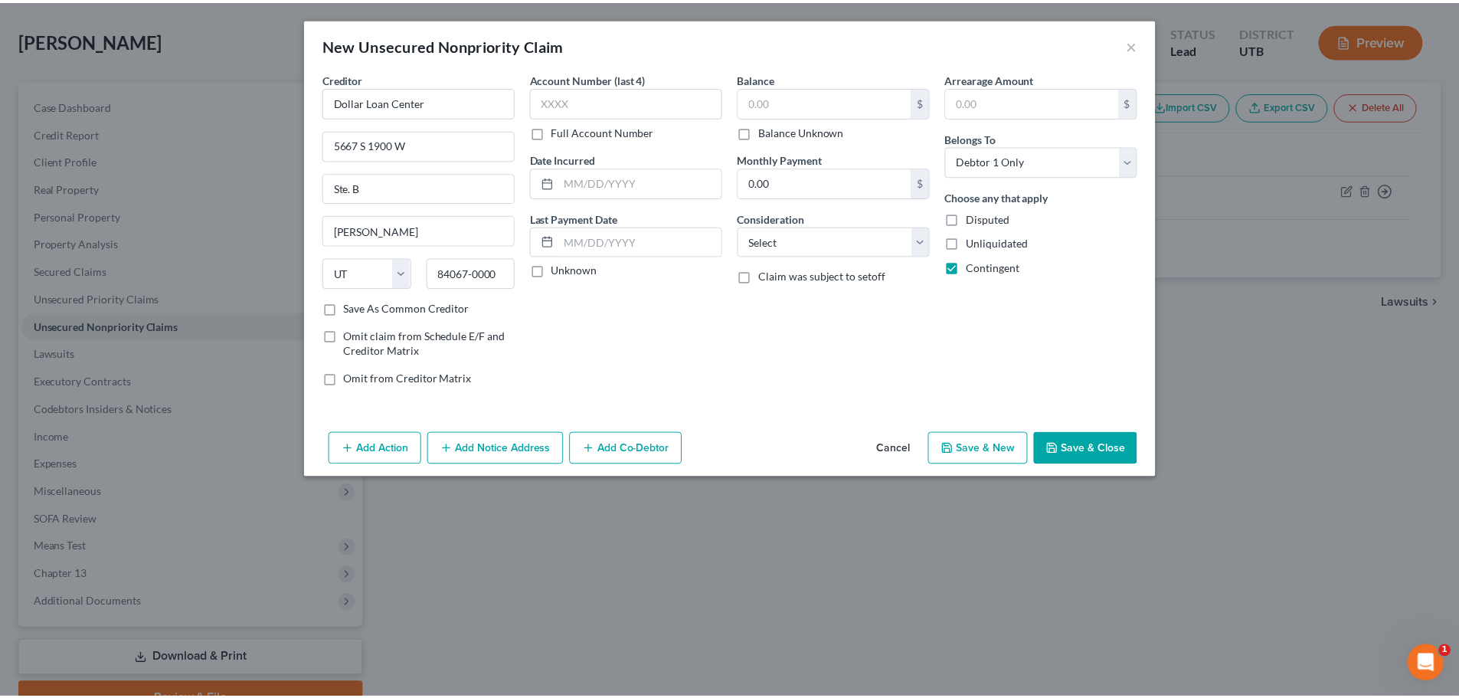
scroll to position [0, 0]
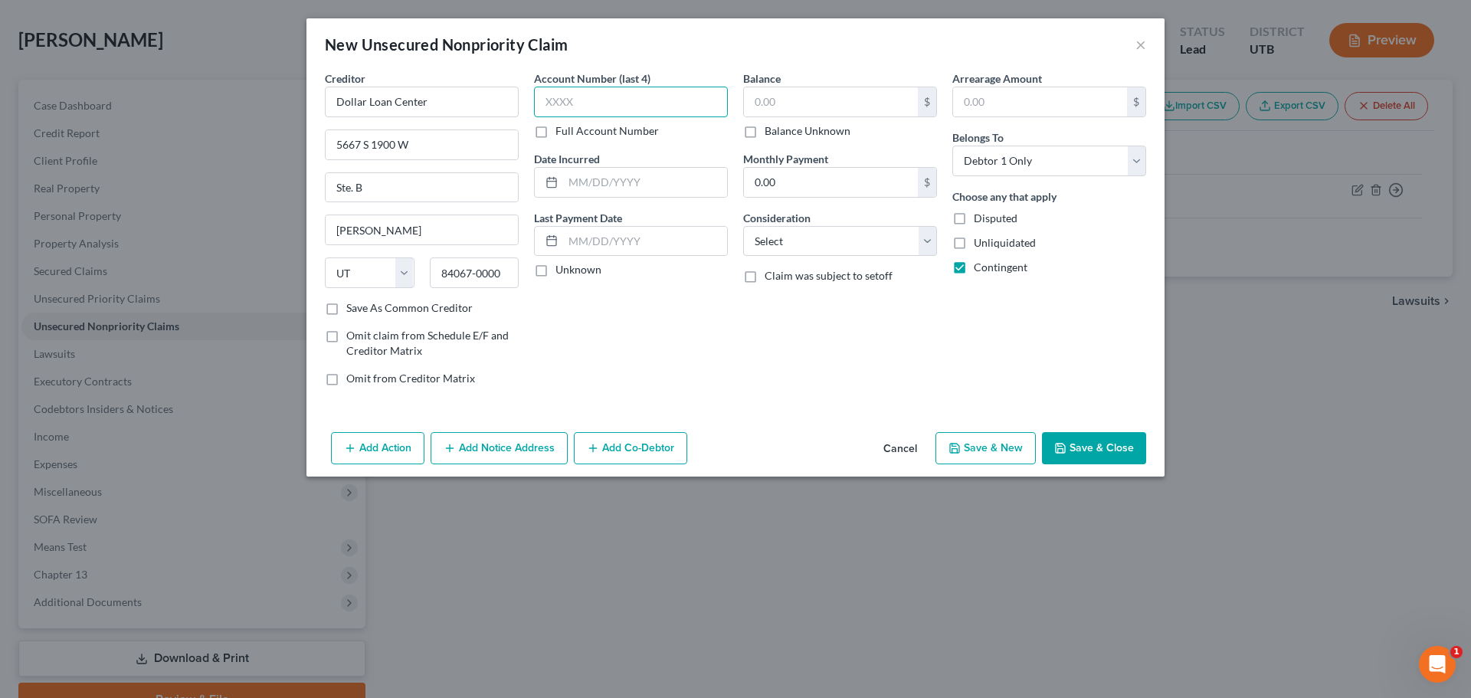
click at [602, 100] on input "text" at bounding box center [631, 102] width 194 height 31
type input "0945"
click at [703, 344] on div "Account Number (last 4) 0945 Full Account Number Date Incurred Last Payment Dat…" at bounding box center [630, 234] width 209 height 328
click at [819, 93] on input "text" at bounding box center [831, 101] width 174 height 29
type input "1,500.39"
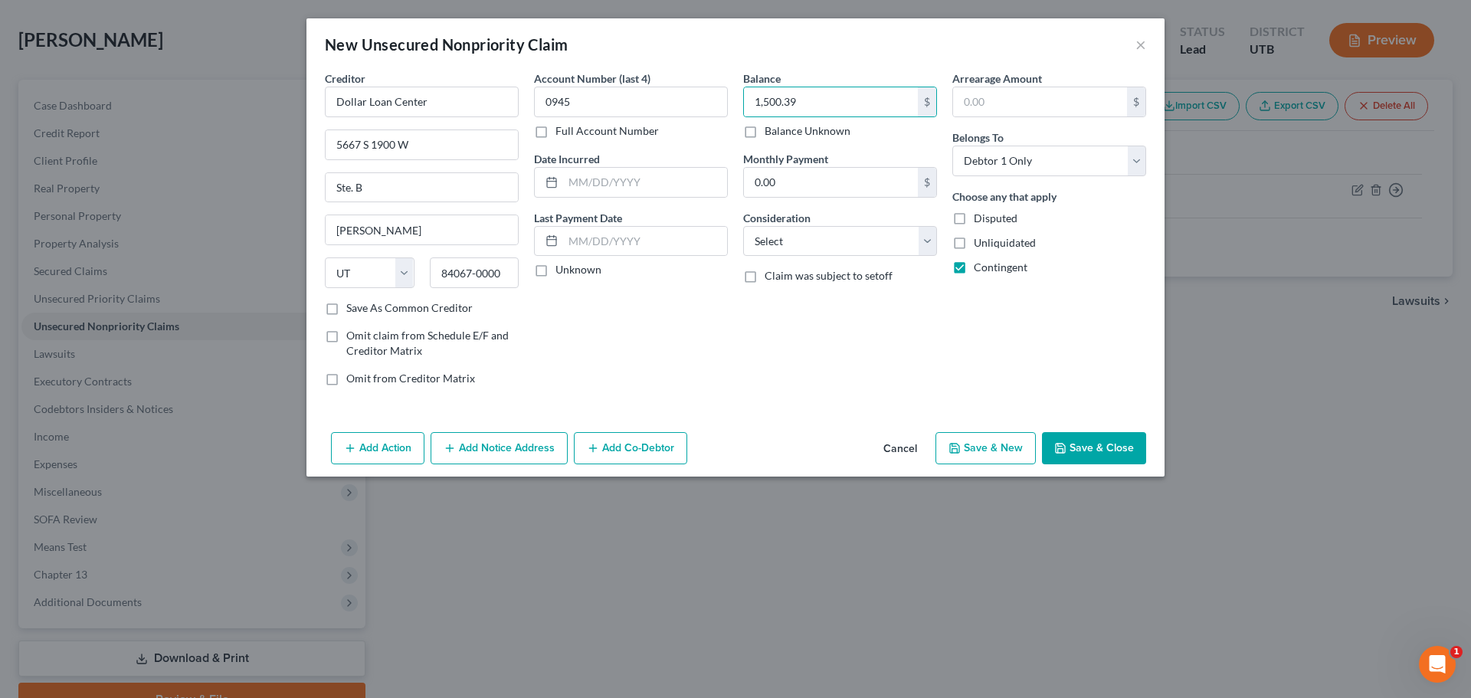
click at [768, 365] on div "Balance 1,500.39 $ Balance Unknown Balance Undetermined 1,500.39 $ Balance Unkn…" at bounding box center [839, 234] width 209 height 328
click at [571, 181] on input "text" at bounding box center [645, 182] width 164 height 29
type input "2025"
click at [695, 327] on div "Account Number (last 4) 0945 Full Account Number Date Incurred 2025 Last Paymen…" at bounding box center [630, 234] width 209 height 328
click at [345, 312] on div "Save As Common Creditor" at bounding box center [422, 307] width 194 height 15
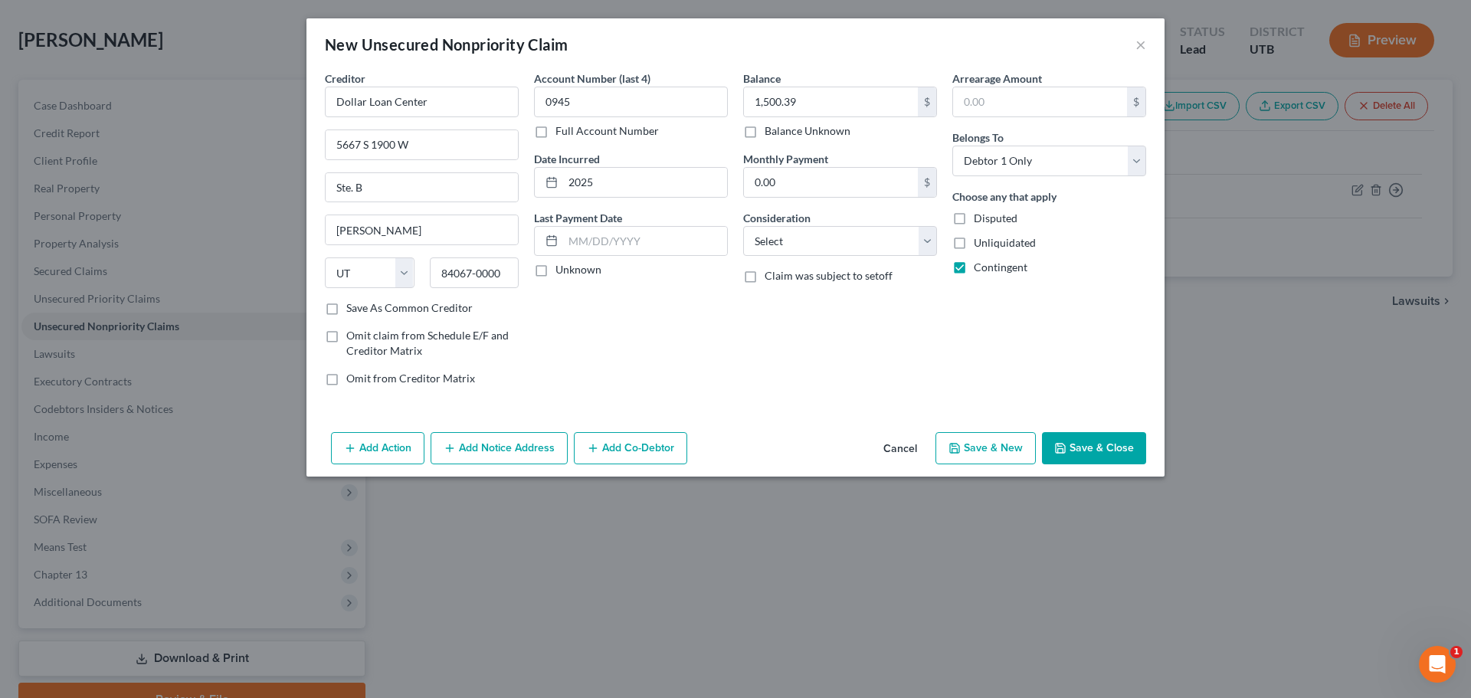
click at [346, 306] on label "Save As Common Creditor" at bounding box center [409, 307] width 126 height 15
click at [352, 306] on input "Save As Common Creditor" at bounding box center [357, 305] width 10 height 10
click at [346, 310] on label "Save As Common Creditor" at bounding box center [409, 307] width 126 height 15
click at [352, 310] on input "Save As Common Creditor" at bounding box center [357, 305] width 10 height 10
checkbox input "false"
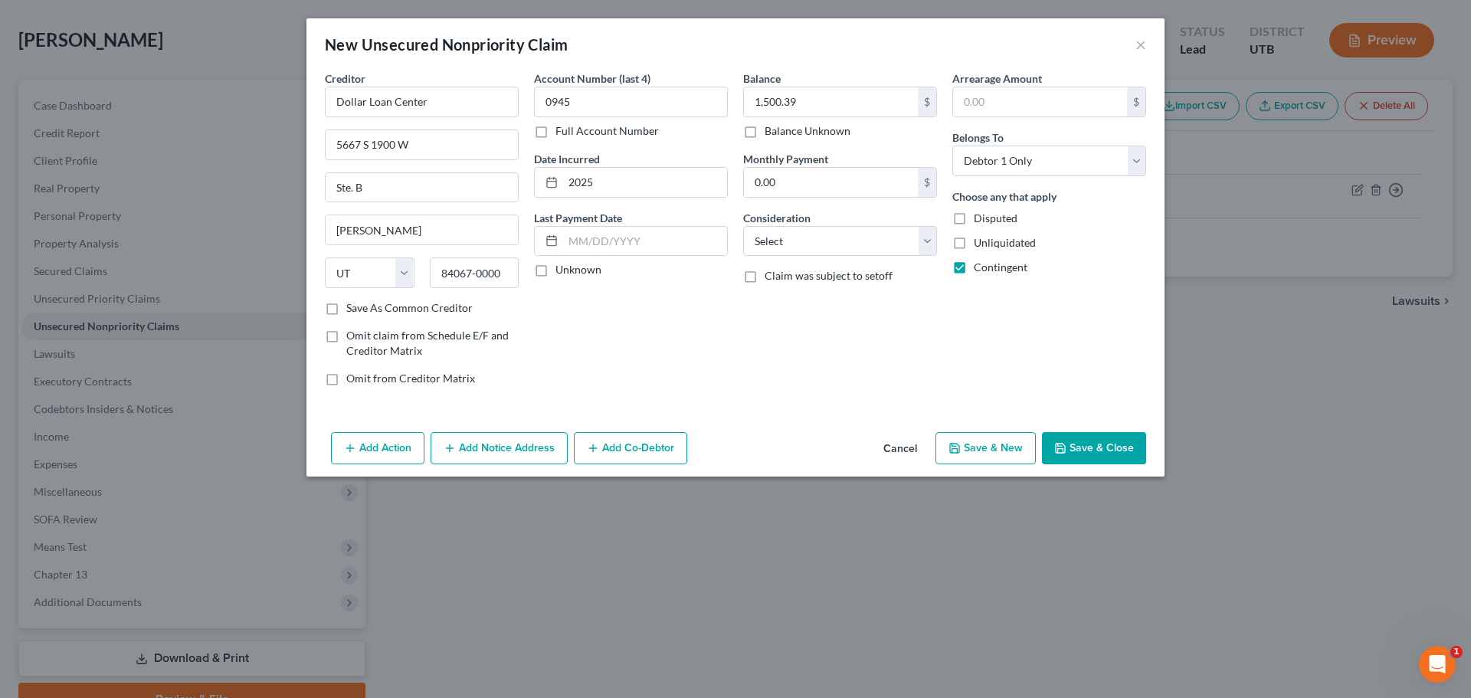
click at [1085, 446] on button "Save & Close" at bounding box center [1094, 448] width 104 height 32
